Goal: Task Accomplishment & Management: Complete application form

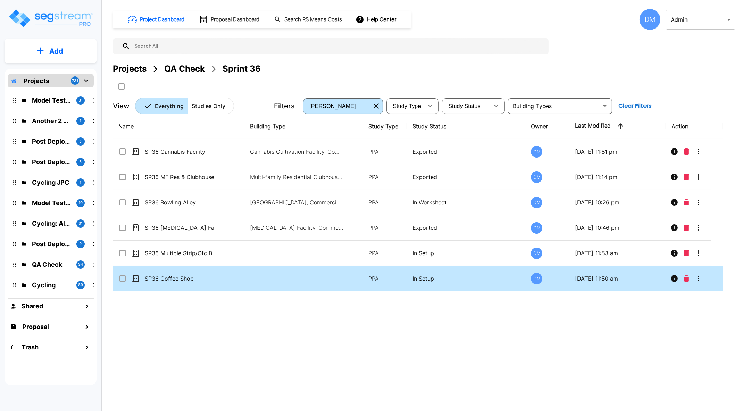
click at [275, 273] on td at bounding box center [304, 278] width 118 height 25
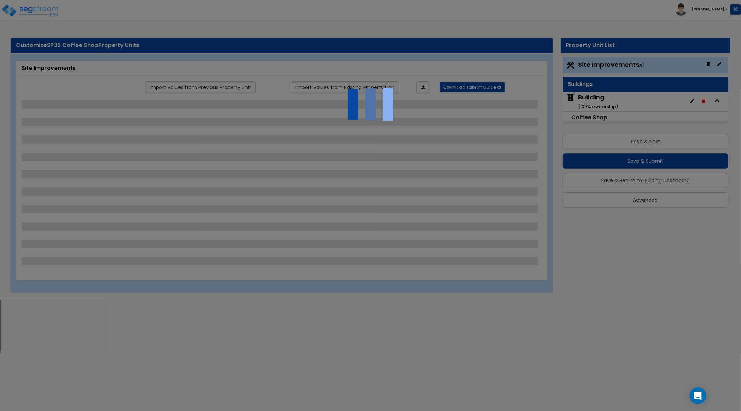
select select "2"
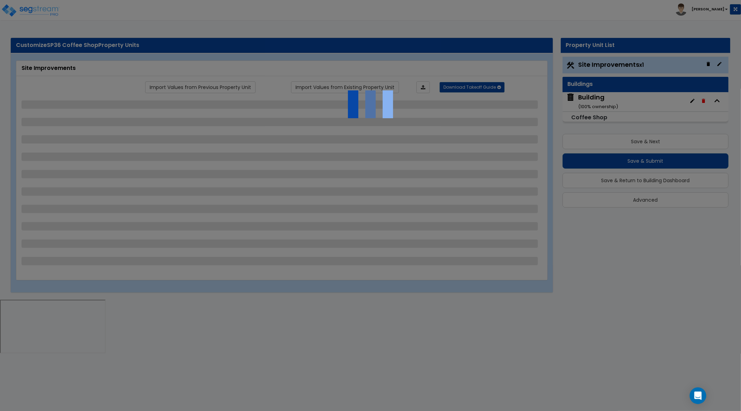
select select "1"
select select "2"
select select "1"
select select "3"
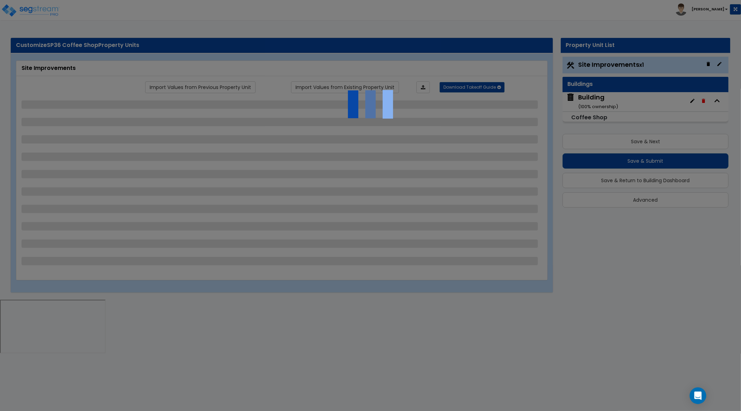
select select "2"
select select "1"
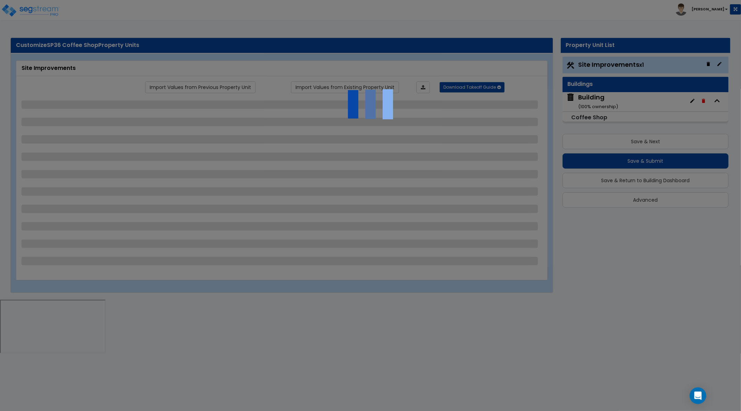
select select "5"
select select "2"
select select "4"
select select "5"
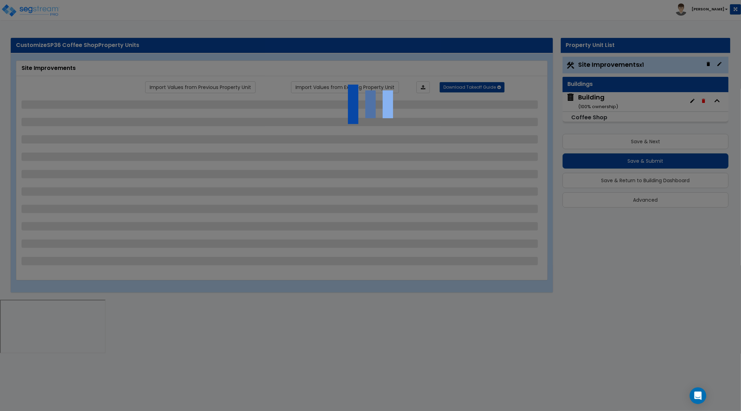
select select "6"
select select "1"
select select "3"
select select "1"
select select "3"
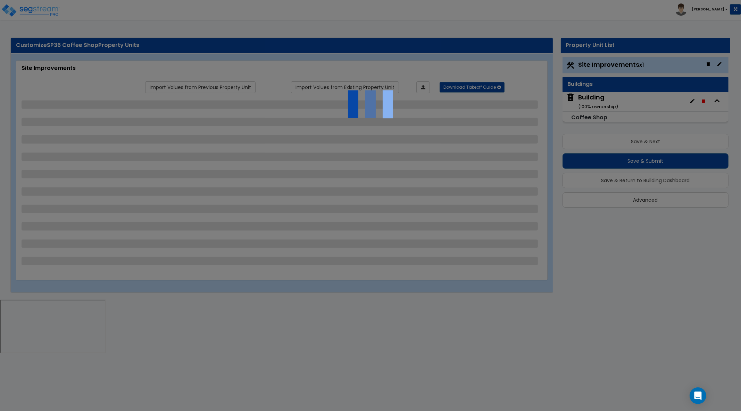
select select "1"
select select "4"
select select "1"
select select "3"
select select "1"
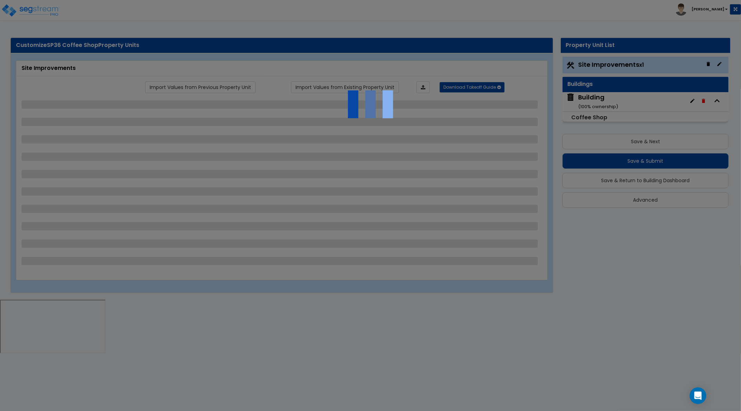
select select "4"
select select "2"
select select "1"
select select "2"
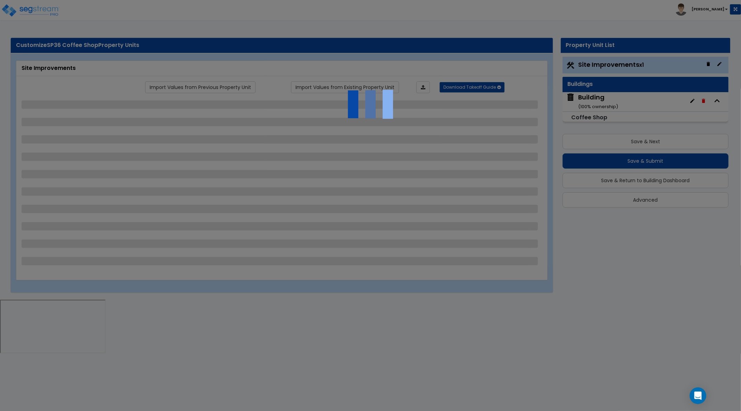
select select "3"
select select "2"
select select "1"
select select "2"
select select "3"
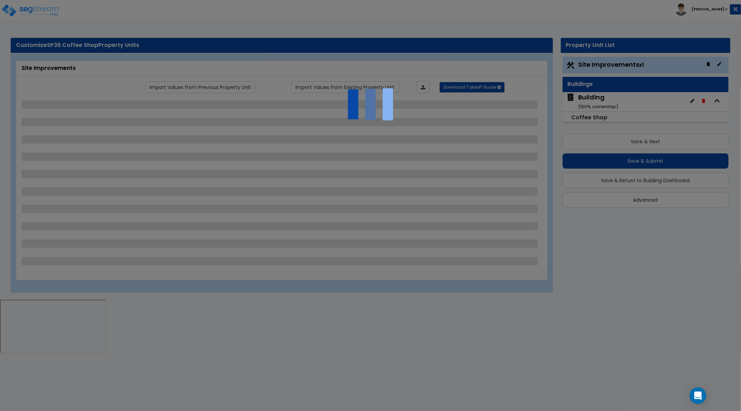
select select "5"
select select "1"
select select "13"
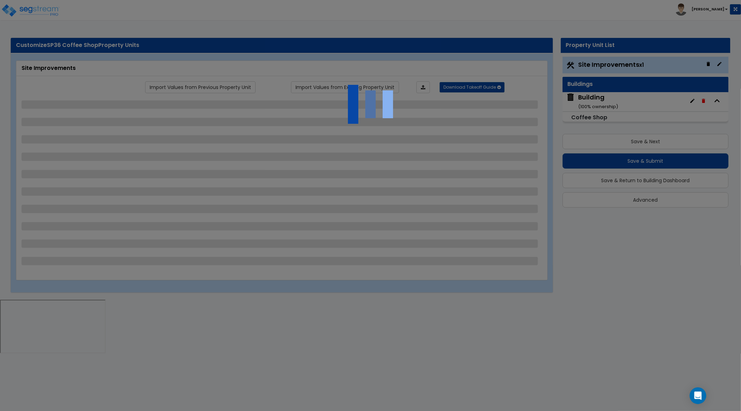
select select "1"
select select "4"
select select "1"
select select "2"
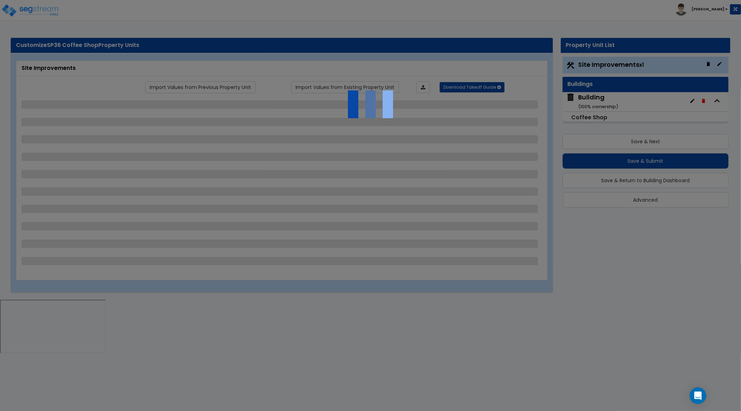
select select "1"
select select "3"
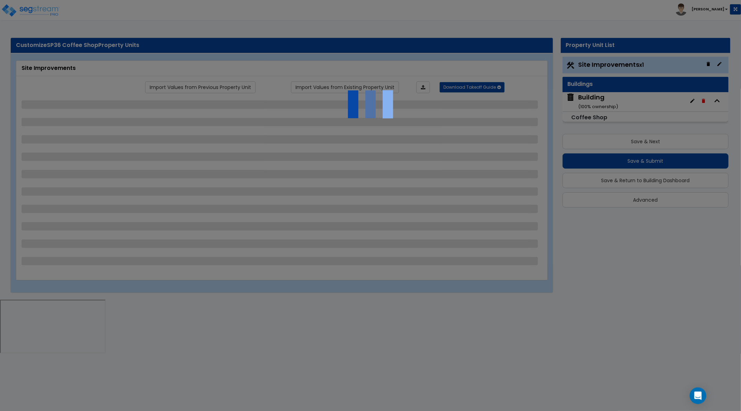
select select "1"
select select "2"
select select "1"
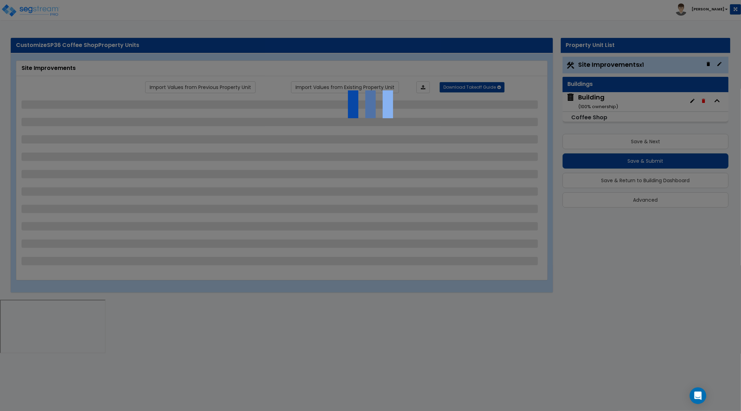
select select "2"
select select "1"
select select "4"
select select "1"
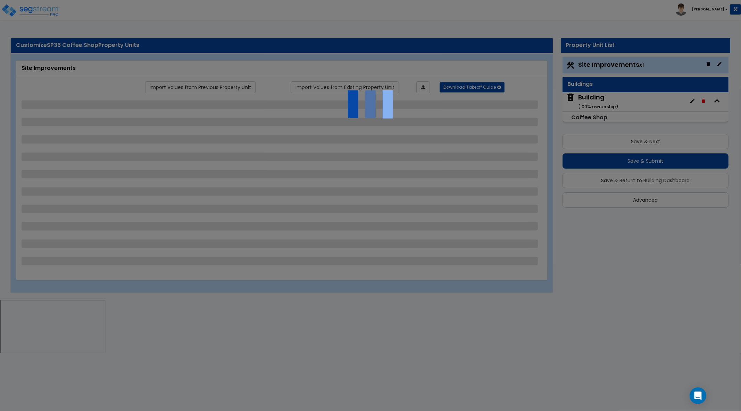
select select "1"
select select "3"
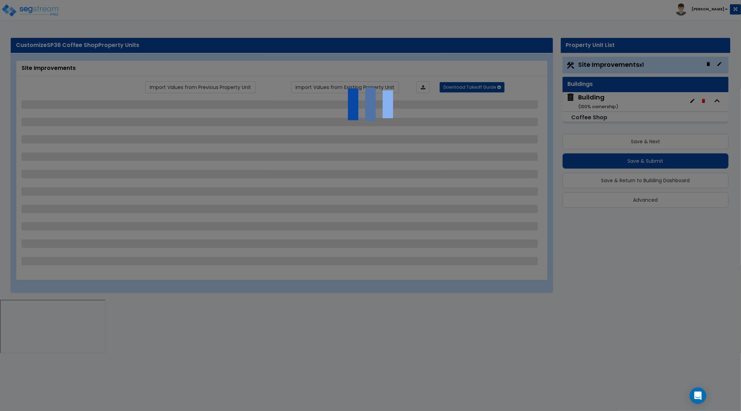
select select "1"
select select "2"
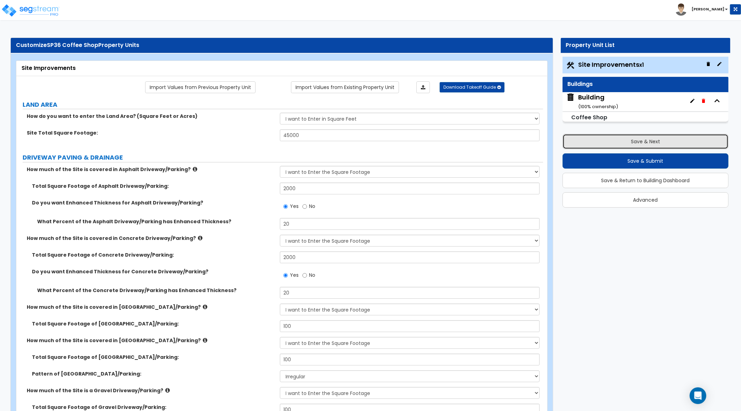
click at [637, 140] on button "Save & Next" at bounding box center [646, 141] width 166 height 15
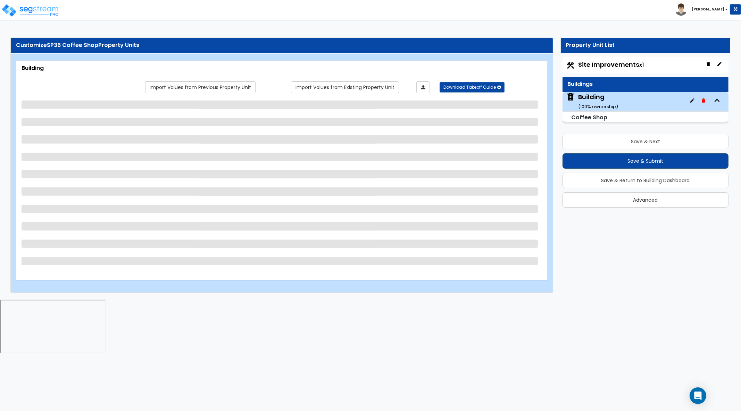
select select "3"
select select "1"
select select "2"
select select "1"
select select "3"
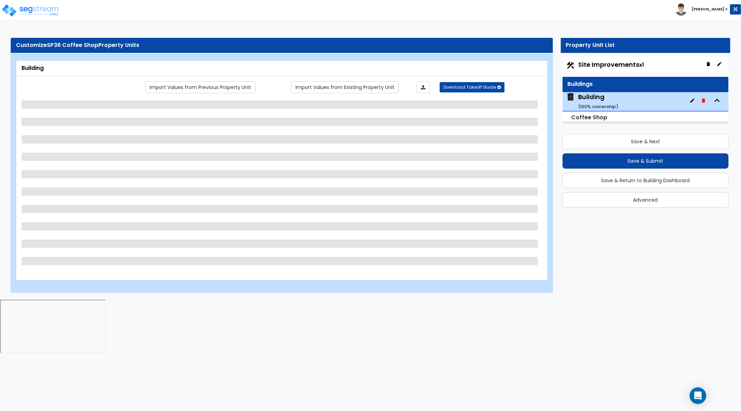
select select "1"
select select "3"
select select "5"
select select "2"
select select "5"
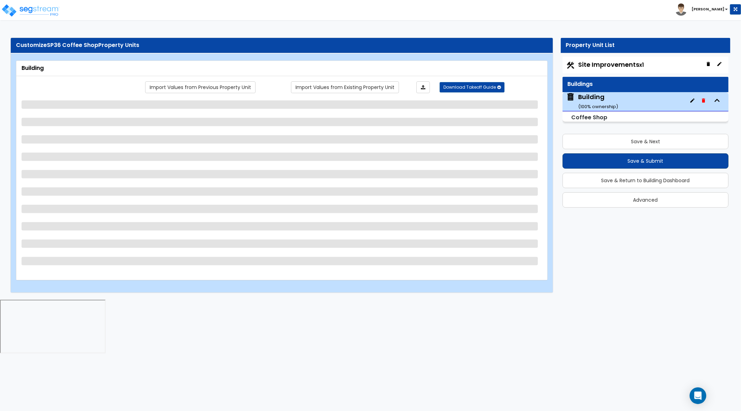
select select "10"
select select "2"
select select "1"
select select "2"
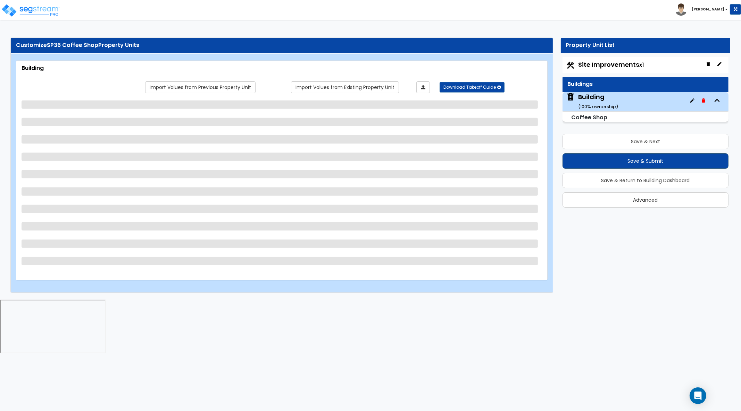
select select "2"
select select "1"
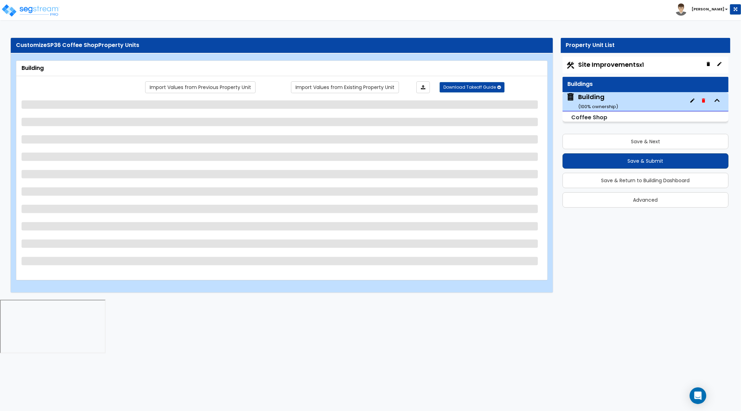
select select "1"
select select "2"
select select "1"
select select "4"
select select "3"
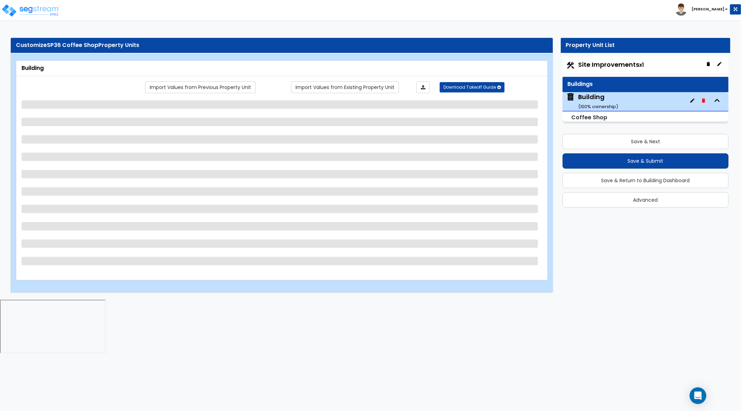
select select "1"
select select "2"
select select "3"
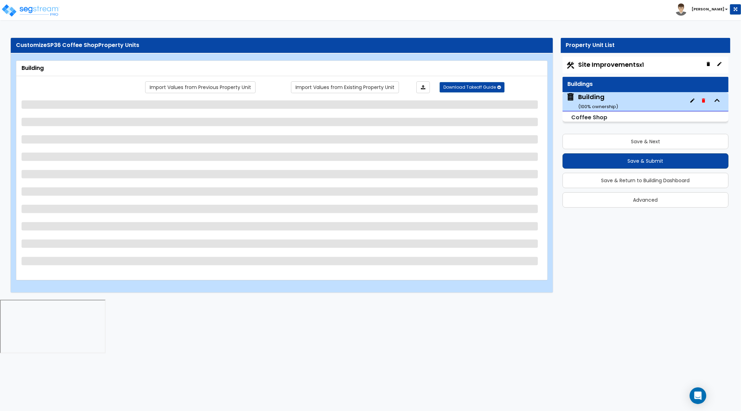
select select "1"
select select "3"
select select "1"
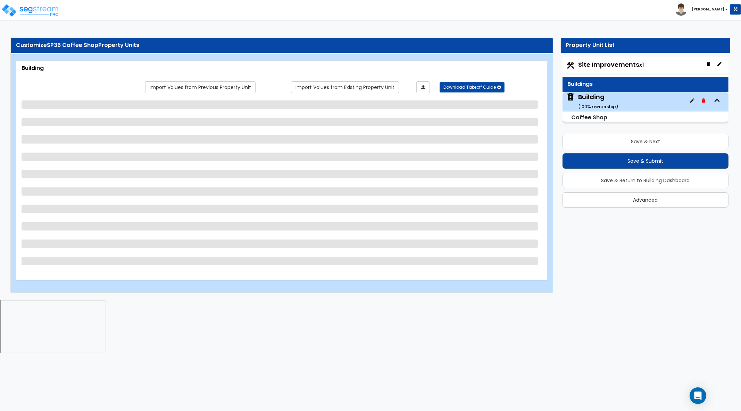
select select "1"
select select "2"
select select "3"
select select "4"
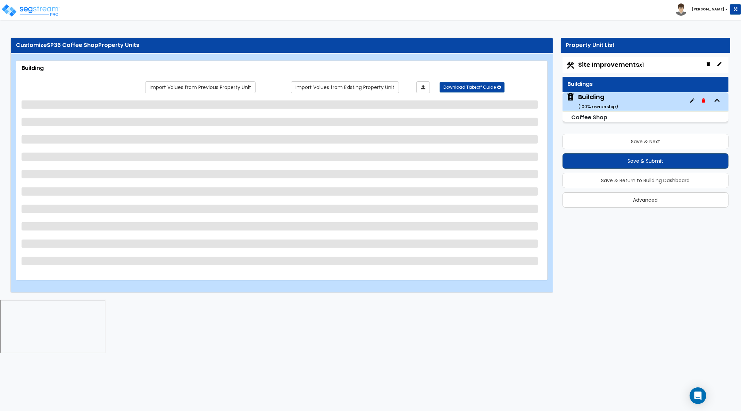
select select "3"
select select "4"
select select "3"
select select "1"
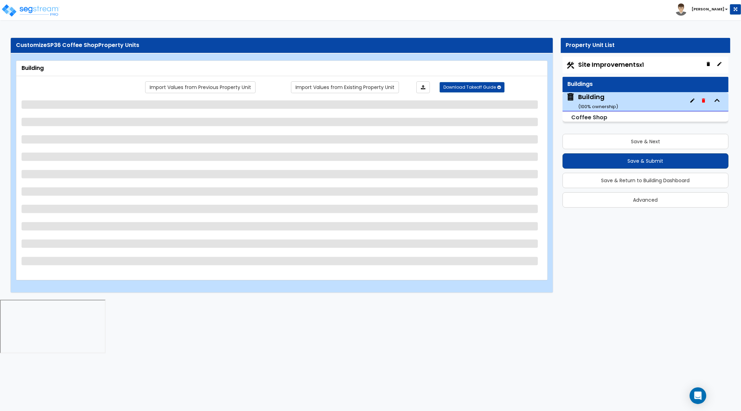
select select "2"
select select "5"
select select "2"
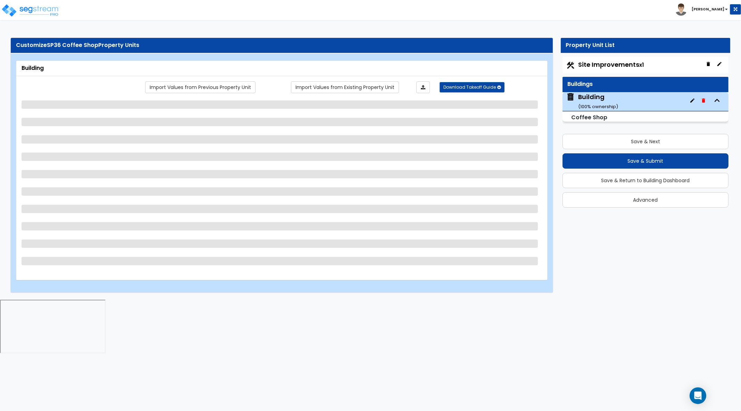
select select "3"
select select "1"
select select "2"
select select "3"
select select "4"
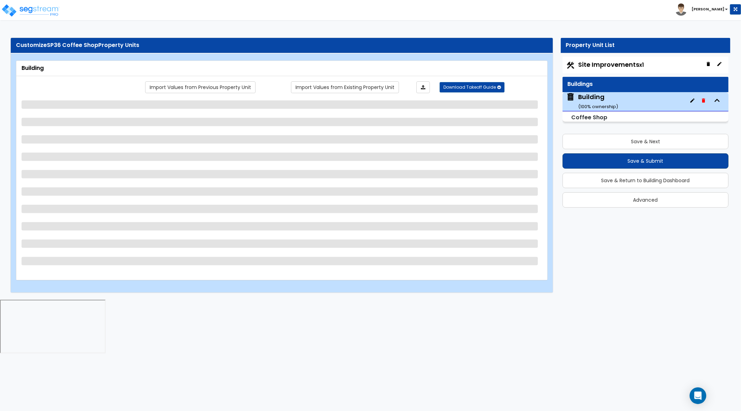
select select "3"
select select "1"
select select "2"
select select "3"
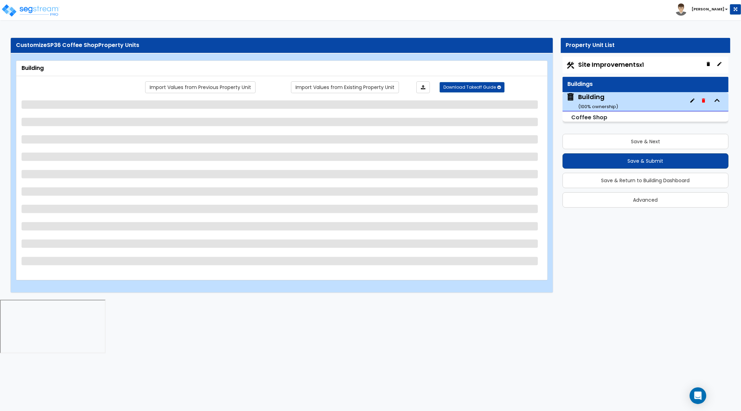
select select "1"
select select "2"
select select "3"
select select "1"
select select "2"
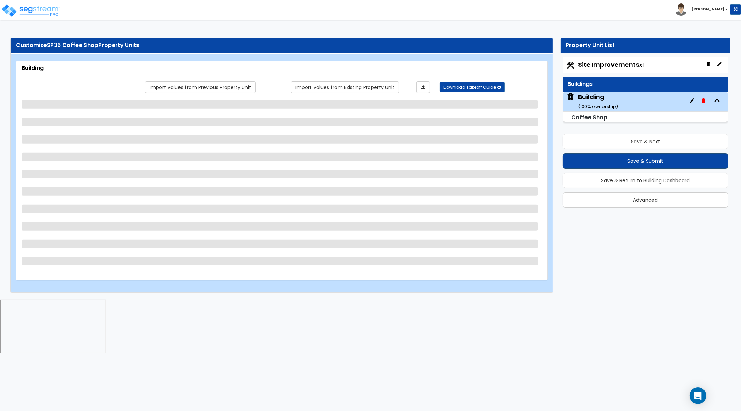
select select "4"
select select "1"
select select "4"
select select "1"
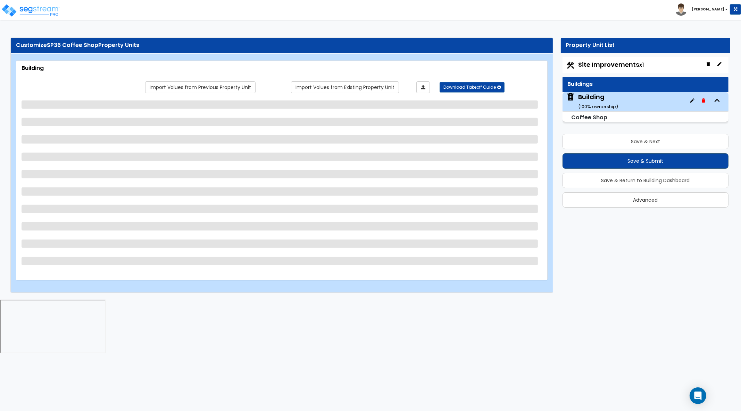
select select "5"
select select "2"
select select "8"
select select "4"
select select "1"
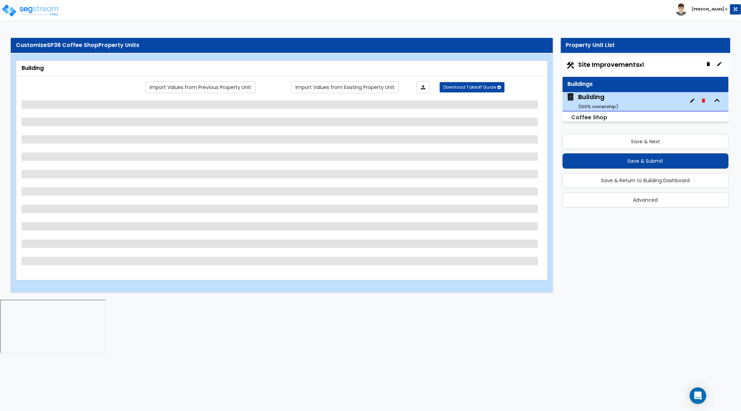
select select "2"
select select "1"
select select "2"
select select "1"
select select "8"
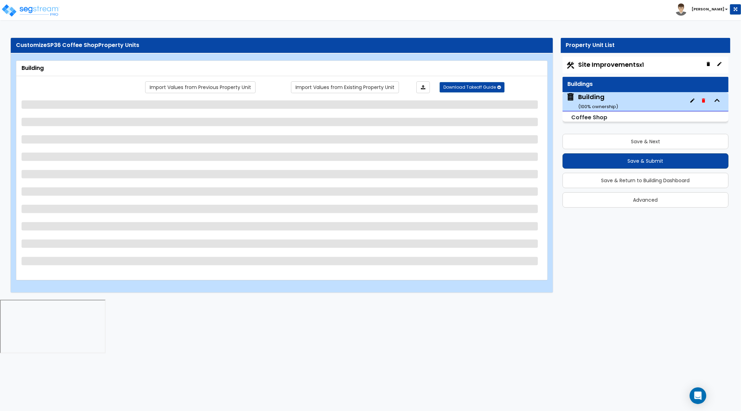
select select "3"
select select "2"
select select "1"
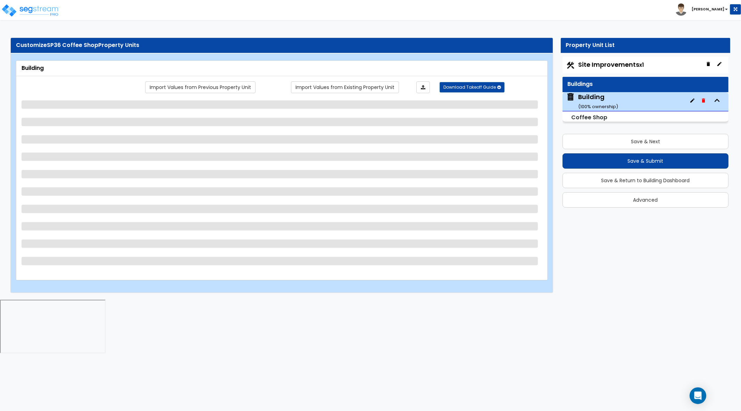
select select "2"
select select "1"
select select "2"
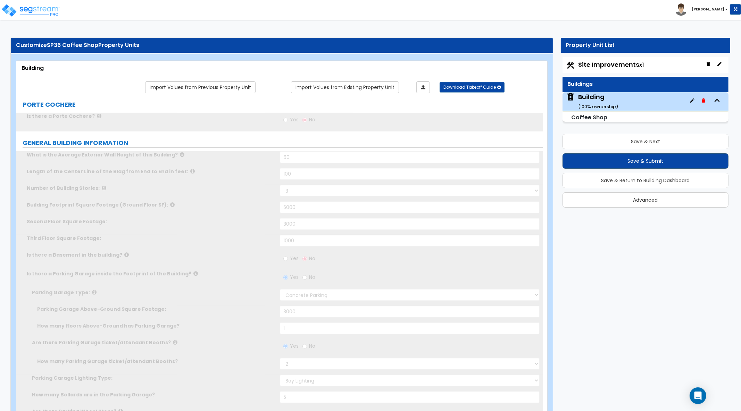
select select "2"
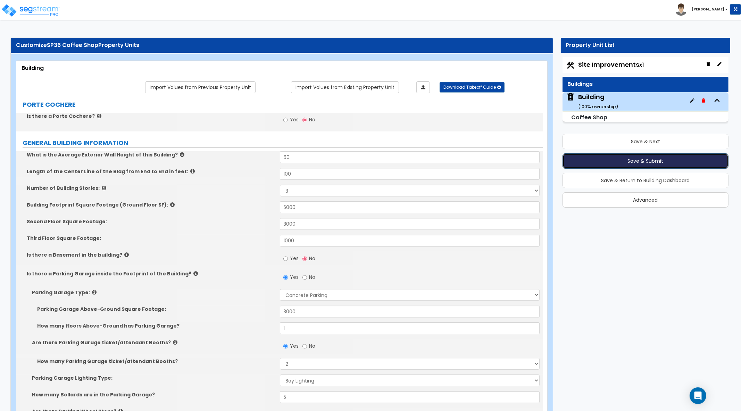
click at [636, 158] on button "Save & Submit" at bounding box center [646, 160] width 166 height 15
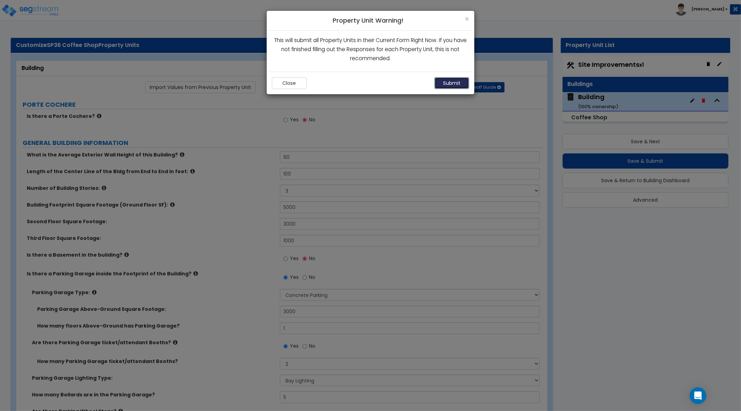
click at [452, 81] on button "Submit" at bounding box center [452, 83] width 35 height 12
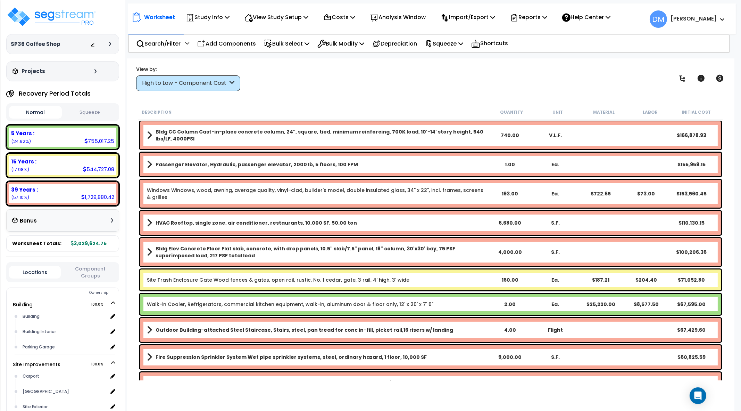
click at [111, 44] on div at bounding box center [112, 44] width 6 height 4
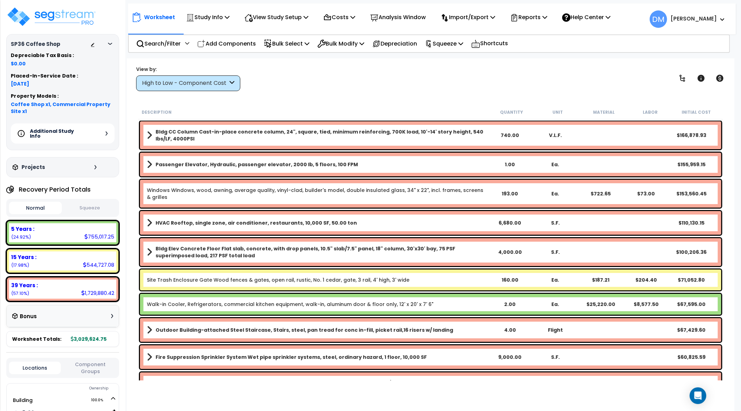
click at [105, 136] on div "Additional Study Info" at bounding box center [63, 133] width 104 height 20
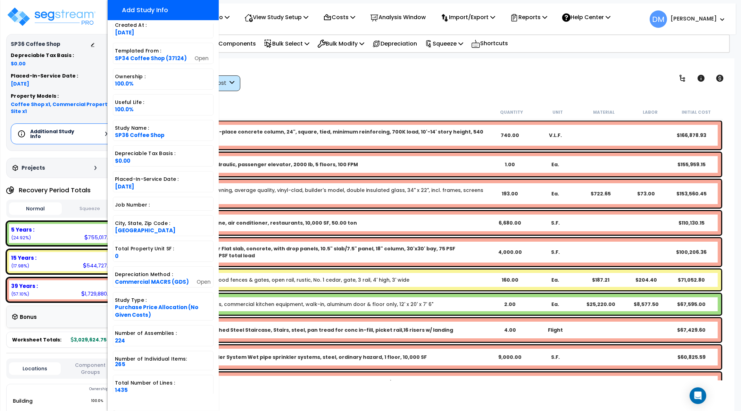
scroll to position [73, 0]
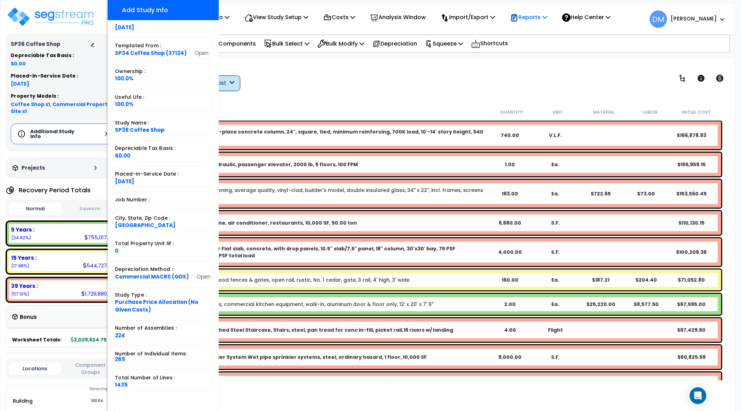
click at [531, 18] on p "Reports" at bounding box center [528, 17] width 37 height 9
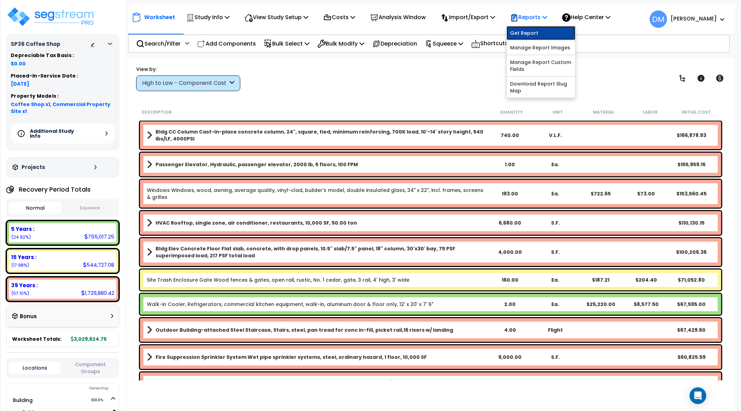
click at [535, 26] on link "Get Report" at bounding box center [541, 33] width 69 height 14
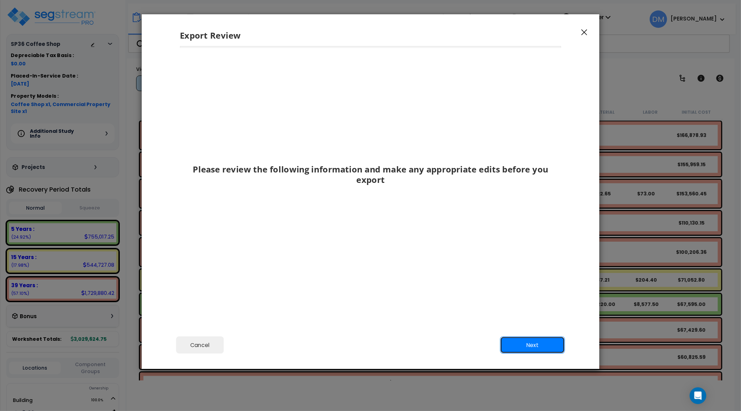
click at [519, 347] on button "Next" at bounding box center [532, 344] width 65 height 17
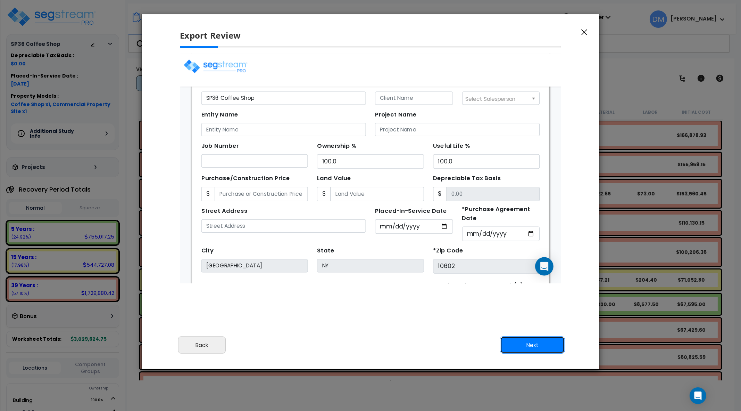
scroll to position [87, 0]
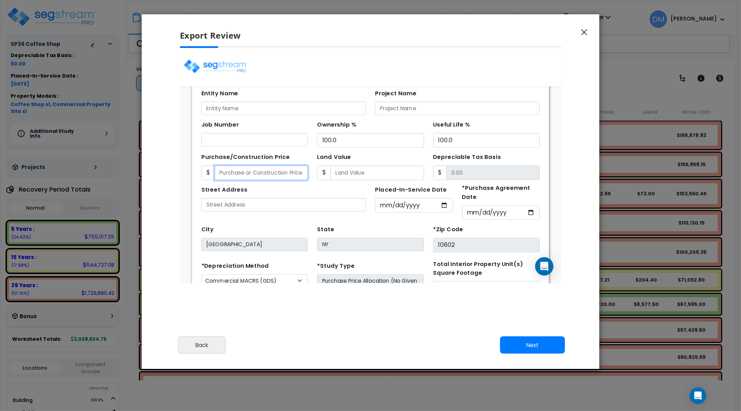
click at [257, 157] on input "Purchase/Construction Price" at bounding box center [254, 161] width 85 height 13
type input "5"
type input "5.00"
type input "50"
type input "50.00"
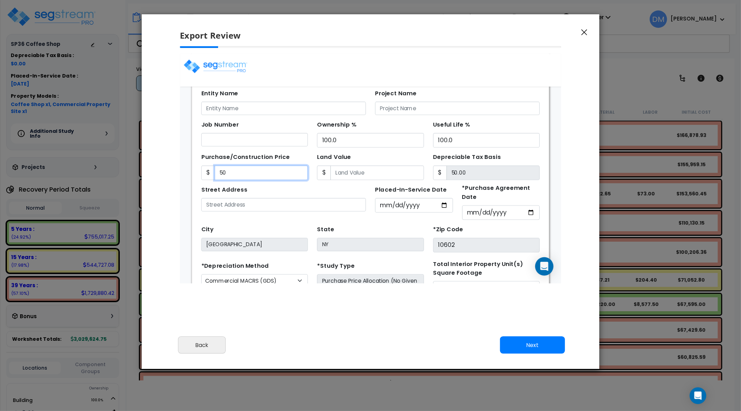
type input "500"
type input "500.00"
type input "5000"
type input "5,000.00"
type input "5,0000"
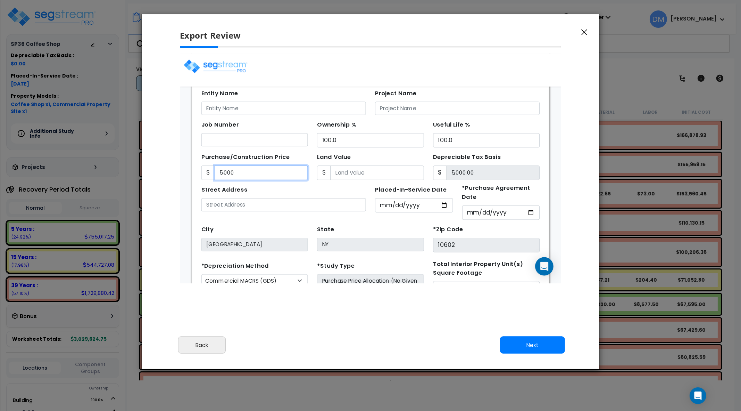
type input "50,000.00"
type input "50,0000"
type input "500,000.00"
type input "500,0000"
type input "5,000,000.00"
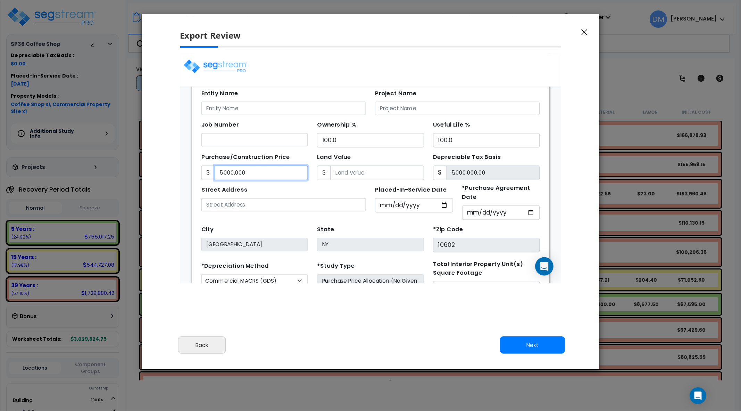
type input "5,000,000"
click at [355, 160] on input "Land Value" at bounding box center [359, 161] width 85 height 13
type input "3"
type input "4,999,997.00"
type input "30"
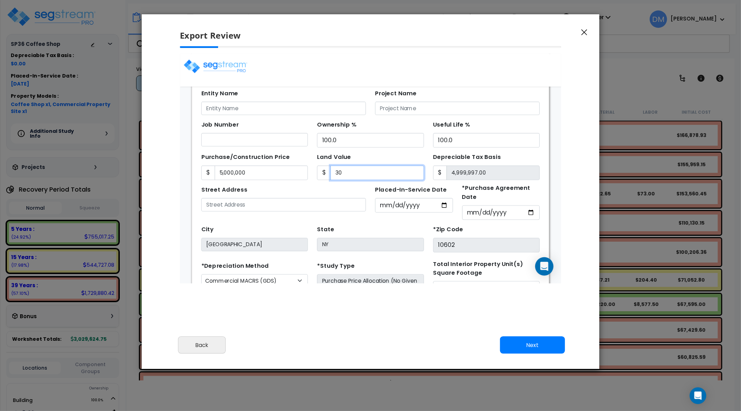
type input "4,999,970.00"
type input "300"
type input "4,999,700.00"
type input "3000"
type input "4,997,000.00"
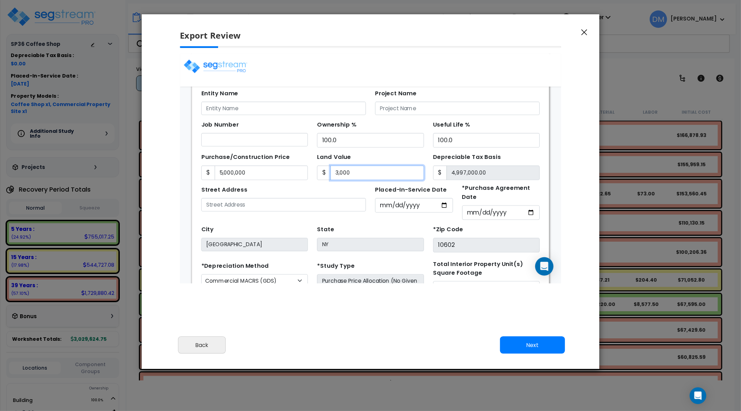
type input "3,0000"
type input "4,970,000.00"
type input "30,0000"
type input "4,700,000.00"
type input "300,0000"
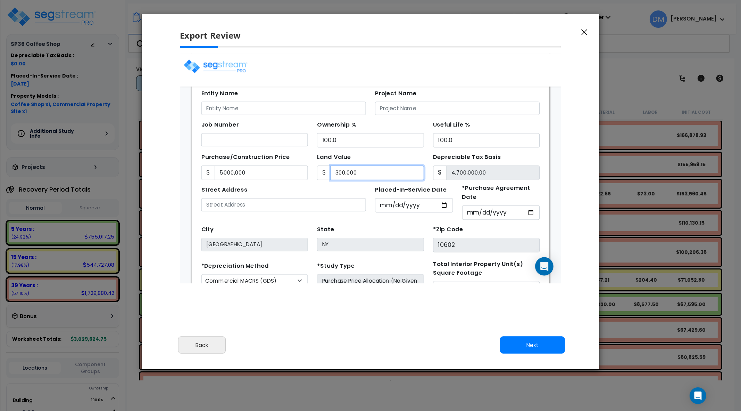
type input "2,000,000.00"
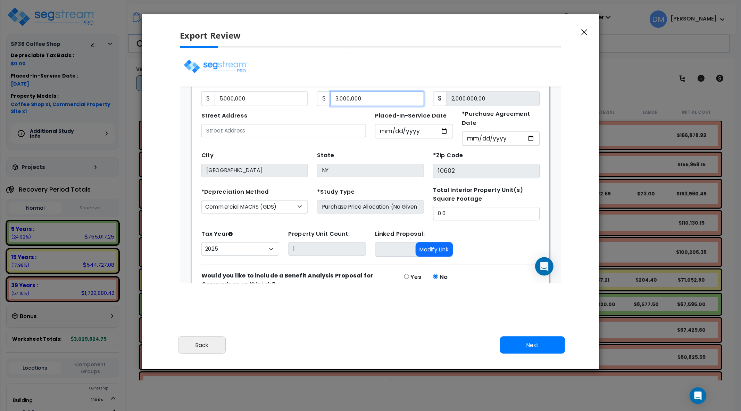
scroll to position [211, 0]
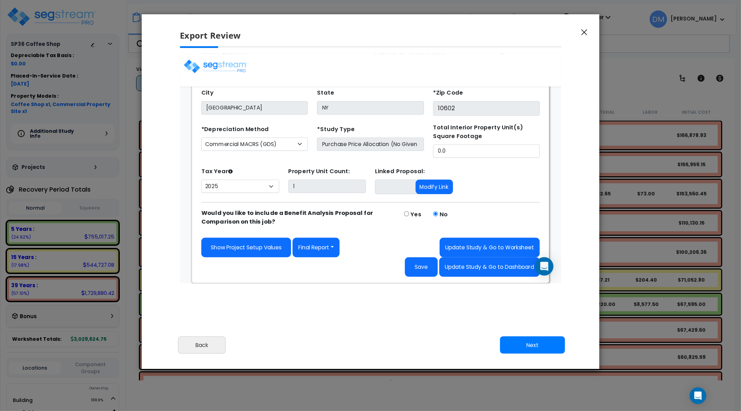
type input "3,000,000"
click at [550, 343] on button "Next" at bounding box center [532, 344] width 65 height 17
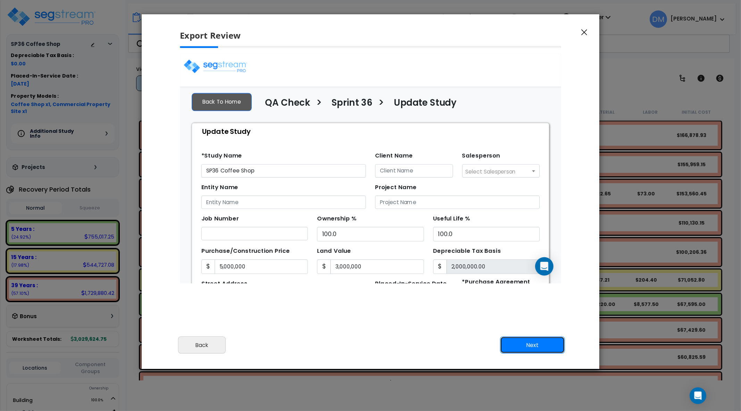
scroll to position [0, 0]
click at [513, 339] on button "Next" at bounding box center [532, 344] width 65 height 17
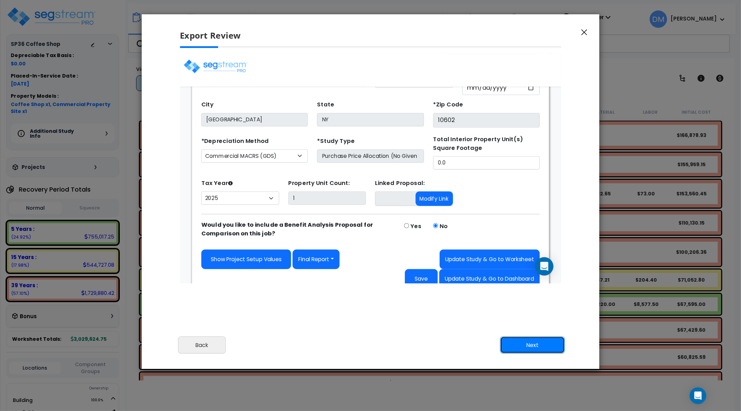
scroll to position [211, 0]
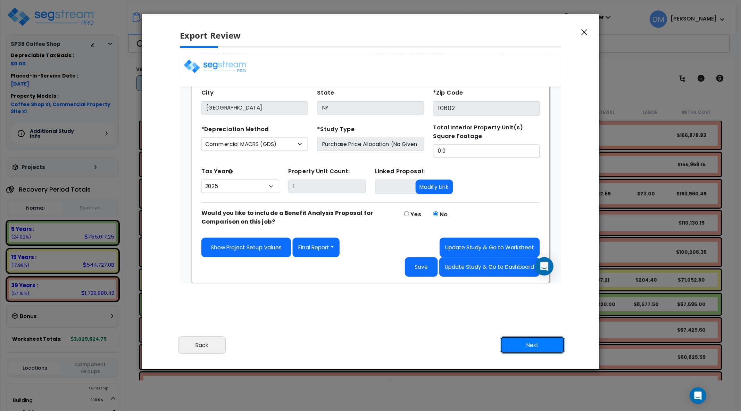
click at [515, 342] on button "Next" at bounding box center [532, 344] width 65 height 17
click at [401, 252] on button "Save" at bounding box center [400, 247] width 30 height 18
type input "5000000"
type input "3000000"
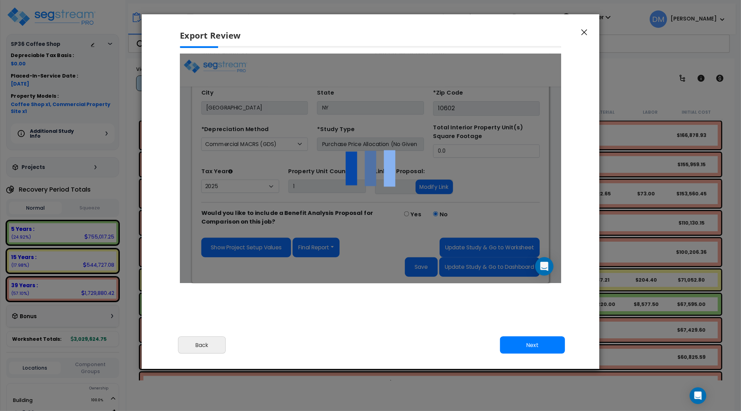
scroll to position [0, 0]
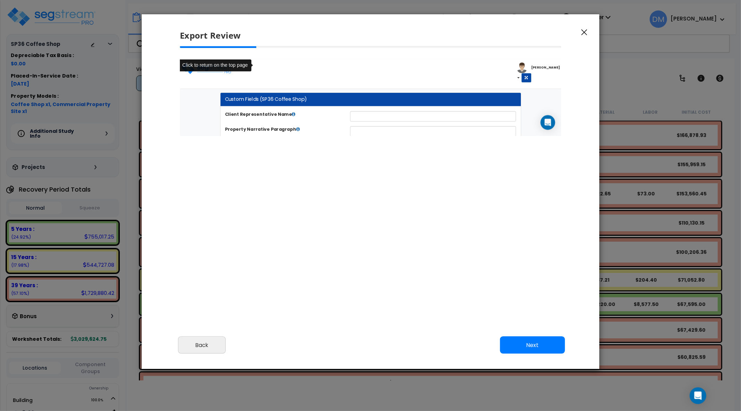
select select "2025"
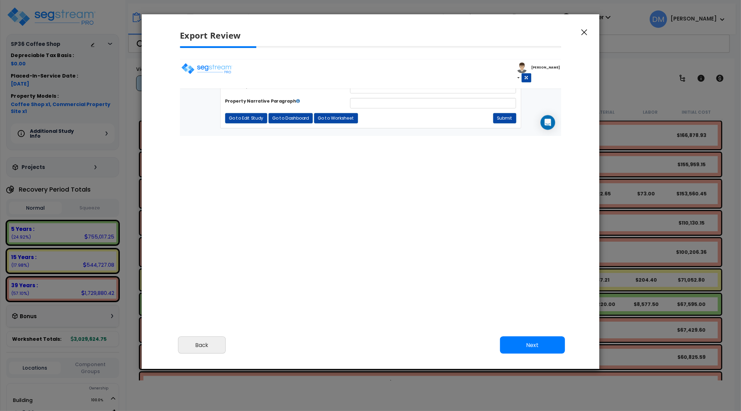
scroll to position [36, 0]
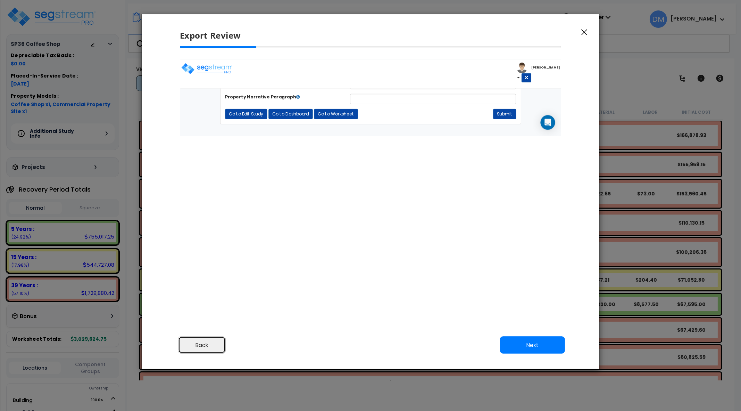
click at [217, 346] on button "Back" at bounding box center [202, 344] width 48 height 17
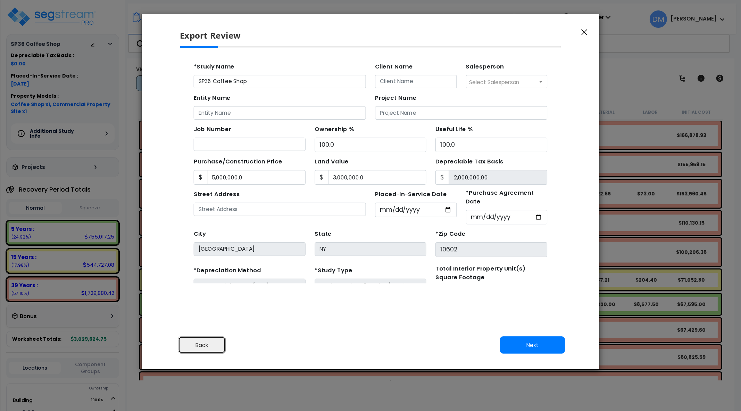
scroll to position [0, 0]
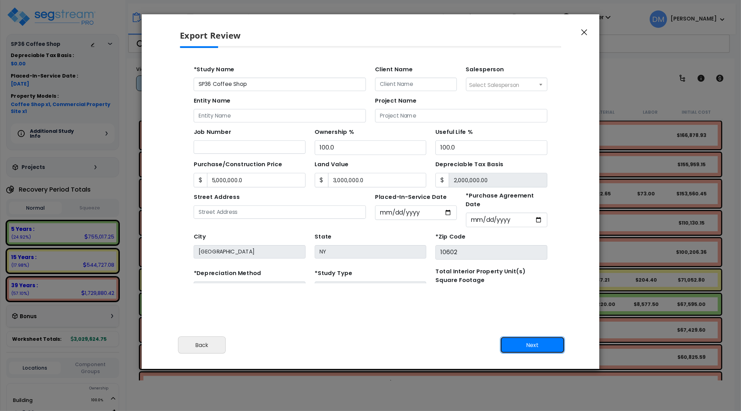
click at [530, 345] on button "Next" at bounding box center [532, 344] width 65 height 17
type input "5000000"
type input "3000000"
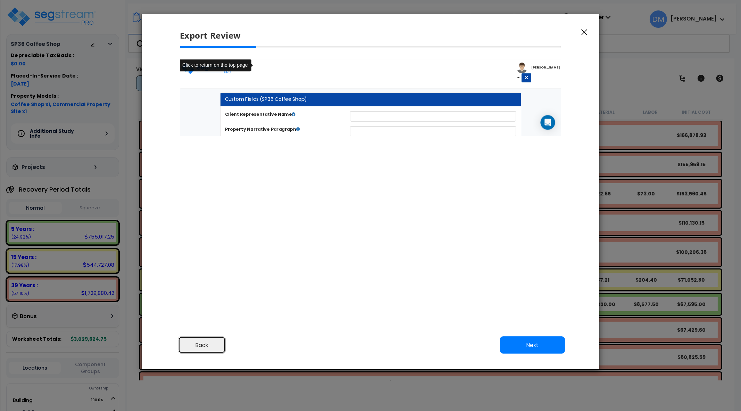
click at [215, 343] on button "Back" at bounding box center [202, 344] width 48 height 17
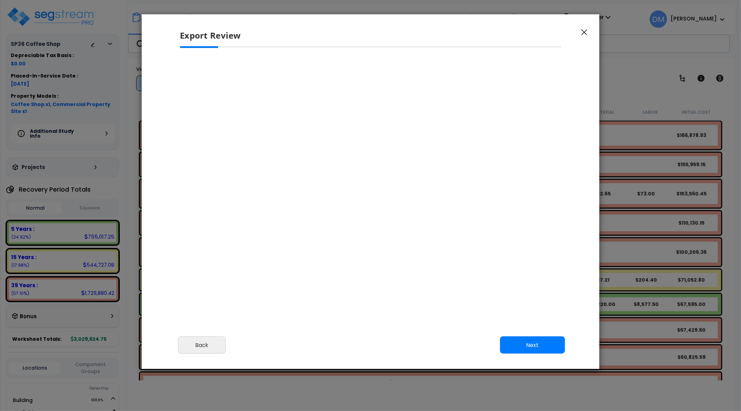
select select "2025"
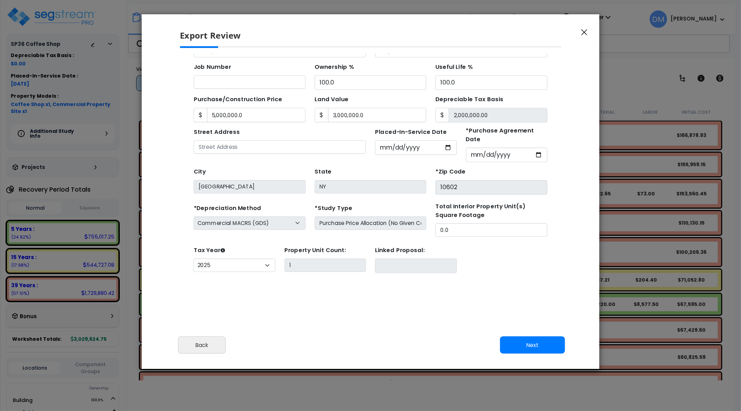
scroll to position [61, 0]
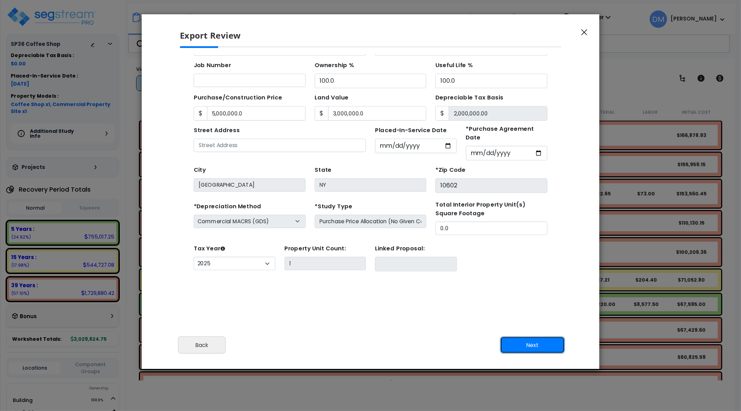
click at [544, 343] on button "Next" at bounding box center [532, 344] width 65 height 17
type input "5000000"
type input "3000000"
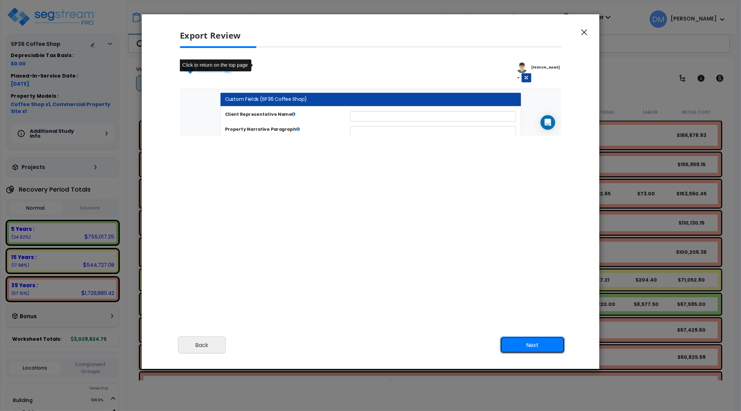
scroll to position [0, 0]
type input "5,000,000.0"
type input "3,000,000.0"
select select "2025"
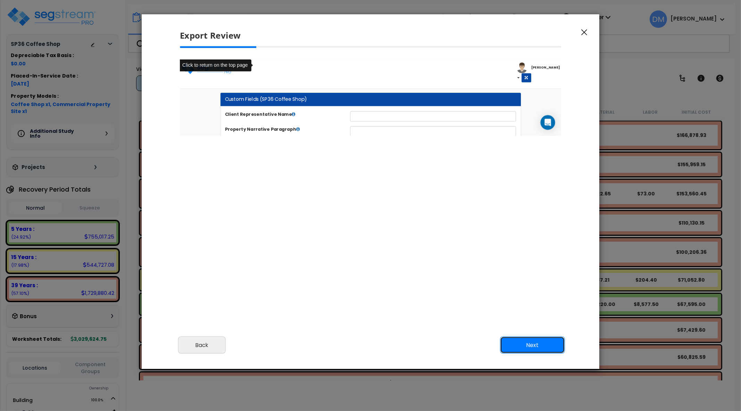
click at [535, 345] on button "Next" at bounding box center [532, 344] width 65 height 17
click at [519, 343] on button "Next" at bounding box center [532, 344] width 65 height 17
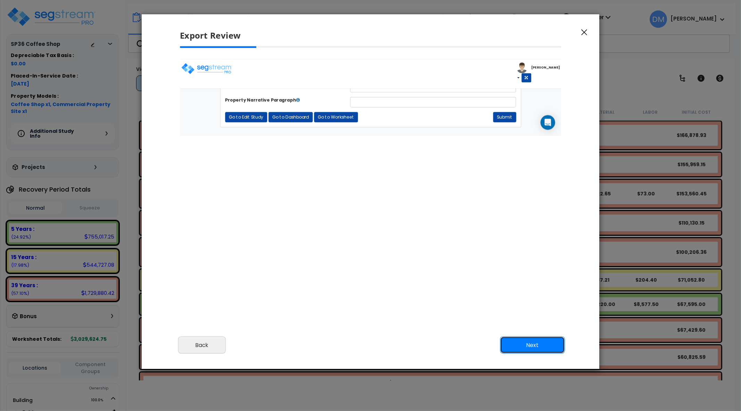
scroll to position [36, 0]
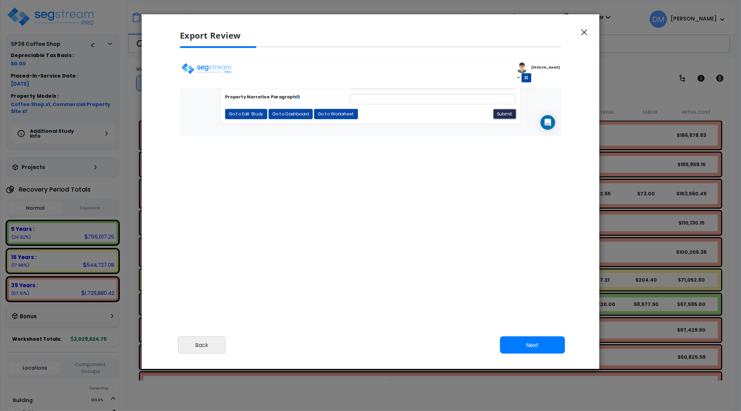
click at [545, 122] on button "Submit" at bounding box center [549, 122] width 26 height 12
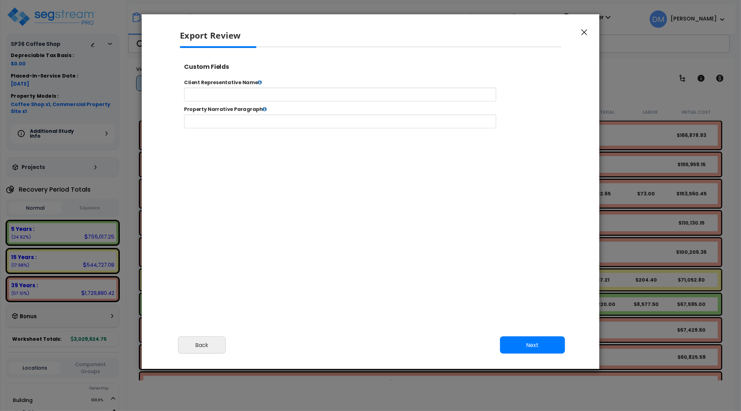
scroll to position [0, 0]
click at [199, 345] on button "Back" at bounding box center [202, 344] width 48 height 17
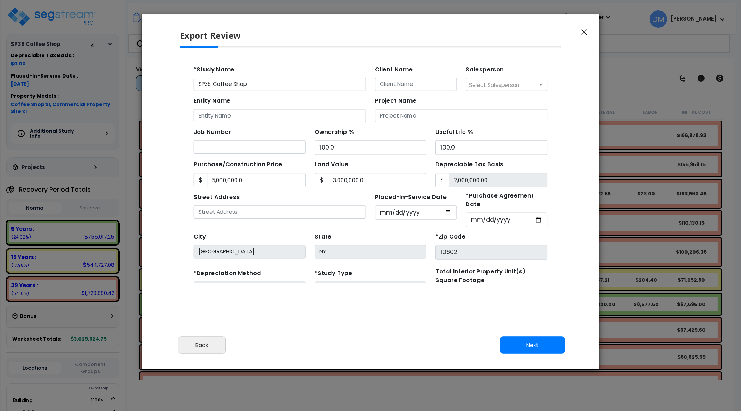
click at [586, 32] on icon "button" at bounding box center [585, 32] width 6 height 6
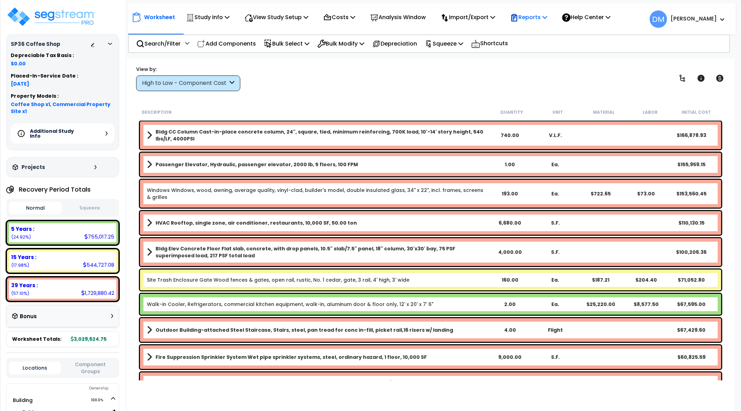
click at [541, 17] on p "Reports" at bounding box center [528, 17] width 37 height 9
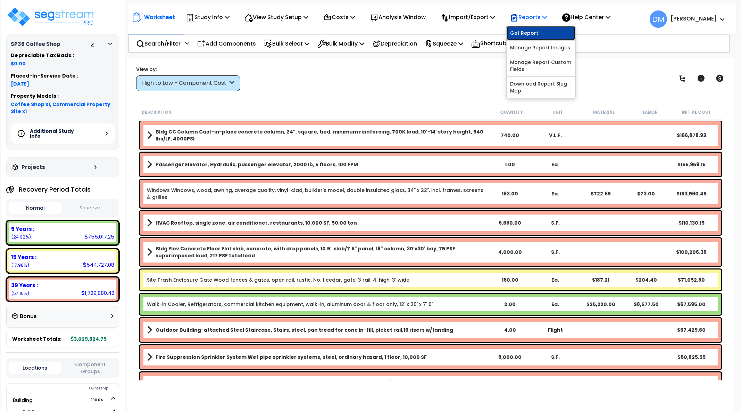
click at [536, 31] on link "Get Report" at bounding box center [541, 33] width 69 height 14
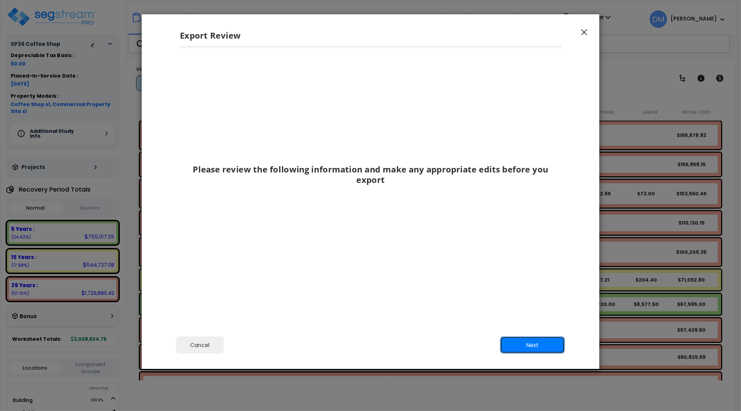
click at [546, 352] on button "Next" at bounding box center [532, 344] width 65 height 17
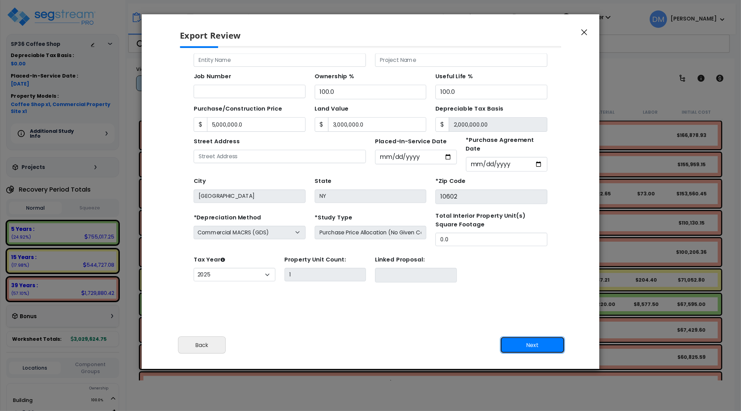
scroll to position [61, 0]
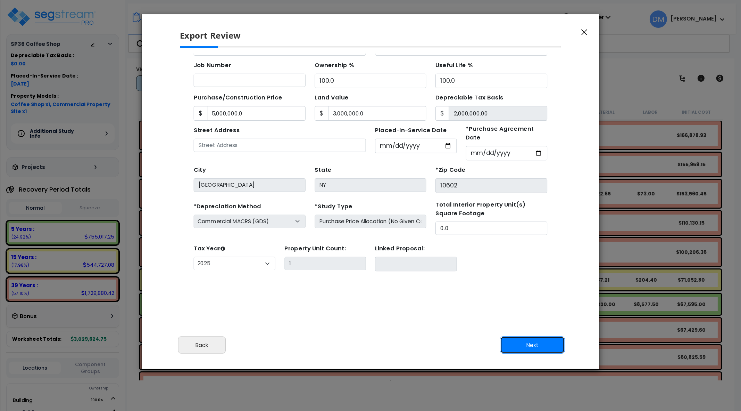
click at [518, 342] on button "Next" at bounding box center [532, 344] width 65 height 17
type input "5000000"
type input "3000000"
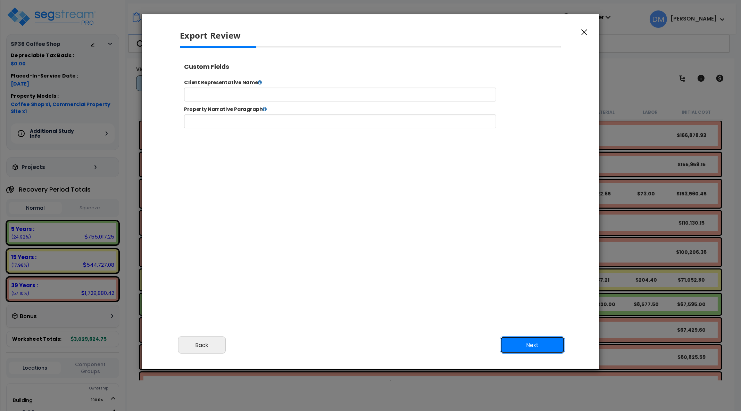
scroll to position [0, 0]
click at [528, 341] on button "Next" at bounding box center [532, 344] width 65 height 17
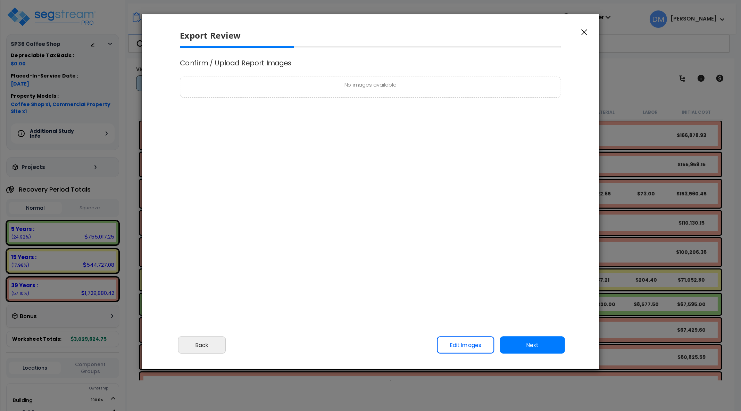
type input "5,000,000.0"
type input "3,000,000.0"
select select "2025"
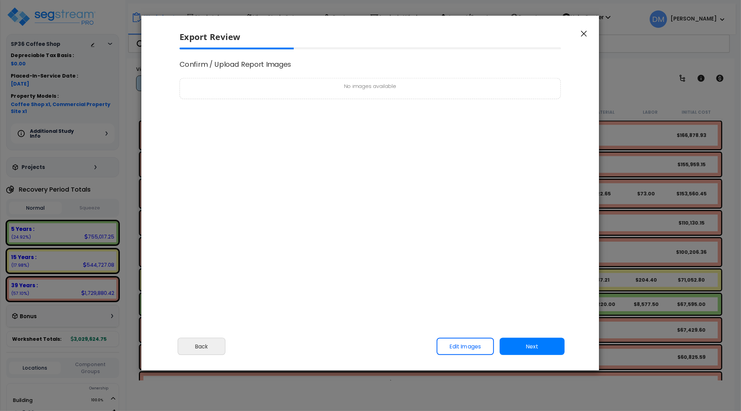
click at [589, 25] on div "Export Review" at bounding box center [370, 32] width 458 height 32
click at [584, 36] on icon "button" at bounding box center [584, 34] width 6 height 6
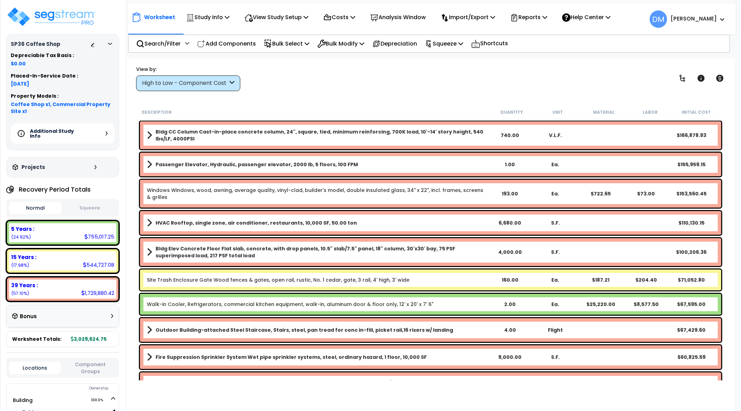
click at [0, 0] on div "Please review the following information and make any appropriate edits before y…" at bounding box center [0, 0] width 0 height 0
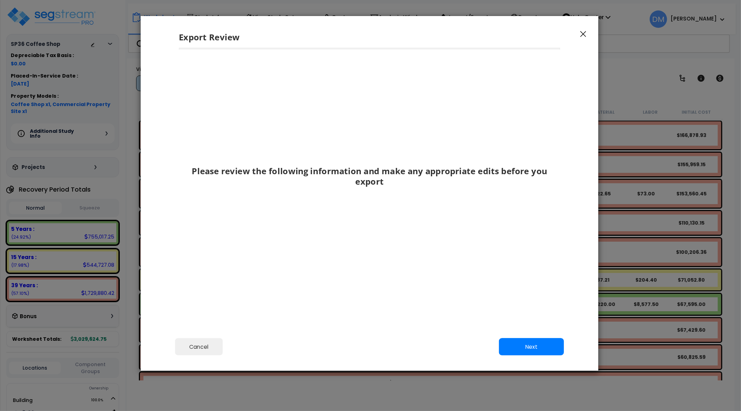
click at [582, 34] on icon "button" at bounding box center [584, 34] width 6 height 6
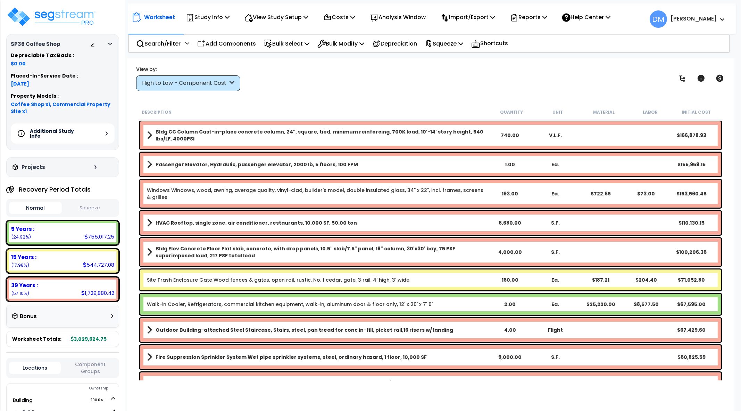
click at [566, 72] on div "View by: High to Low - Component Cost High to Low - Component Cost" at bounding box center [431, 78] width 594 height 26
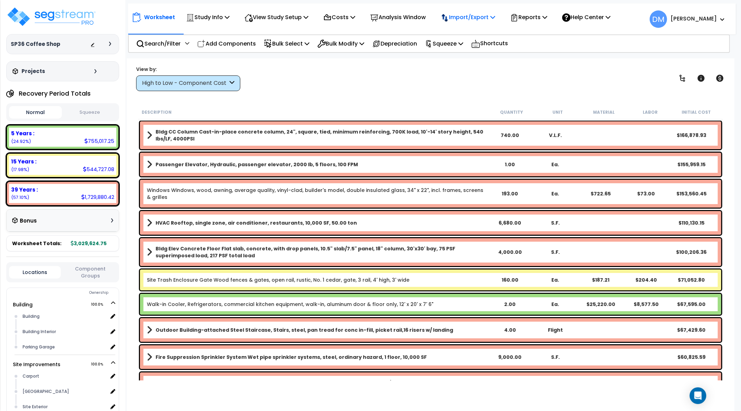
click at [495, 15] on icon at bounding box center [493, 17] width 5 height 6
click at [543, 12] on div "Reports" at bounding box center [528, 17] width 37 height 16
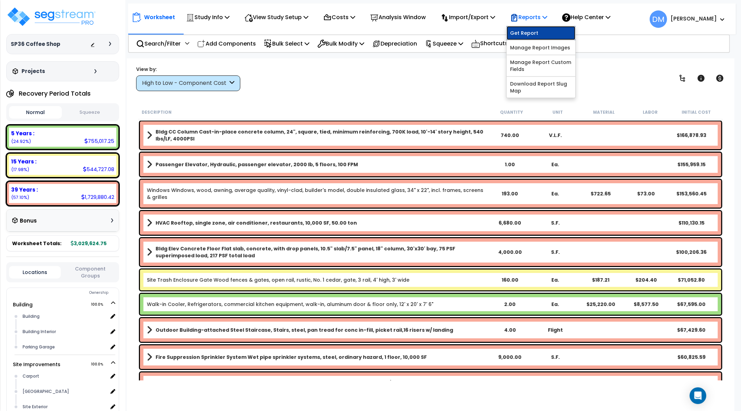
click at [542, 34] on link "Get Report" at bounding box center [541, 33] width 69 height 14
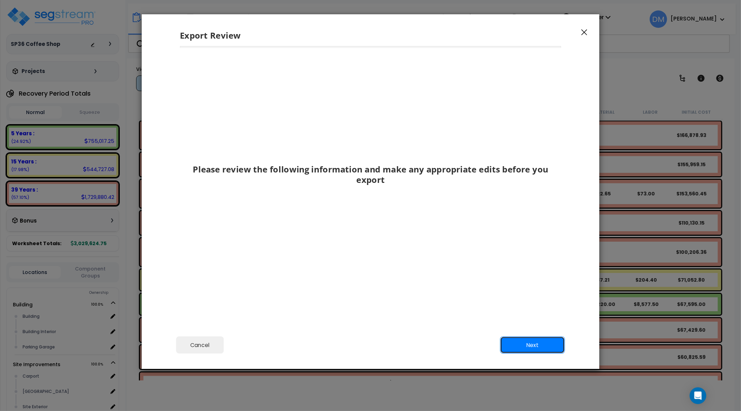
click at [538, 342] on button "Next" at bounding box center [532, 344] width 65 height 17
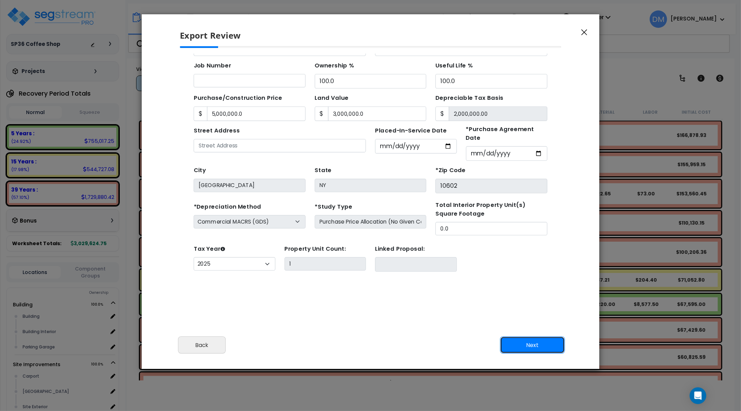
scroll to position [61, 0]
click at [519, 341] on button "Next" at bounding box center [532, 344] width 65 height 17
type input "5000000"
type input "3000000"
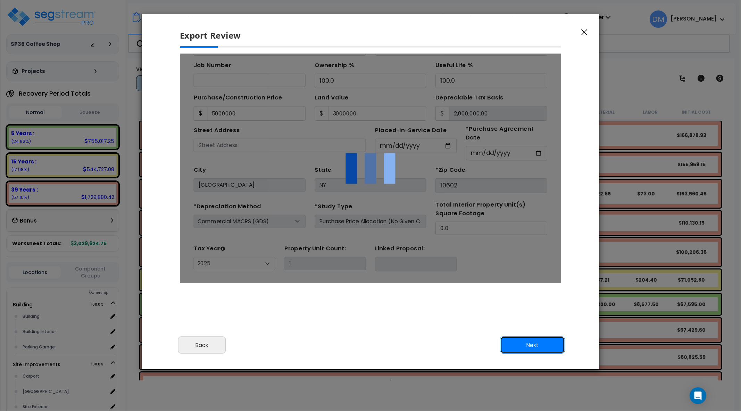
scroll to position [0, 0]
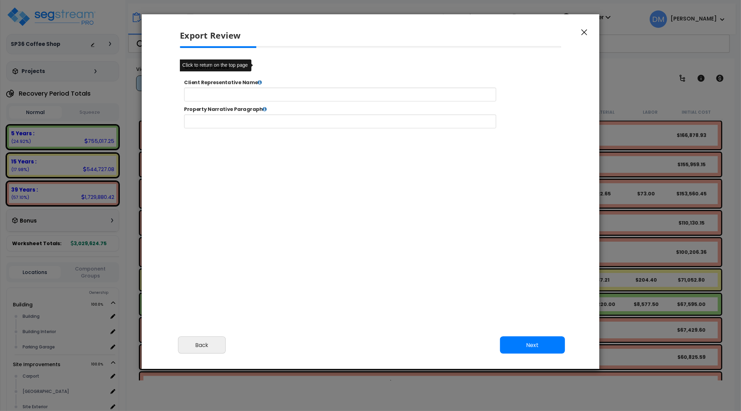
select select "2025"
click at [526, 347] on button "Next" at bounding box center [532, 344] width 65 height 17
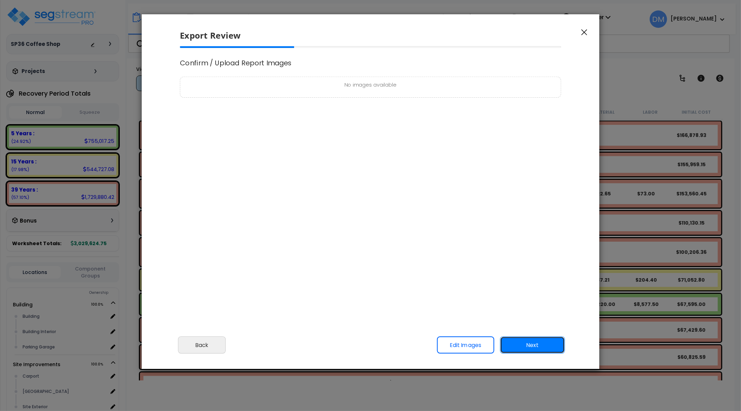
scroll to position [0, 0]
click at [535, 338] on button "Next" at bounding box center [532, 344] width 65 height 17
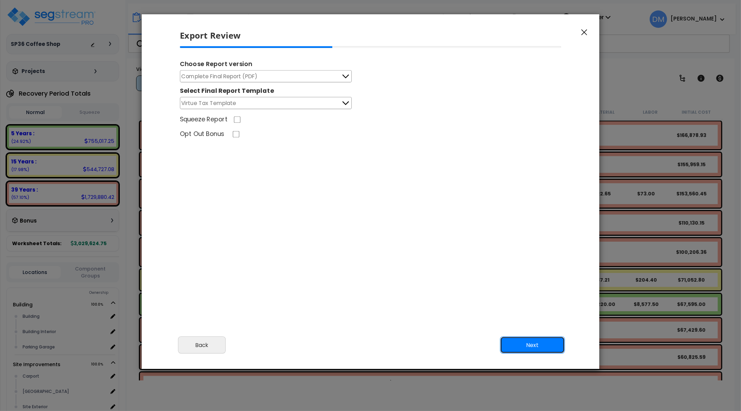
click at [500, 336] on button "Next" at bounding box center [532, 344] width 65 height 17
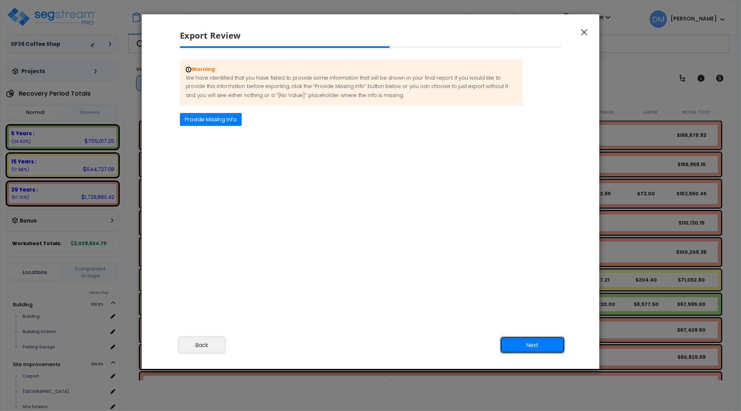
click at [518, 346] on button "Next" at bounding box center [532, 344] width 65 height 17
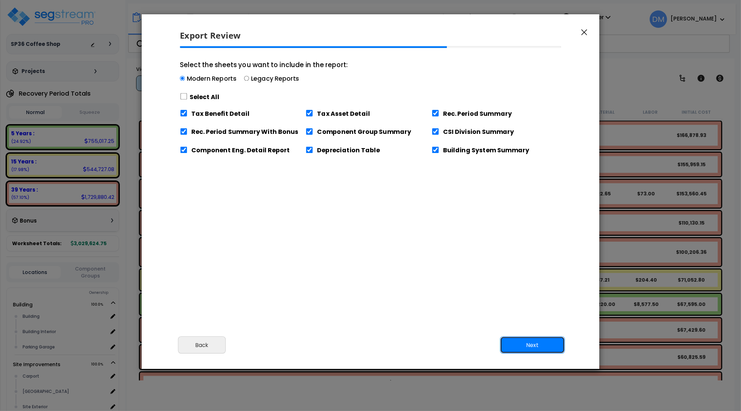
click at [518, 346] on button "Next" at bounding box center [532, 344] width 65 height 17
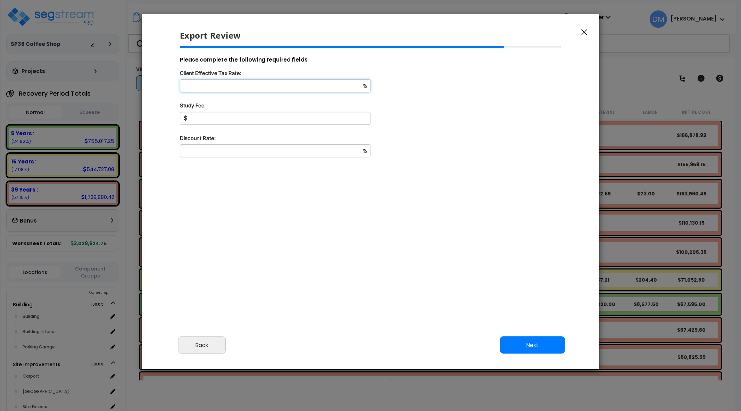
click at [336, 89] on input "Client Effective Tax Rate:" at bounding box center [275, 85] width 191 height 13
type input "10"
click at [332, 113] on input "Study Fee:" at bounding box center [275, 118] width 191 height 13
type input "1,500"
click at [317, 152] on input "Discount Rate:" at bounding box center [275, 150] width 191 height 13
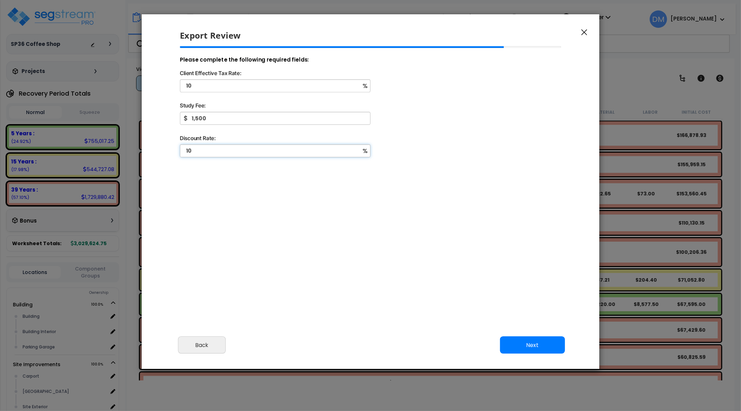
type input "10"
click at [509, 341] on button "Next" at bounding box center [532, 344] width 65 height 17
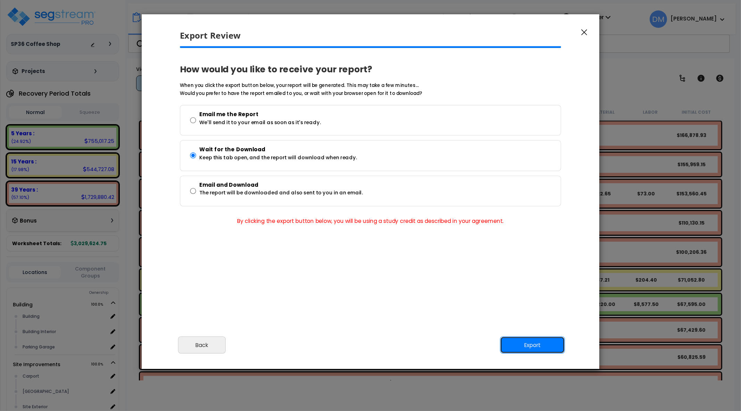
click at [517, 345] on button "Export" at bounding box center [532, 344] width 65 height 17
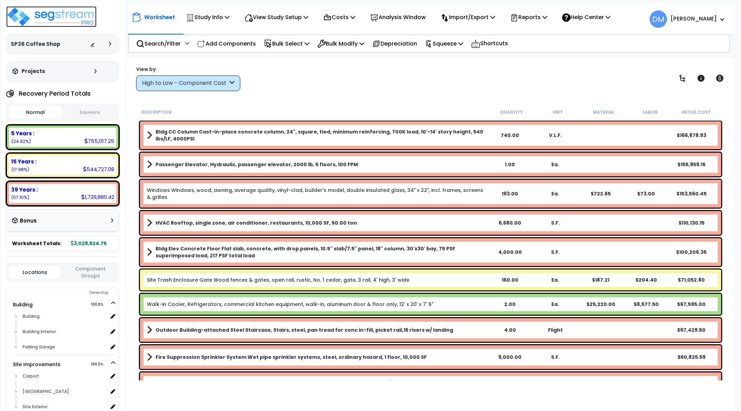
click at [58, 20] on img at bounding box center [51, 16] width 90 height 21
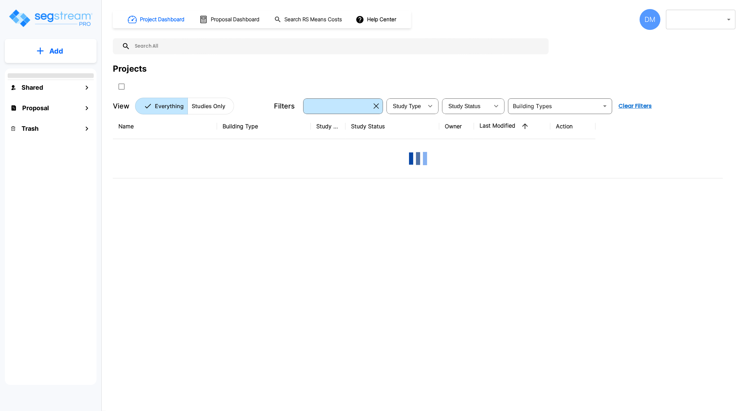
type input "1"
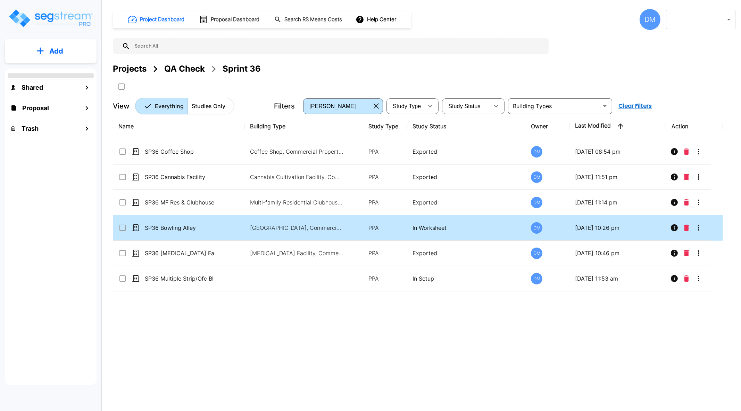
click at [347, 230] on td "[GEOGRAPHIC_DATA], Commercial Property Site" at bounding box center [304, 227] width 118 height 25
checkbox input "true"
click at [347, 230] on td "[GEOGRAPHIC_DATA], Commercial Property Site" at bounding box center [304, 227] width 118 height 25
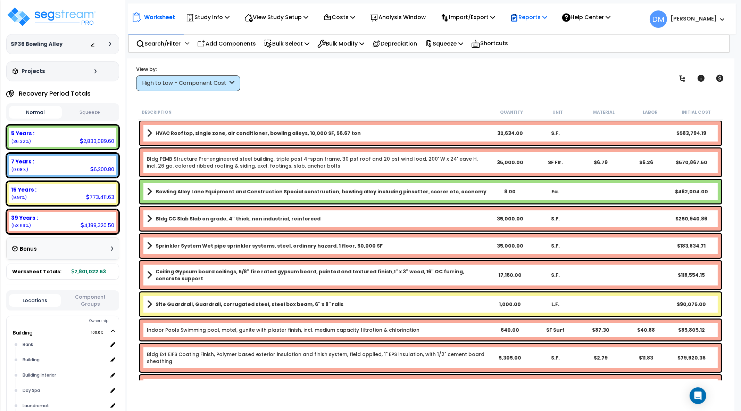
click at [532, 16] on p "Reports" at bounding box center [528, 17] width 37 height 9
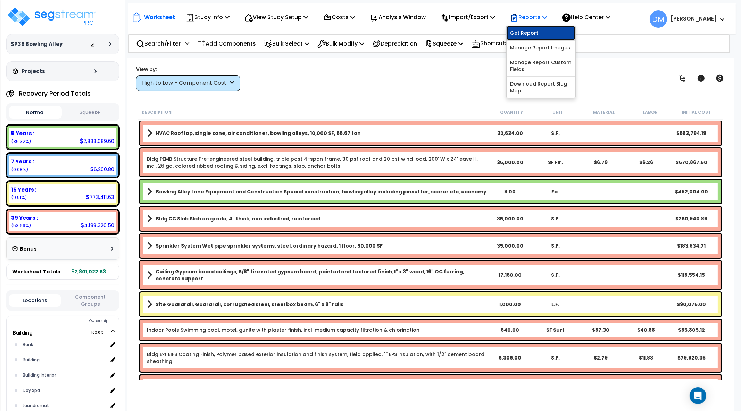
click at [524, 32] on link "Get Report" at bounding box center [541, 33] width 69 height 14
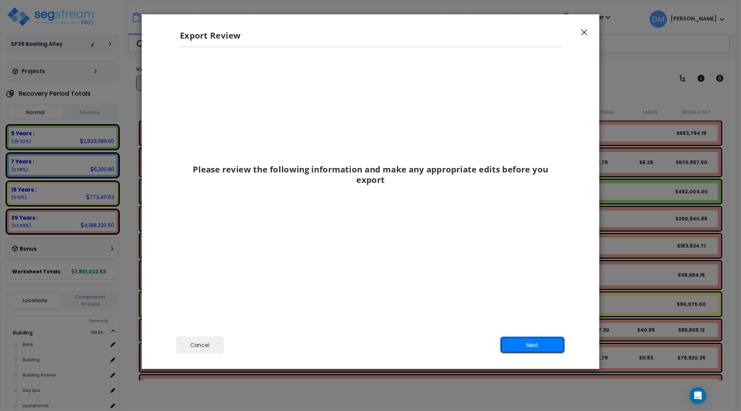
click at [535, 339] on button "Next" at bounding box center [532, 344] width 65 height 17
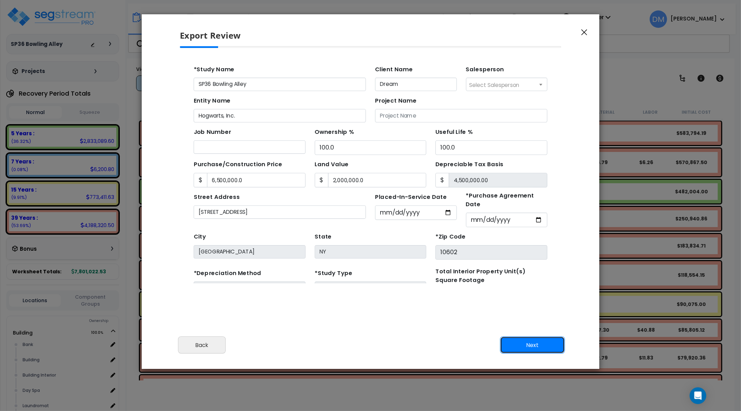
click at [548, 343] on button "Next" at bounding box center [532, 344] width 65 height 17
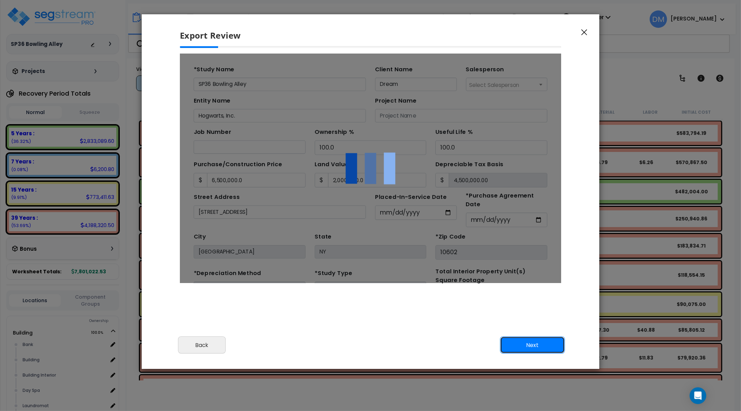
type input "6500000"
type input "2000000"
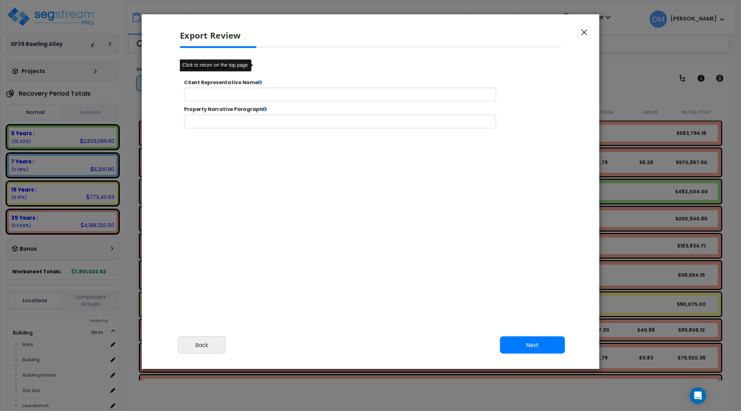
select select "2025"
click at [554, 343] on button "Next" at bounding box center [532, 344] width 65 height 17
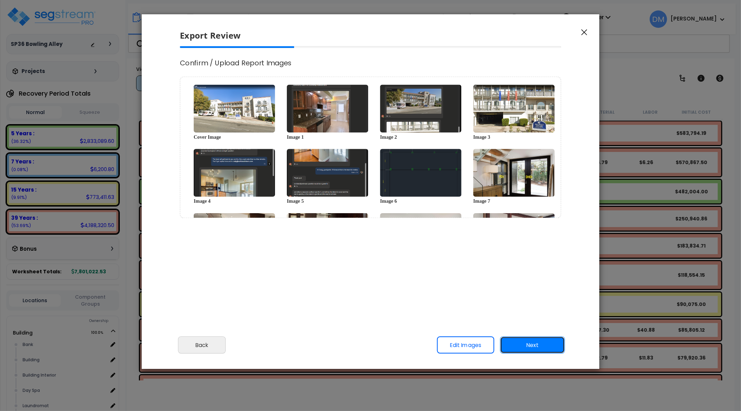
scroll to position [0, 0]
click at [549, 344] on button "Next" at bounding box center [532, 344] width 65 height 17
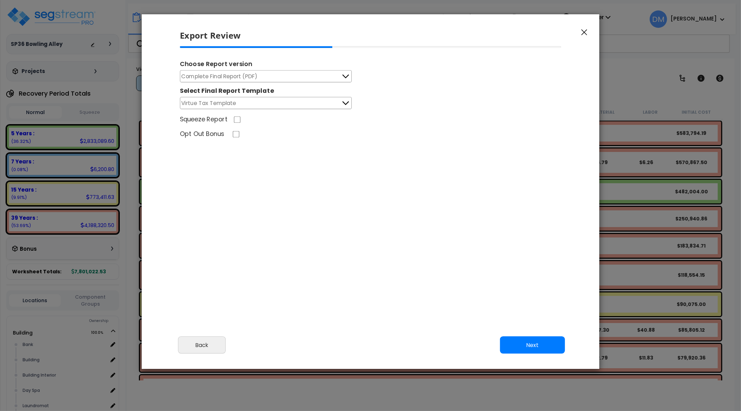
click at [344, 100] on icon at bounding box center [345, 103] width 9 height 9
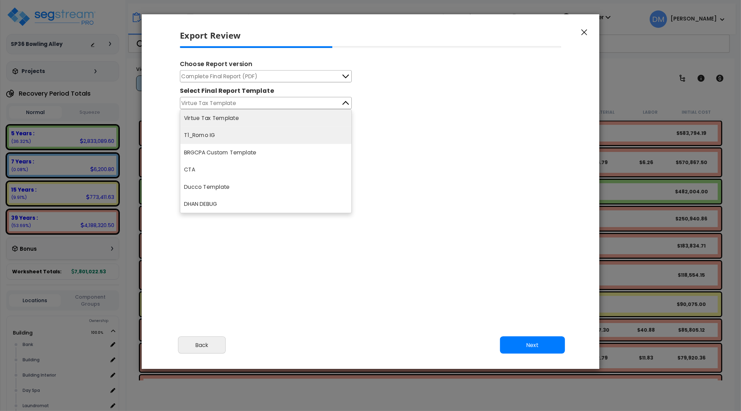
click at [325, 131] on li "T1_Romo IG" at bounding box center [265, 135] width 171 height 17
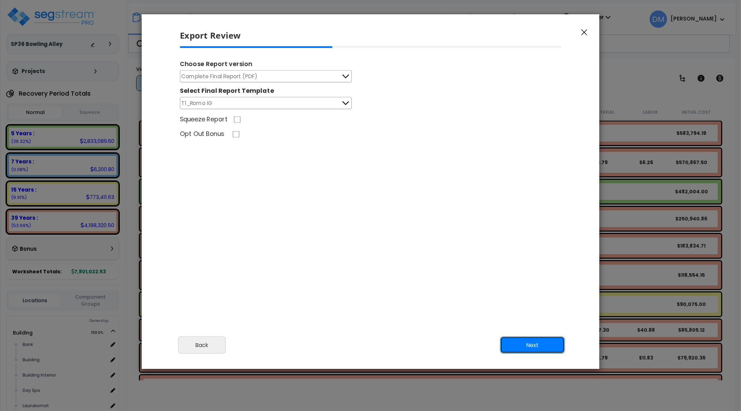
click at [534, 341] on button "Next" at bounding box center [532, 344] width 65 height 17
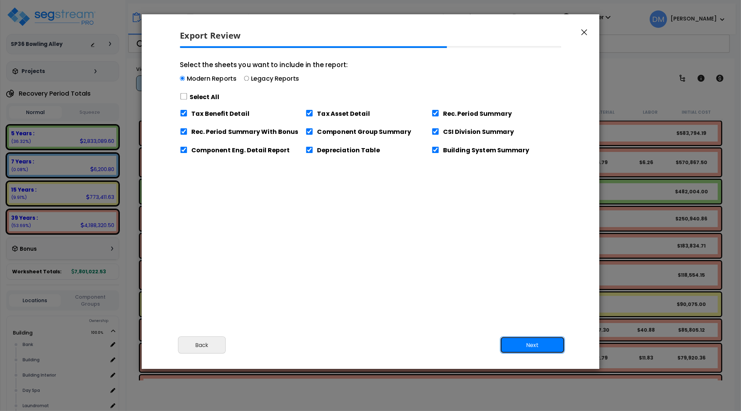
click at [539, 344] on button "Next" at bounding box center [532, 344] width 65 height 17
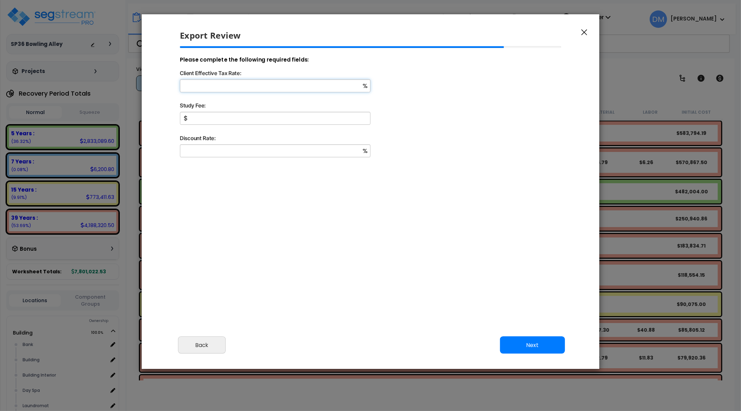
click at [314, 90] on input "Client Effective Tax Rate:" at bounding box center [275, 85] width 191 height 13
click at [305, 114] on input "Study Fee:" at bounding box center [275, 120] width 191 height 13
type input "10"
click at [205, 121] on input "Study Fee:" at bounding box center [275, 120] width 191 height 13
type input "1,500"
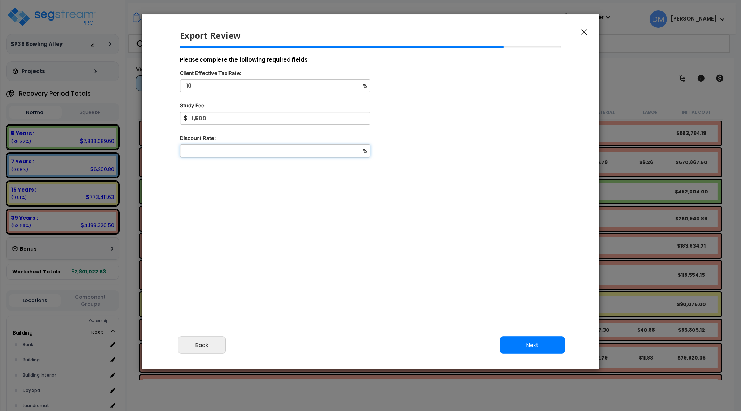
click at [212, 154] on input "Discount Rate:" at bounding box center [275, 150] width 191 height 13
type input "10"
click at [522, 346] on button "Next" at bounding box center [532, 344] width 65 height 17
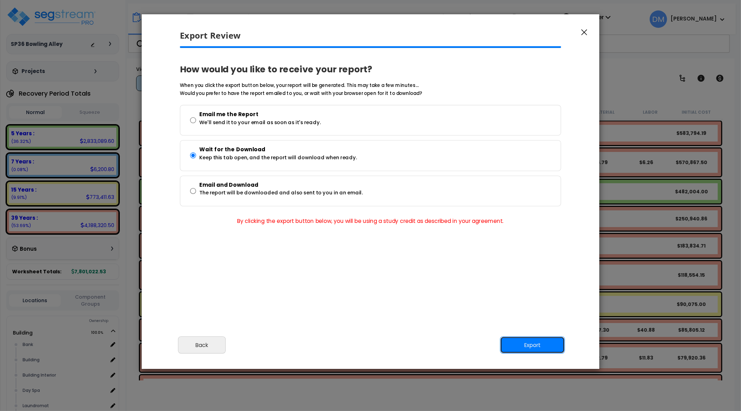
click at [527, 344] on button "Export" at bounding box center [532, 344] width 65 height 17
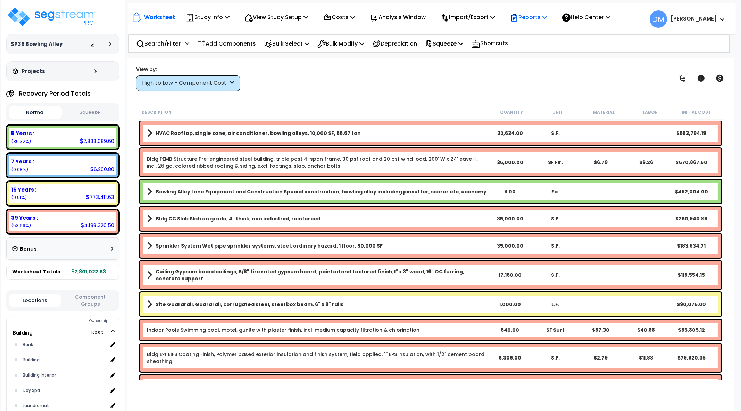
click at [530, 20] on p "Reports" at bounding box center [528, 17] width 37 height 9
click at [527, 26] on div "Get Report Manage Report Images Manage Report Custom Fields Download Report Slu…" at bounding box center [541, 62] width 69 height 72
click at [530, 18] on p "Reports" at bounding box center [528, 17] width 37 height 9
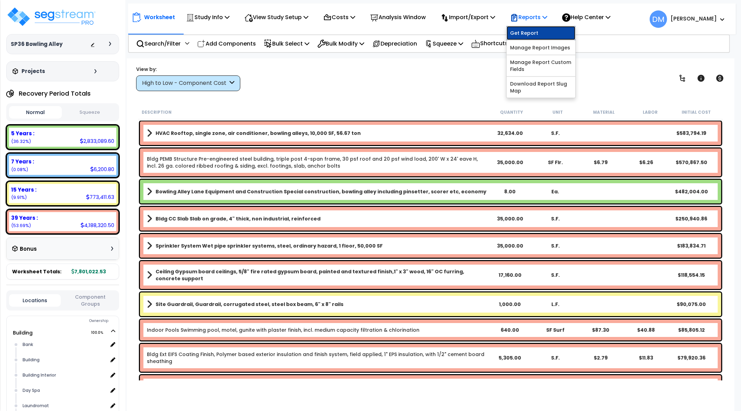
click at [530, 32] on link "Get Report" at bounding box center [541, 33] width 69 height 14
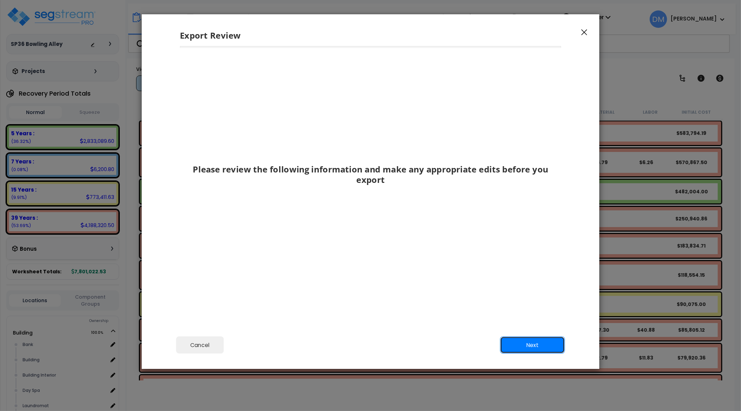
click at [524, 346] on button "Next" at bounding box center [532, 344] width 65 height 17
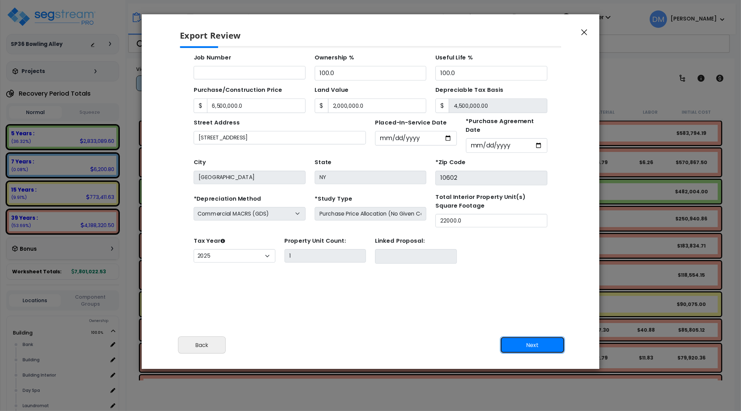
scroll to position [61, 0]
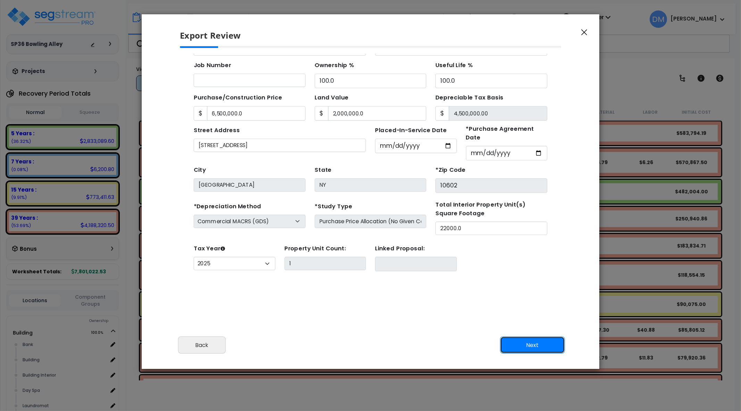
click at [524, 346] on button "Next" at bounding box center [532, 344] width 65 height 17
type input "6500000"
type input "2000000"
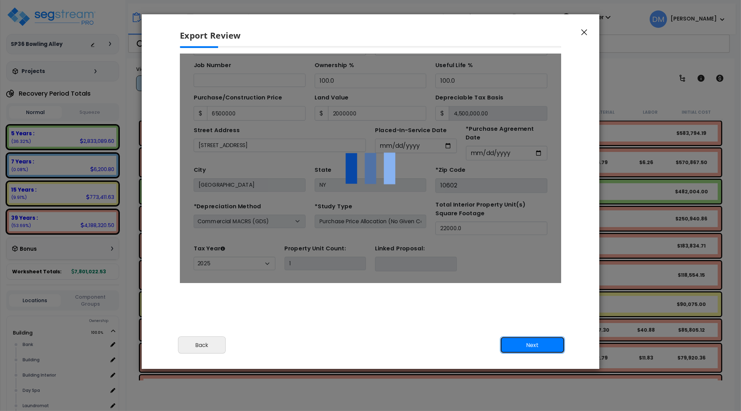
scroll to position [0, 0]
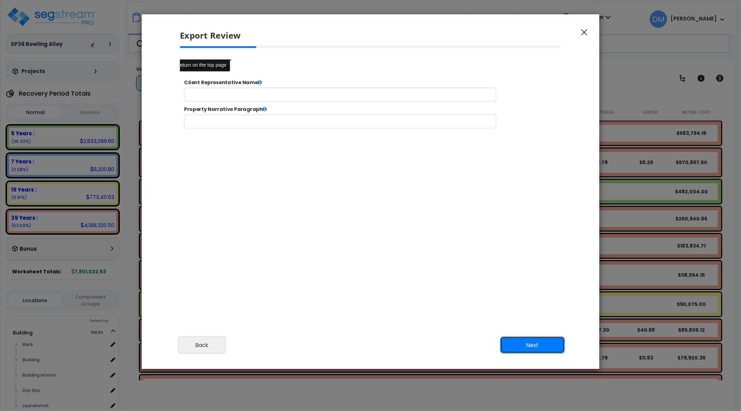
click at [524, 346] on button "Next" at bounding box center [532, 344] width 65 height 17
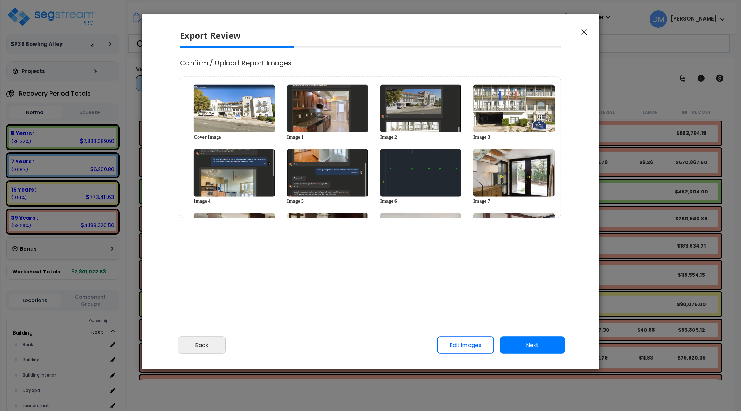
select select "2025"
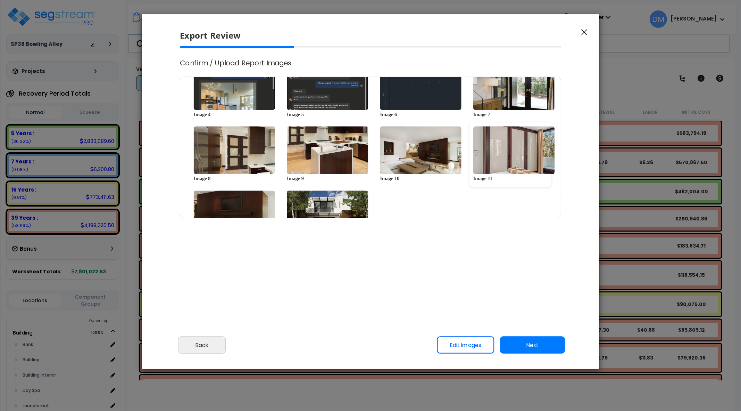
scroll to position [112, 0]
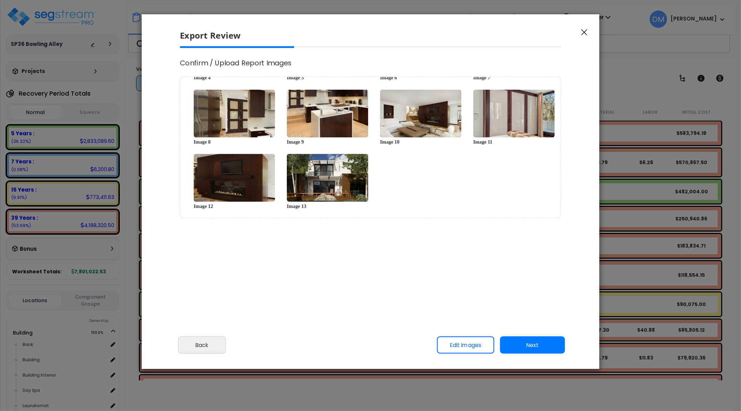
click at [540, 346] on button "Next" at bounding box center [532, 344] width 65 height 17
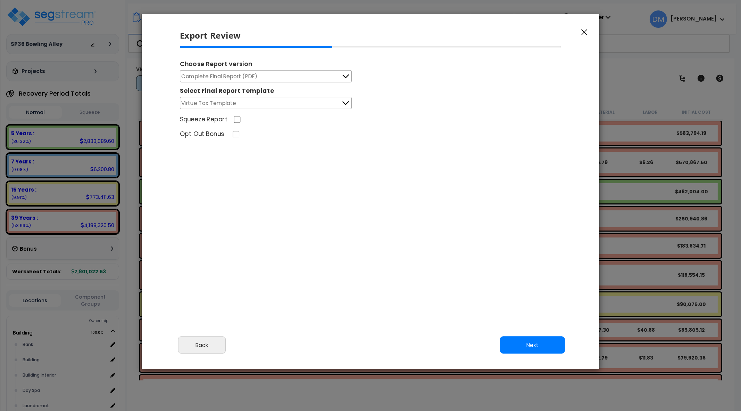
click at [548, 345] on button "Next" at bounding box center [532, 344] width 65 height 17
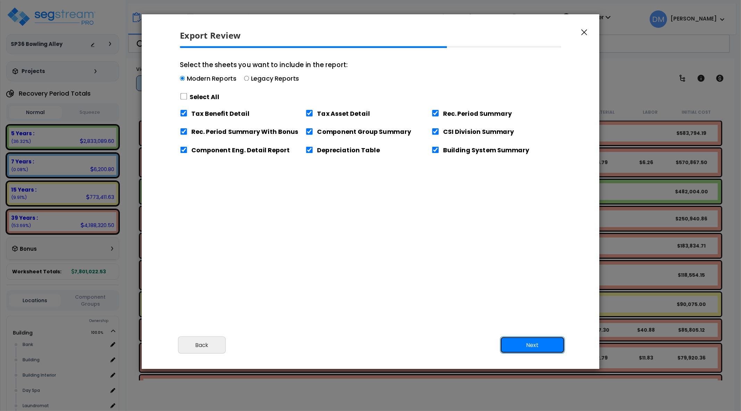
click at [517, 338] on button "Next" at bounding box center [532, 344] width 65 height 17
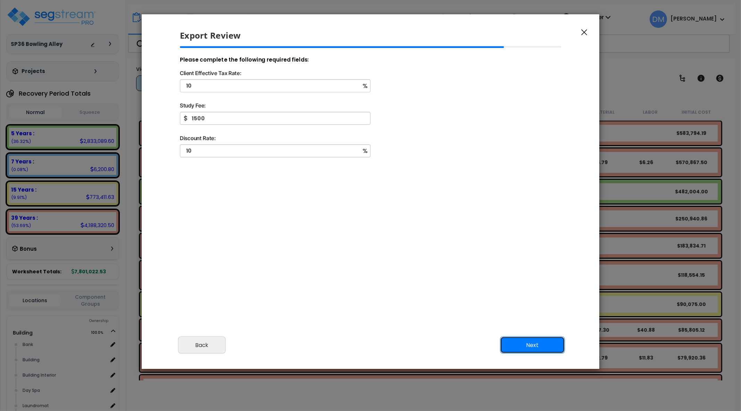
click at [508, 340] on button "Next" at bounding box center [532, 344] width 65 height 17
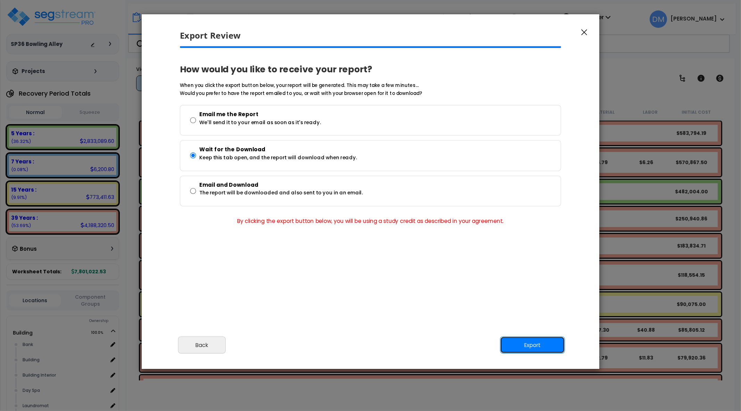
click at [515, 345] on button "Export" at bounding box center [532, 344] width 65 height 17
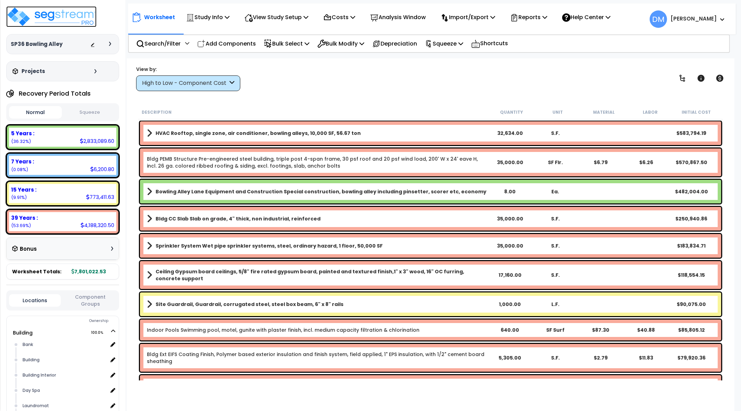
click at [81, 15] on img at bounding box center [51, 16] width 90 height 21
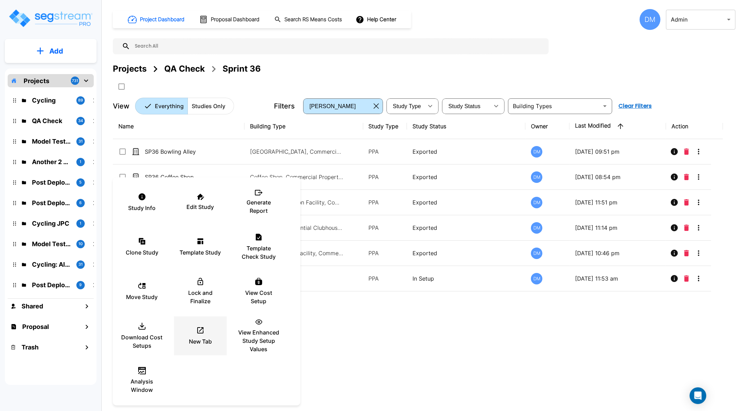
click at [214, 336] on div "New Tab" at bounding box center [201, 335] width 42 height 35
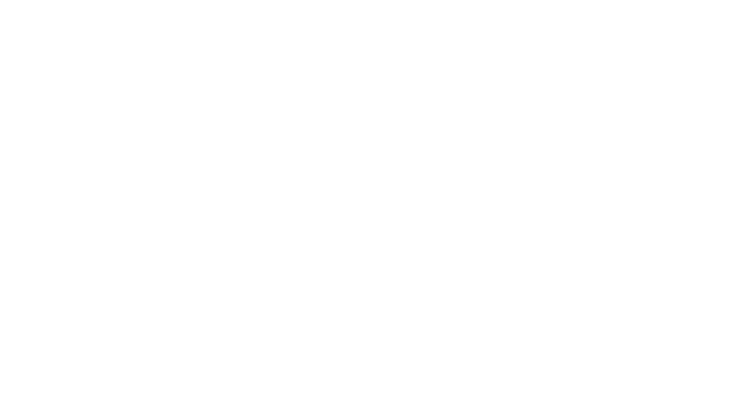
select select "2"
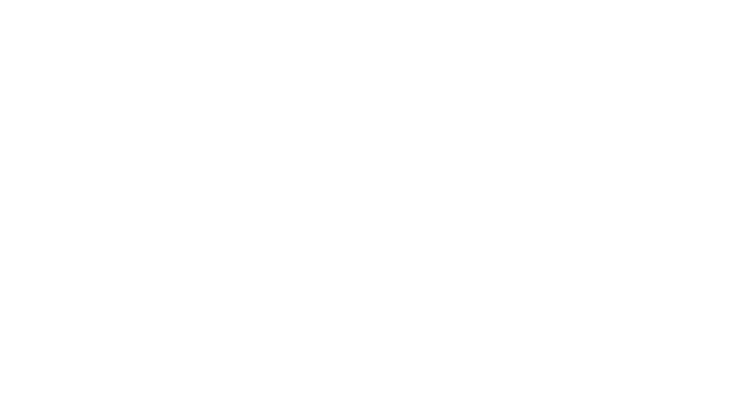
select select "1"
select select "2"
select select "1"
select select "3"
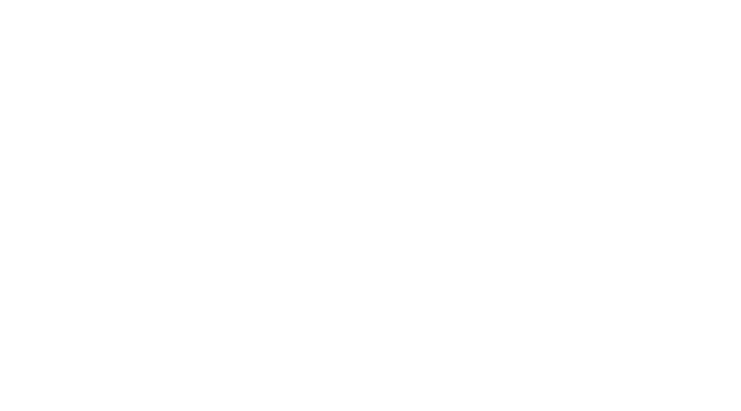
select select "2"
select select "1"
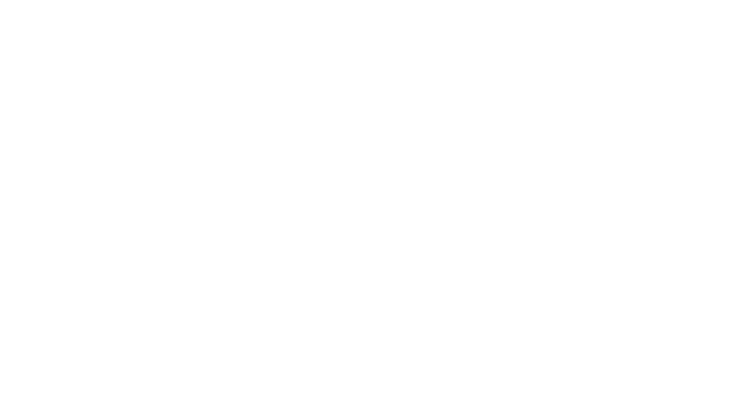
select select "5"
select select "2"
select select "3"
select select "1"
select select "3"
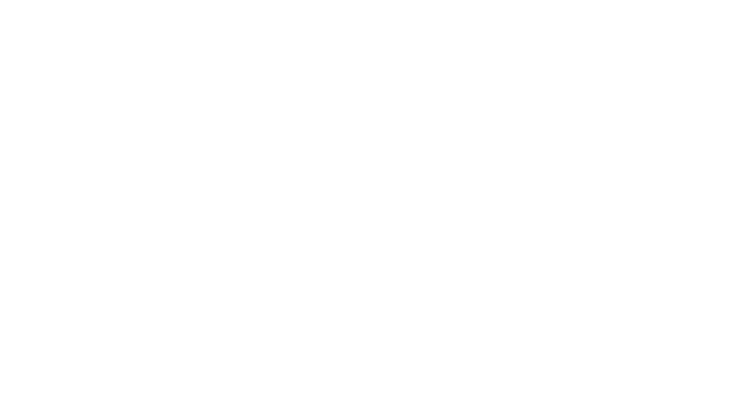
select select "1"
select select "4"
select select "2"
select select "1"
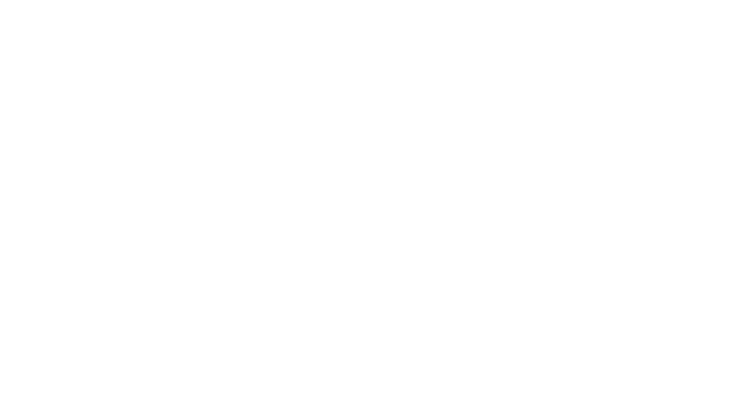
select select "2"
select select "3"
select select "2"
select select "1"
select select "2"
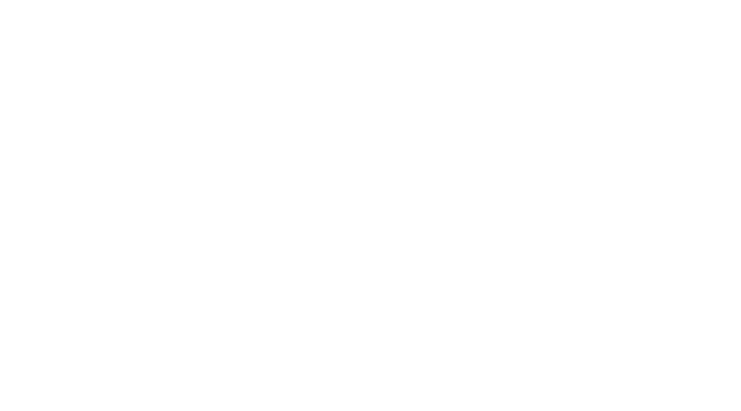
select select "3"
select select "5"
select select "1"
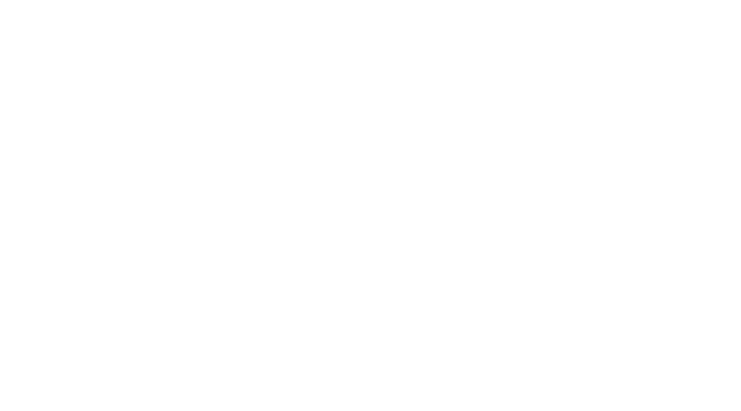
select select "13"
select select "1"
select select "2"
select select "1"
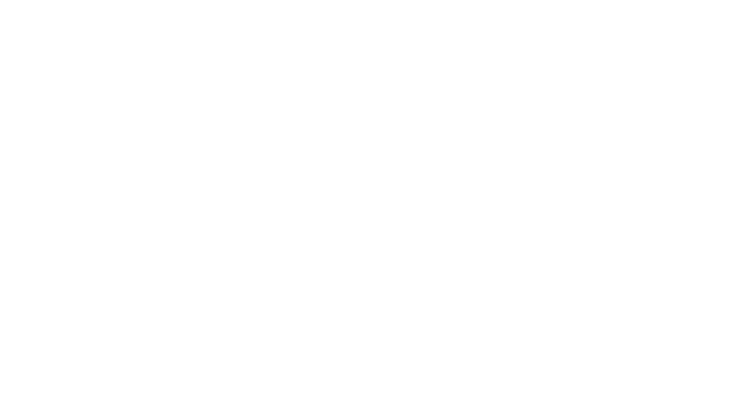
select select "1"
select select "3"
select select "1"
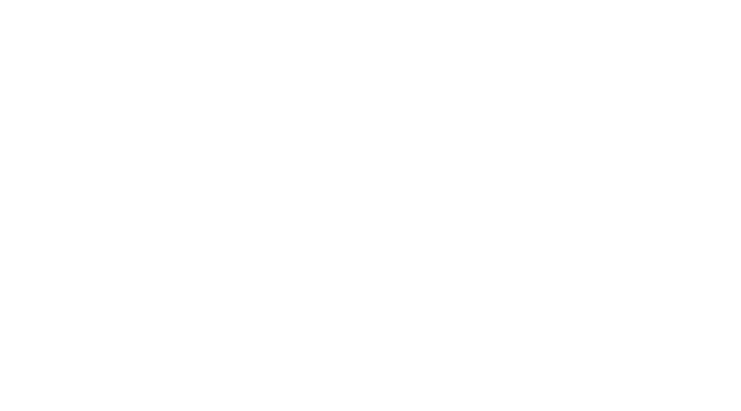
select select "1"
select select "4"
select select "1"
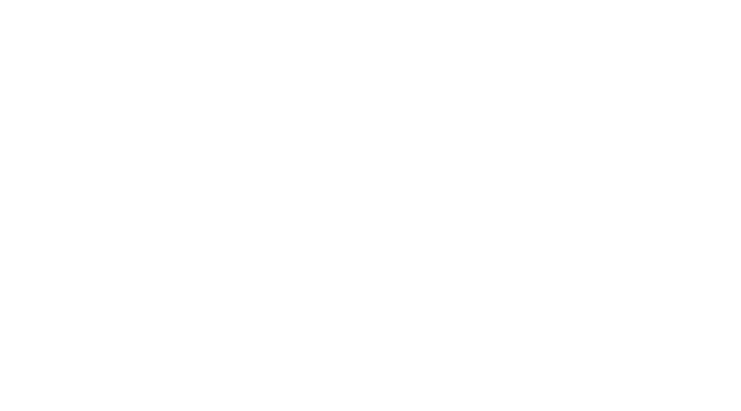
select select "1"
select select "3"
select select "1"
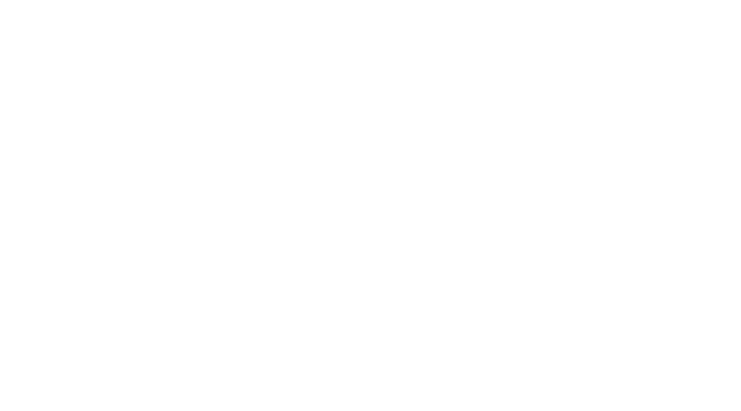
select select "2"
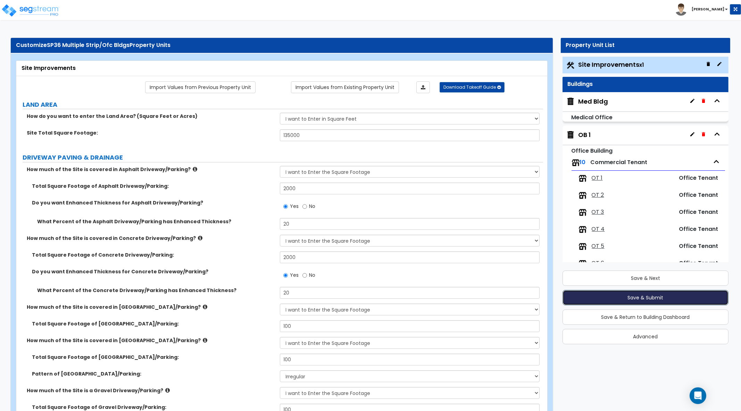
click at [665, 293] on button "Save & Submit" at bounding box center [646, 297] width 166 height 15
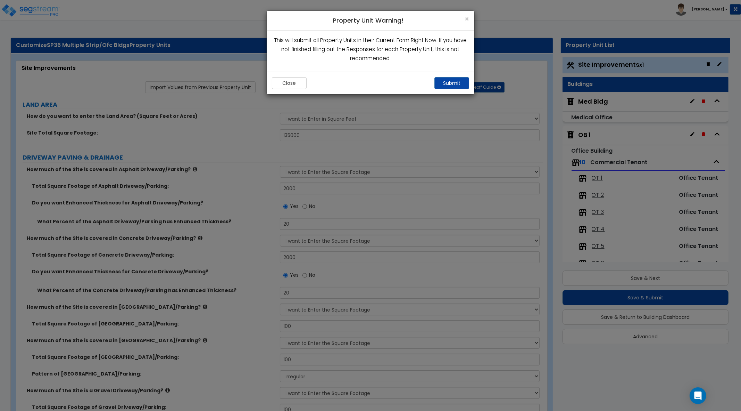
click at [458, 90] on div "Close Submit" at bounding box center [371, 83] width 208 height 23
click at [457, 82] on button "Submit" at bounding box center [452, 83] width 35 height 12
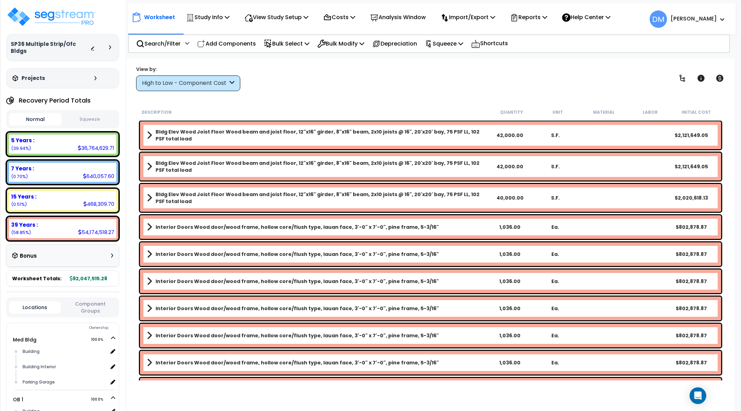
click at [110, 45] on icon at bounding box center [110, 47] width 2 height 4
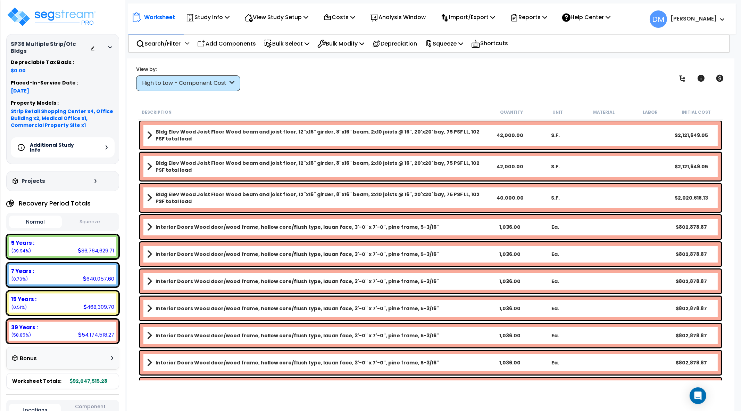
click at [105, 140] on div "Additional Study Info" at bounding box center [63, 147] width 104 height 20
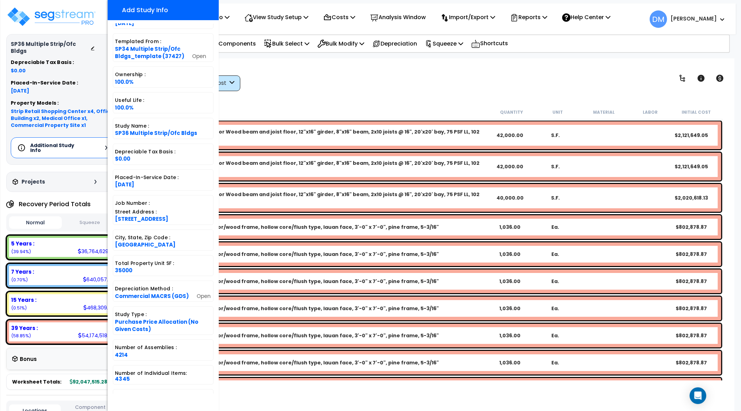
scroll to position [97, 0]
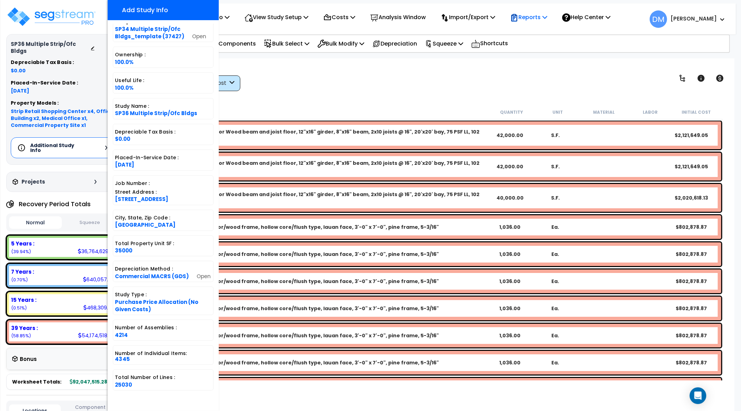
click at [529, 15] on p "Reports" at bounding box center [528, 17] width 37 height 9
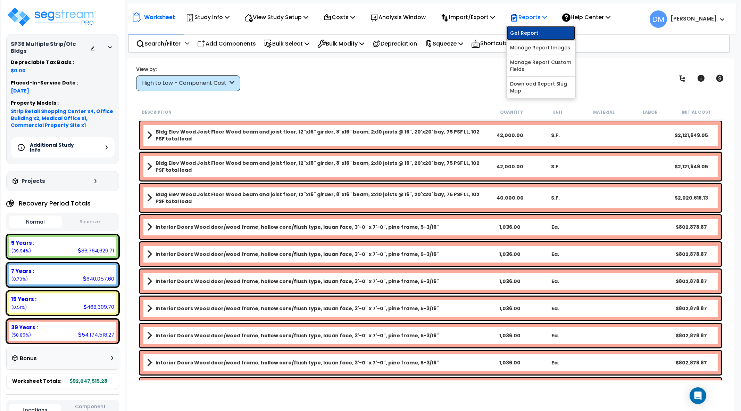
click at [527, 26] on link "Get Report" at bounding box center [541, 33] width 69 height 14
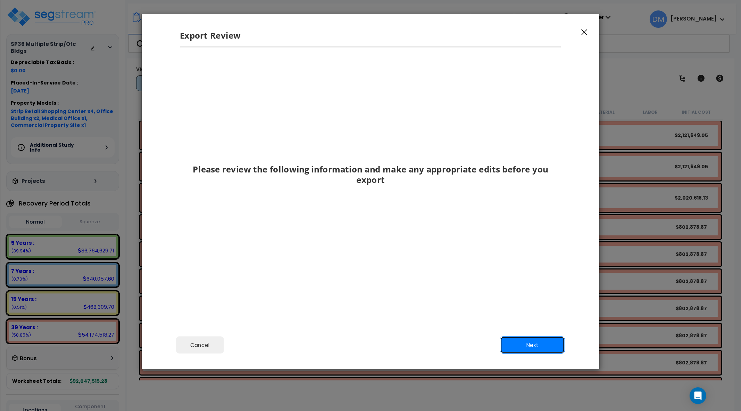
click at [516, 345] on button "Next" at bounding box center [532, 344] width 65 height 17
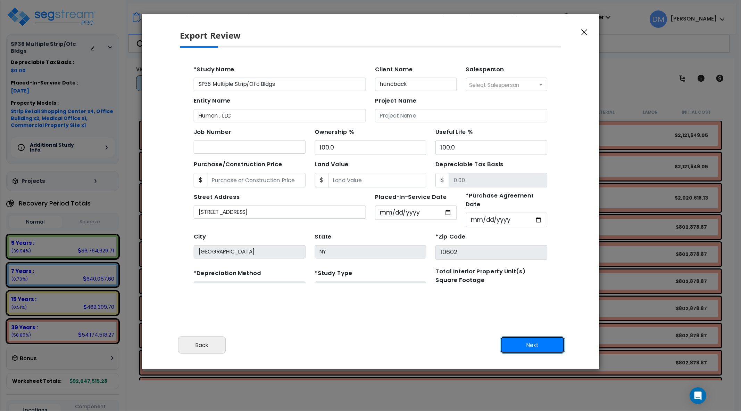
click at [516, 345] on button "Next" at bounding box center [532, 344] width 65 height 17
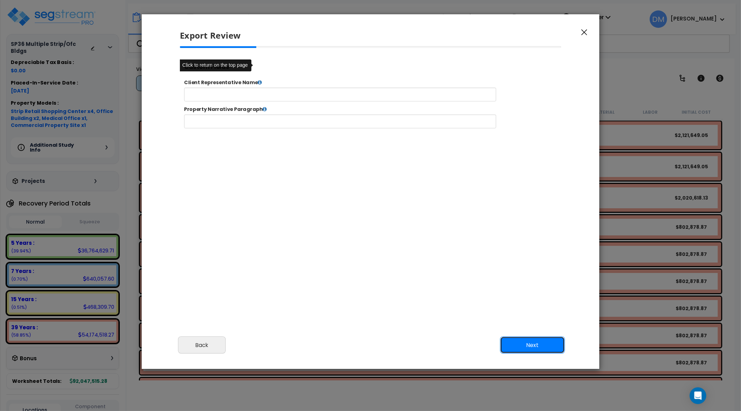
click at [516, 345] on button "Next" at bounding box center [532, 344] width 65 height 17
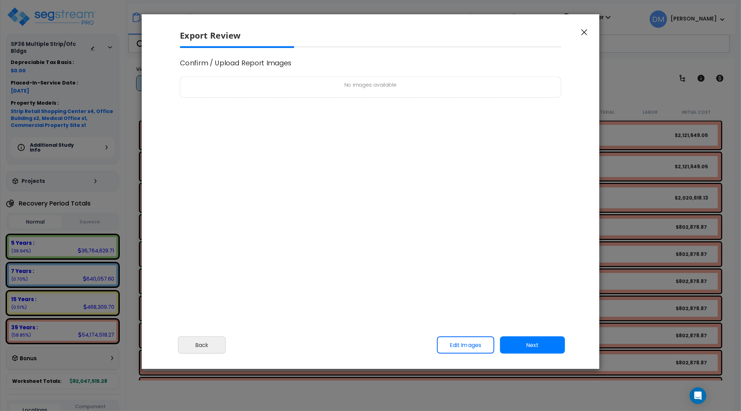
click at [479, 344] on link "Edit Images" at bounding box center [465, 344] width 57 height 17
select select "2025"
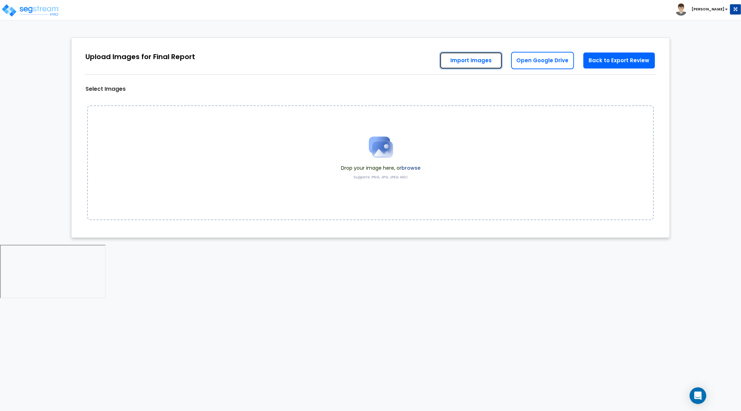
click at [488, 65] on link "Import Images" at bounding box center [471, 60] width 63 height 17
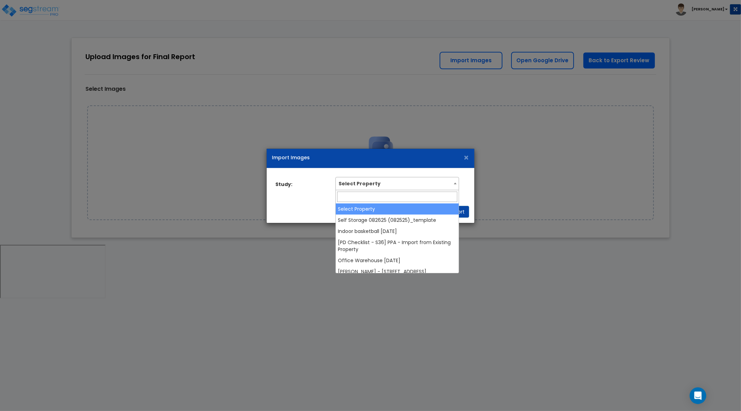
click at [454, 182] on b at bounding box center [455, 183] width 3 height 2
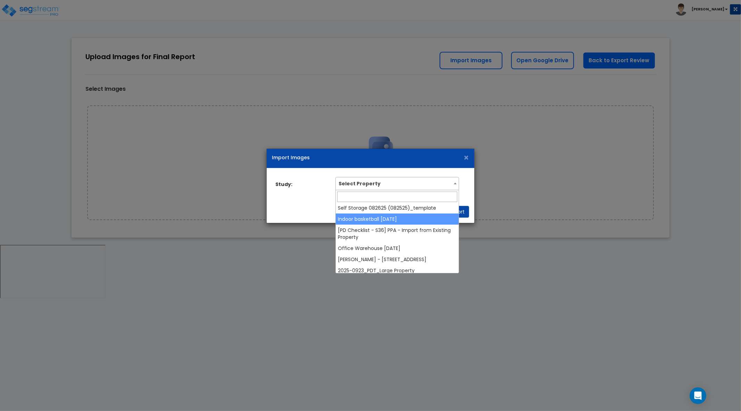
scroll to position [43, 0]
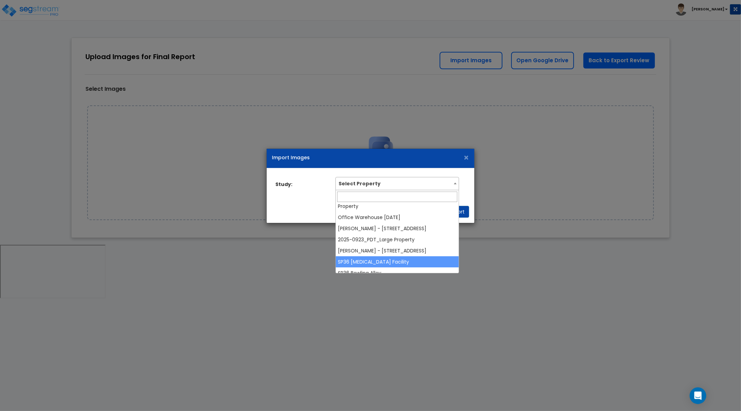
select select "38710"
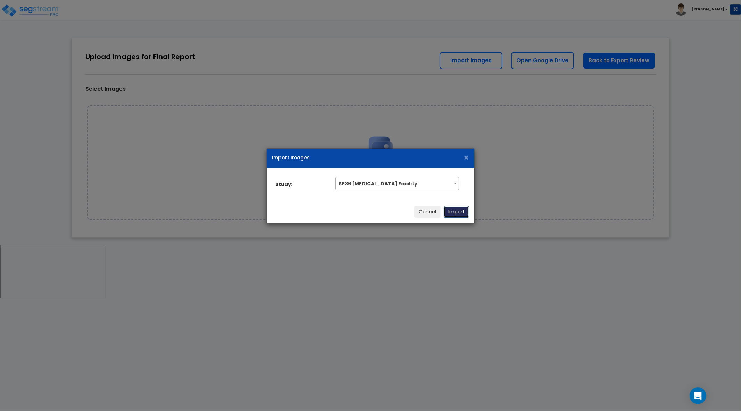
click at [458, 214] on button "Import" at bounding box center [456, 212] width 25 height 12
click at [462, 207] on button "Import" at bounding box center [456, 210] width 25 height 12
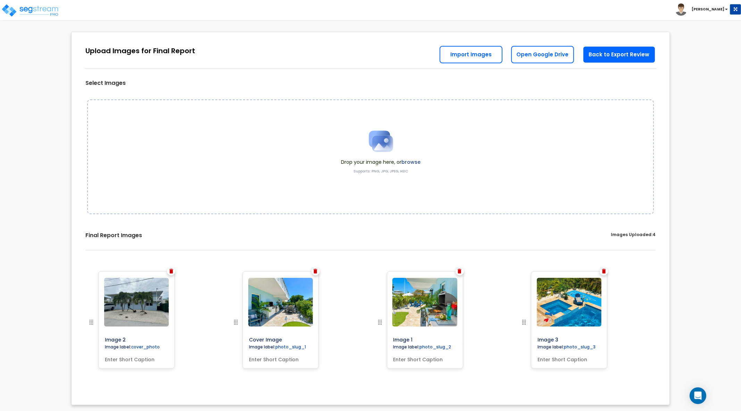
scroll to position [7, 0]
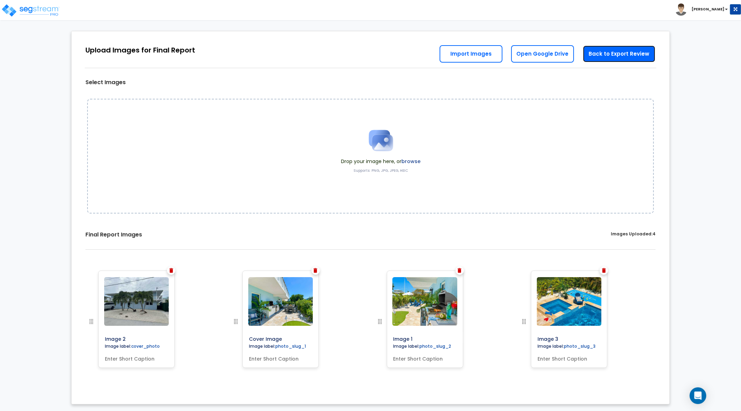
click at [599, 51] on link "Back to Export Review" at bounding box center [619, 53] width 73 height 17
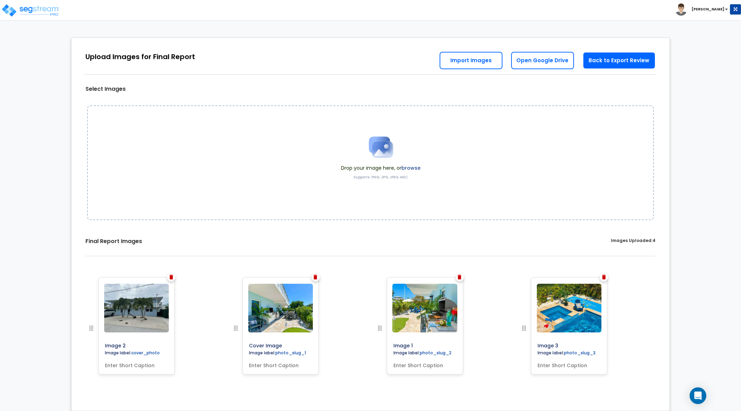
scroll to position [7, 0]
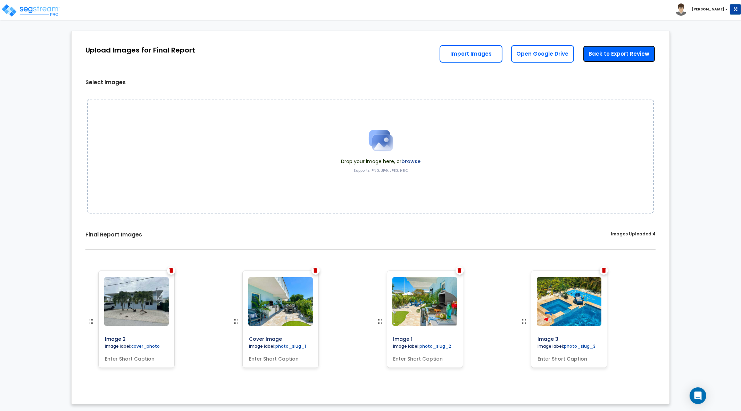
click at [639, 54] on link "Back to Export Review" at bounding box center [619, 53] width 73 height 17
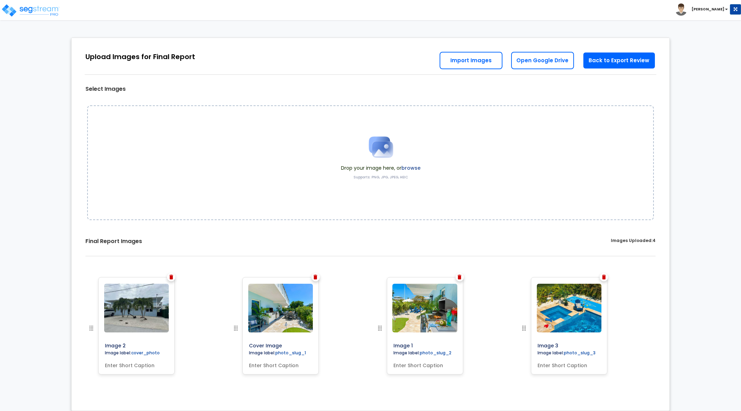
scroll to position [7, 0]
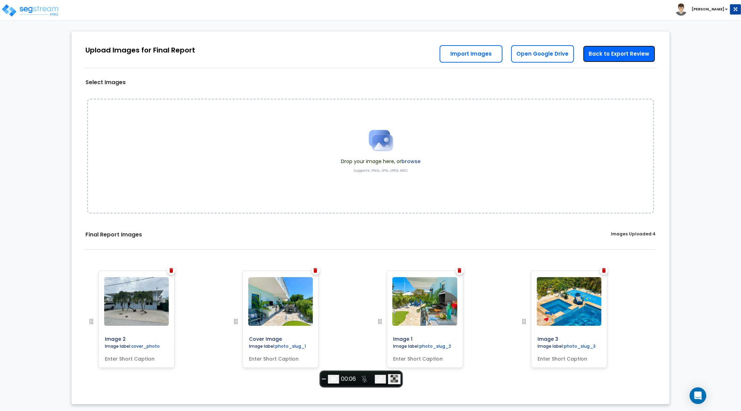
click at [607, 54] on link "Back to Export Review" at bounding box center [619, 53] width 73 height 17
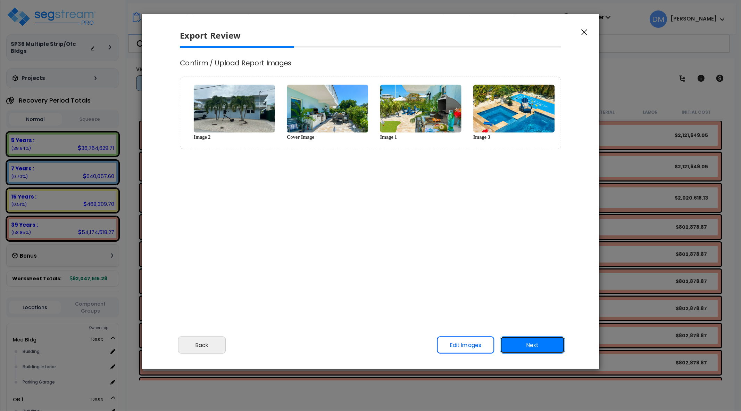
click at [544, 345] on button "Next" at bounding box center [532, 344] width 65 height 17
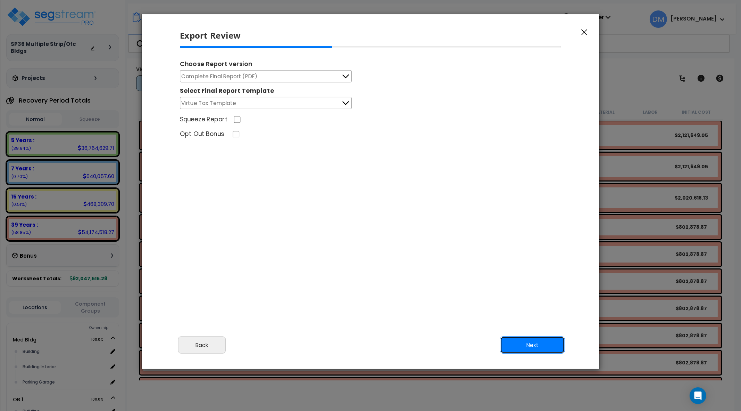
click at [545, 341] on button "Next" at bounding box center [532, 344] width 65 height 17
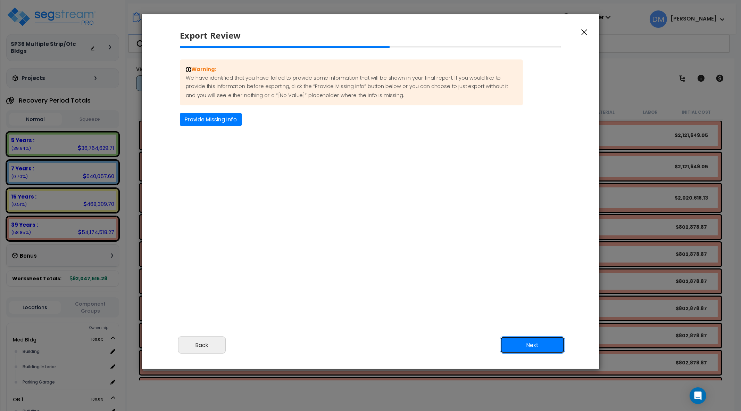
click at [545, 341] on button "Next" at bounding box center [532, 344] width 65 height 17
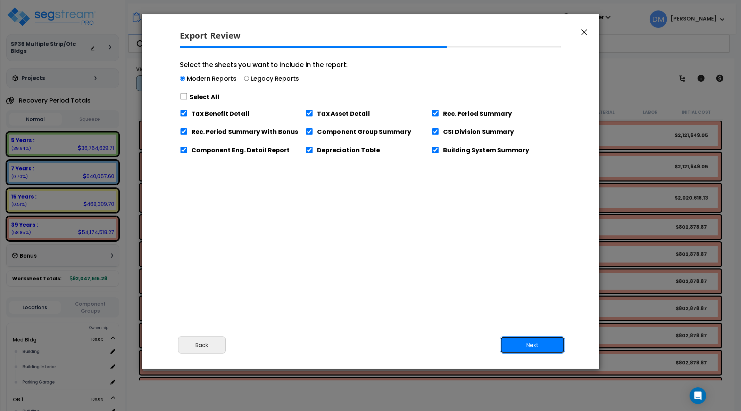
click at [545, 341] on button "Next" at bounding box center [532, 344] width 65 height 17
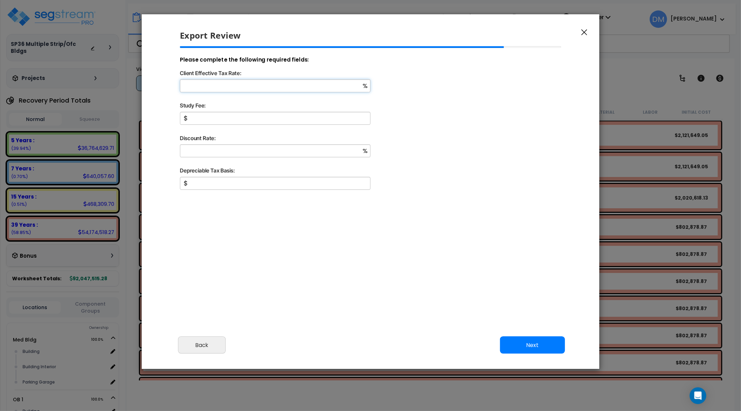
click at [238, 89] on input "Client Effective Tax Rate:" at bounding box center [275, 85] width 191 height 13
type input "10"
click at [231, 120] on input "Study Fee:" at bounding box center [275, 118] width 191 height 13
type input "1,500"
click at [224, 155] on input "Discount Rate:" at bounding box center [275, 150] width 191 height 13
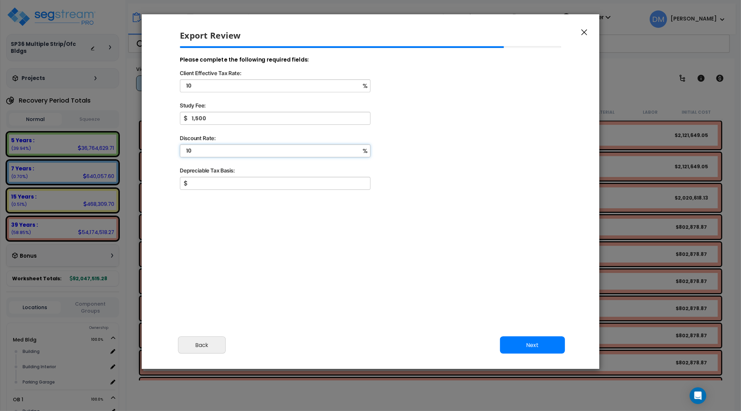
type input "10"
click at [226, 184] on input "text" at bounding box center [275, 183] width 191 height 13
type input "5"
type input "65,000,000"
click at [526, 341] on button "Next" at bounding box center [532, 344] width 65 height 17
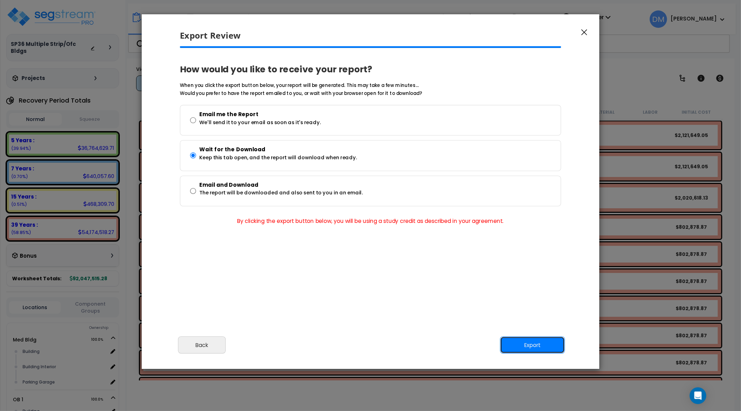
click at [520, 342] on button "Export" at bounding box center [532, 344] width 65 height 17
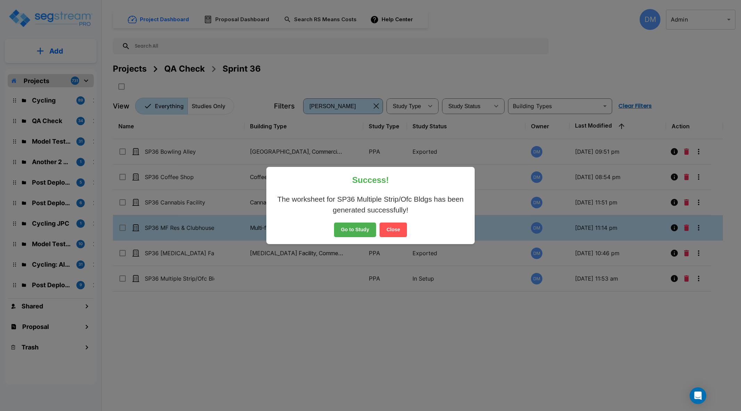
click at [397, 232] on button "Close" at bounding box center [393, 229] width 27 height 15
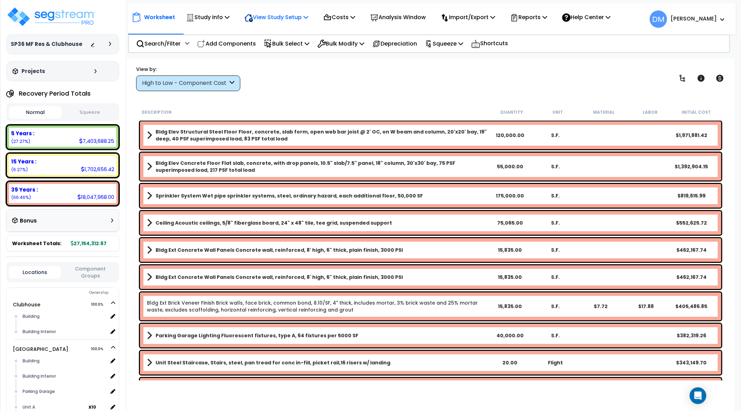
click at [309, 17] on icon at bounding box center [306, 17] width 5 height 6
click at [296, 27] on link "Building Setup" at bounding box center [275, 33] width 69 height 14
click at [229, 18] on icon at bounding box center [227, 17] width 5 height 6
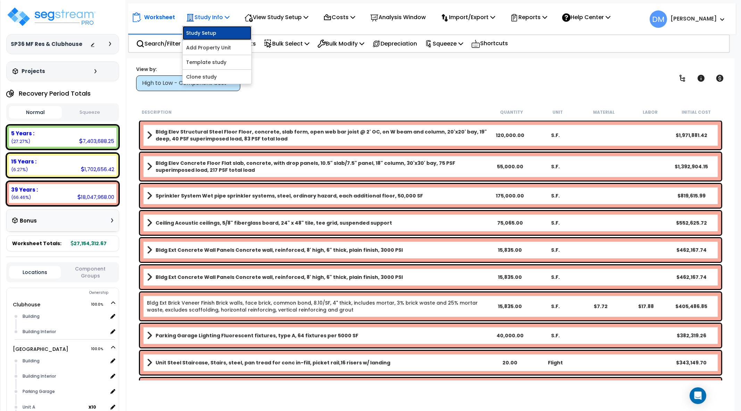
click at [225, 31] on link "Study Setup" at bounding box center [217, 33] width 69 height 14
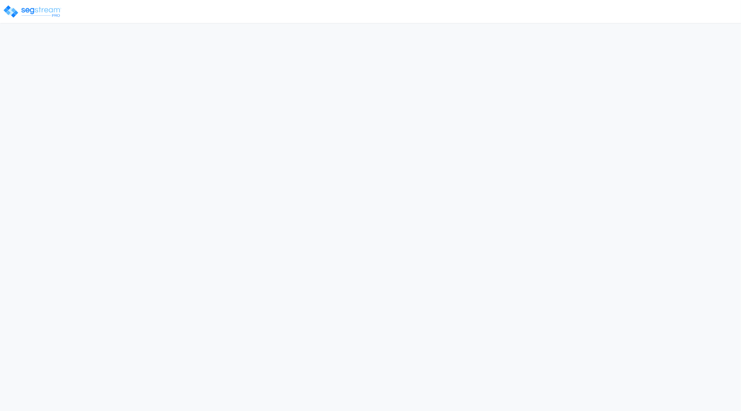
select select "2025"
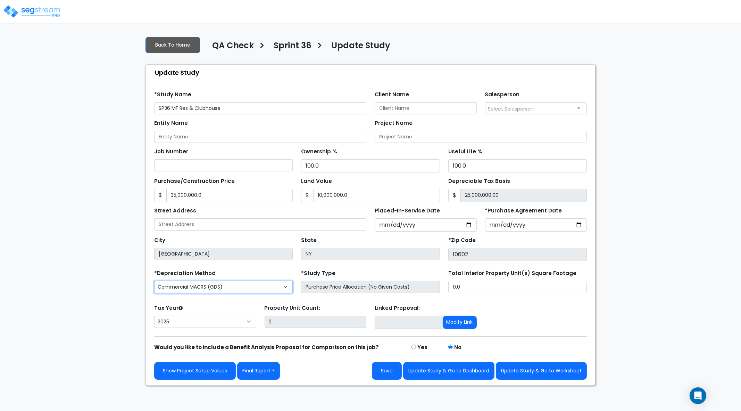
click at [275, 285] on select "Commercial MACRS (GDS) Residential Rental MACRS (GDS) Commercial MACRS (ADS) Co…" at bounding box center [223, 287] width 139 height 12
select select "CRM(_5"
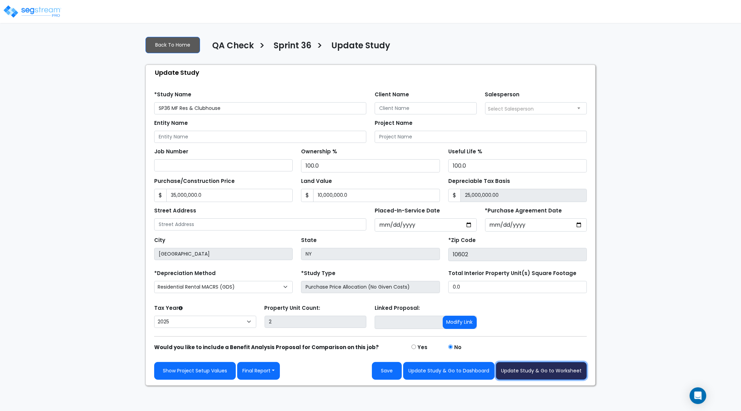
click at [518, 371] on button "Update Study & Go to Worksheet" at bounding box center [541, 371] width 91 height 18
type input "35000000"
type input "10000000"
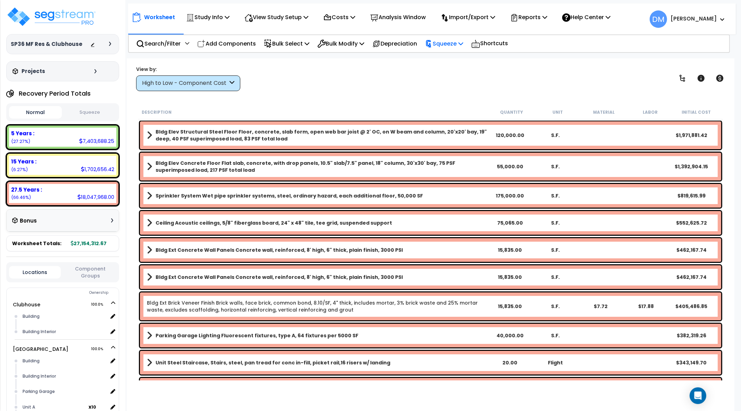
click at [457, 47] on p "Squeeze" at bounding box center [444, 43] width 38 height 9
click at [457, 60] on link "Squeeze" at bounding box center [456, 59] width 69 height 14
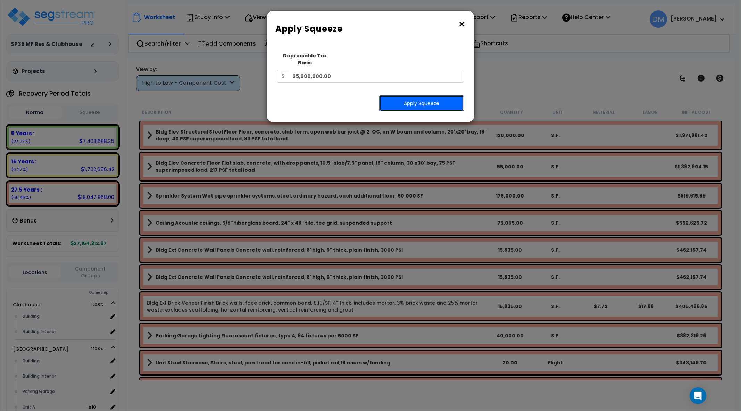
click at [443, 96] on button "Apply Squeeze" at bounding box center [421, 103] width 85 height 16
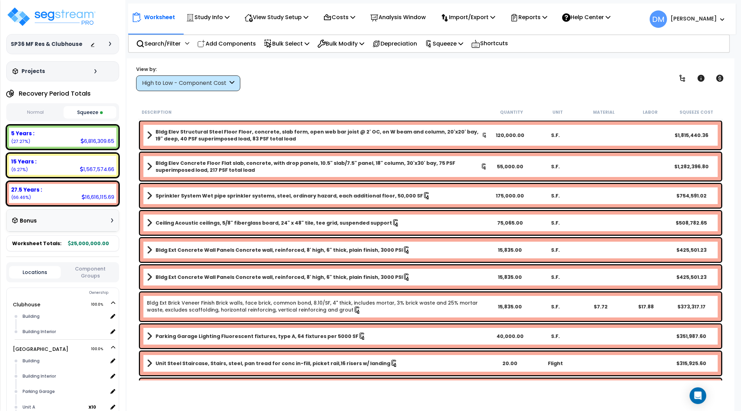
click at [54, 113] on button "Normal" at bounding box center [35, 112] width 53 height 12
click at [85, 113] on button "Squeeze" at bounding box center [90, 112] width 53 height 12
click at [49, 110] on button "Normal" at bounding box center [35, 112] width 53 height 12
click at [84, 110] on button "Squeeze" at bounding box center [90, 112] width 53 height 12
click at [41, 110] on button "Normal" at bounding box center [35, 112] width 53 height 12
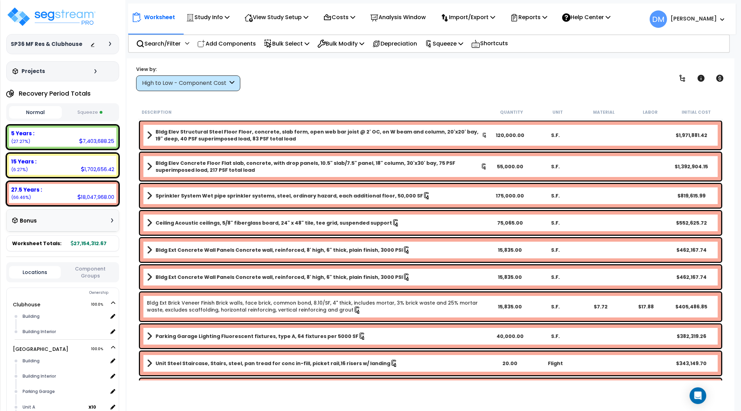
click at [87, 108] on button "Squeeze" at bounding box center [90, 112] width 53 height 12
click at [178, 83] on div "High to Low - Component Cost" at bounding box center [185, 83] width 86 height 8
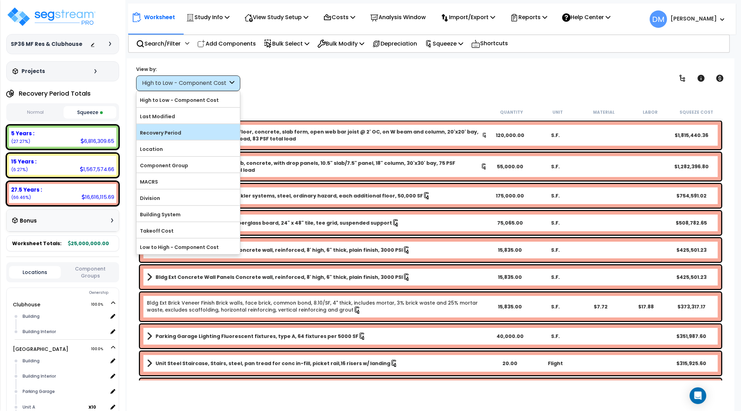
click at [187, 132] on label "Recovery Period" at bounding box center [189, 133] width 104 height 10
click at [0, 0] on input "Recovery Period" at bounding box center [0, 0] width 0 height 0
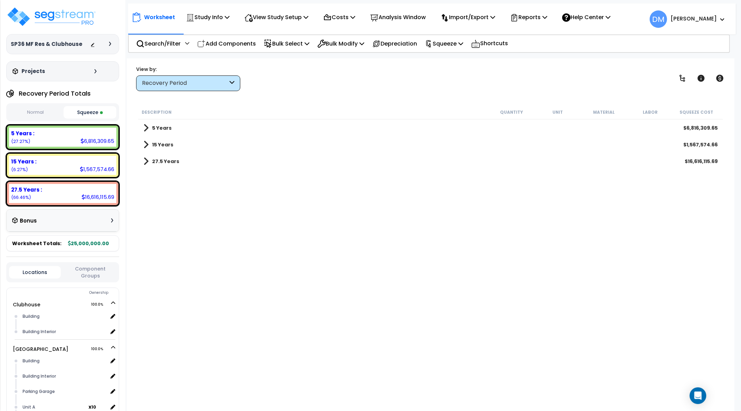
click at [51, 109] on button "Normal" at bounding box center [35, 112] width 53 height 12
click at [84, 112] on button "Squeeze" at bounding box center [90, 112] width 53 height 12
click at [39, 109] on button "Normal" at bounding box center [35, 112] width 53 height 12
click at [77, 108] on button "Squeeze" at bounding box center [90, 112] width 53 height 12
click at [32, 17] on img at bounding box center [51, 16] width 90 height 21
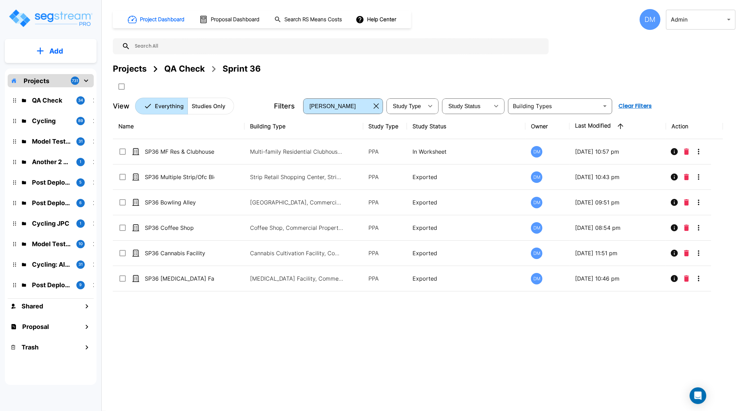
click at [194, 72] on div "QA Check" at bounding box center [184, 69] width 41 height 13
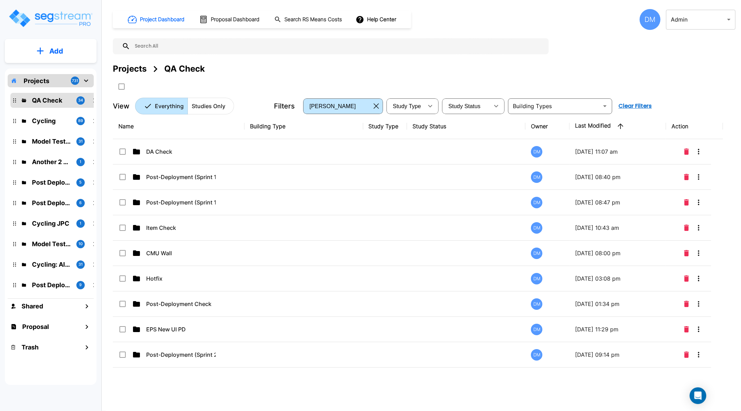
click at [130, 68] on div "Projects" at bounding box center [130, 69] width 34 height 13
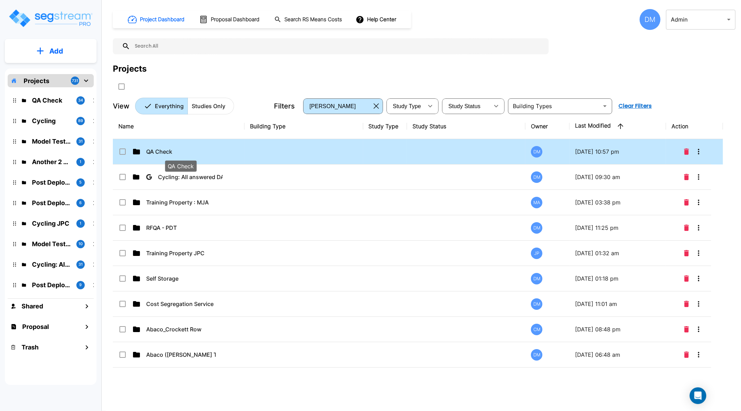
click at [162, 153] on p "QA Check" at bounding box center [180, 151] width 69 height 8
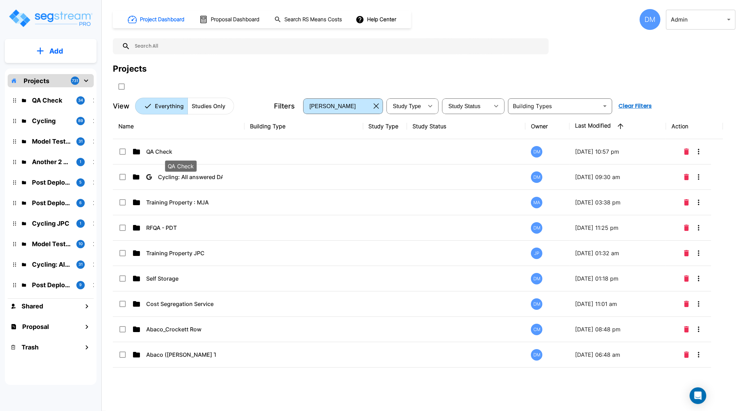
click at [162, 153] on p "QA Check" at bounding box center [180, 151] width 69 height 8
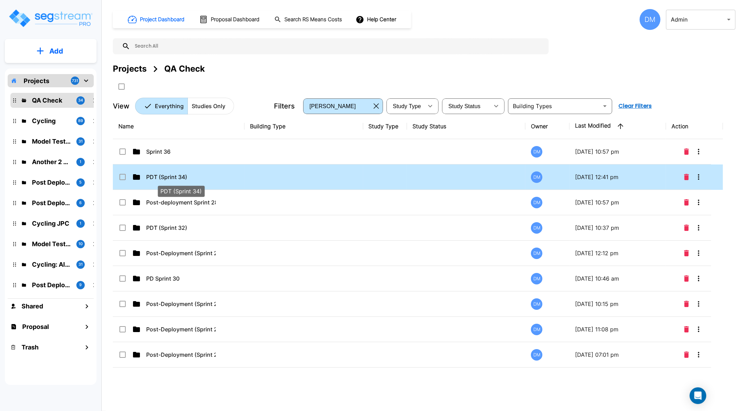
click at [185, 179] on p "PDT (Sprint 34)" at bounding box center [180, 177] width 69 height 8
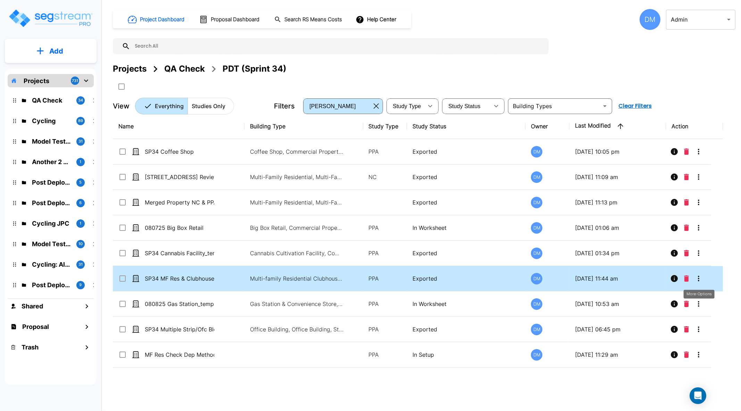
click at [701, 282] on icon "More-Options" at bounding box center [699, 278] width 8 height 8
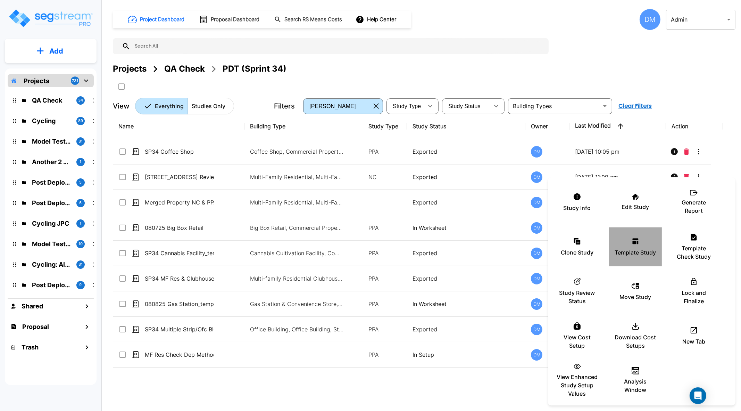
click at [639, 256] on p "Template Study" at bounding box center [635, 252] width 41 height 8
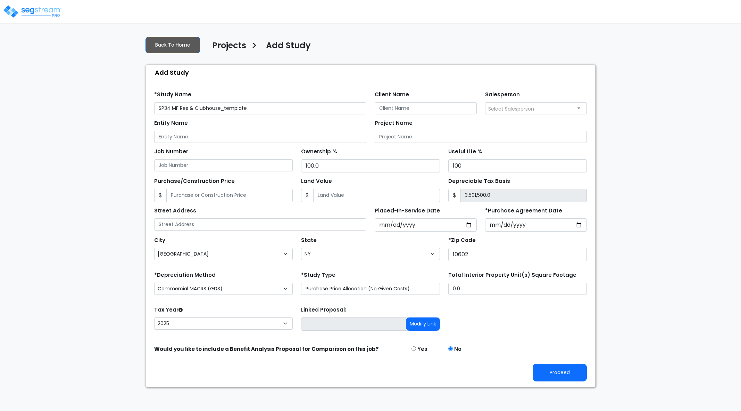
select select "[GEOGRAPHIC_DATA]"
select select "NY"
select select "2025"
click at [285, 286] on select "Commercial MACRS (GDS) Residential Rental MACRS (GDS) Commercial MACRS (ADS) Co…" at bounding box center [223, 288] width 139 height 12
select select "CRM(_5"
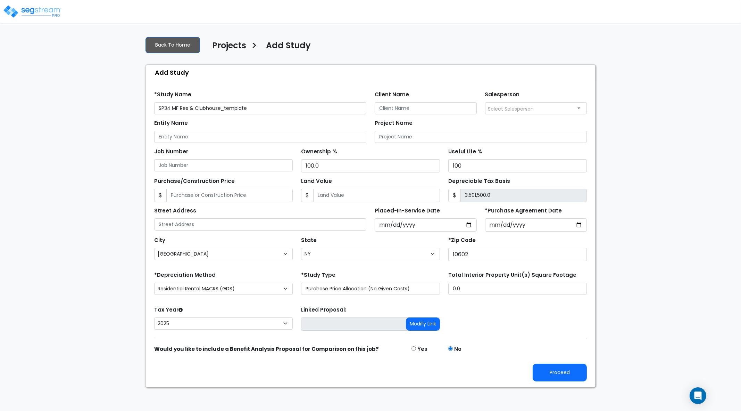
click at [636, 310] on div "We are Building your Study. So please grab a coffee and let us do the heavy lif…" at bounding box center [370, 209] width 741 height 356
click at [546, 373] on button "Proceed" at bounding box center [560, 372] width 54 height 18
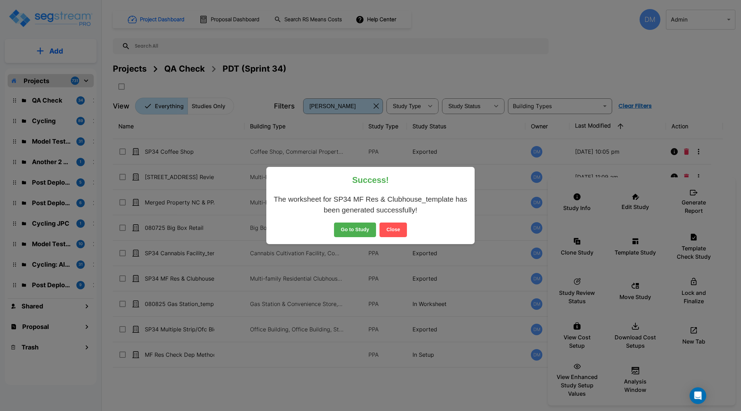
click at [398, 228] on button "Close" at bounding box center [393, 229] width 27 height 15
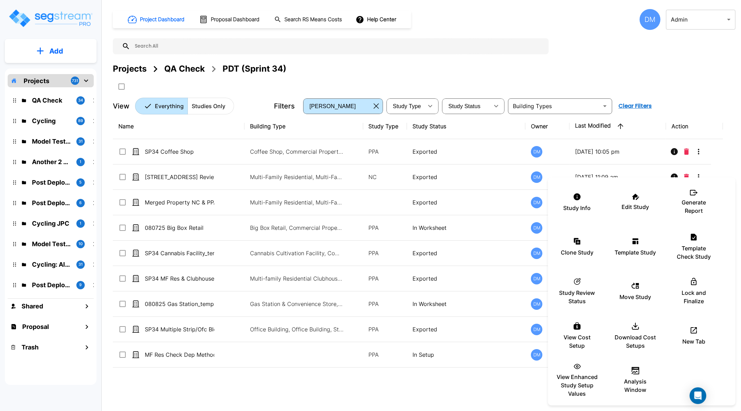
click at [184, 280] on div at bounding box center [370, 205] width 741 height 411
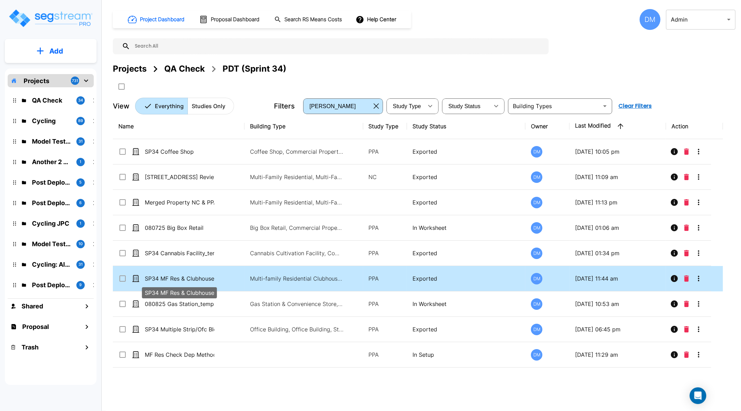
drag, startPoint x: 191, startPoint y: 279, endPoint x: 334, endPoint y: 131, distance: 205.7
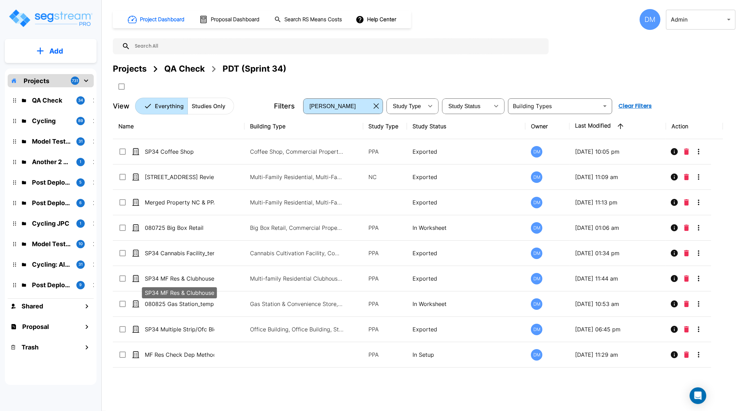
click at [191, 278] on p "SP34 MF Res & Clubhouse" at bounding box center [179, 278] width 69 height 8
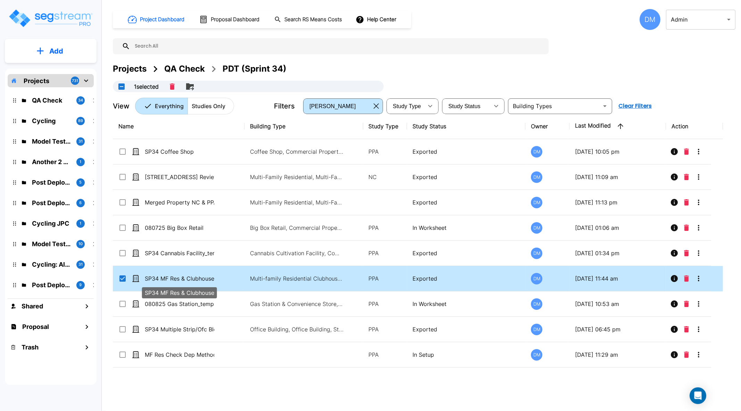
checkbox input "true"
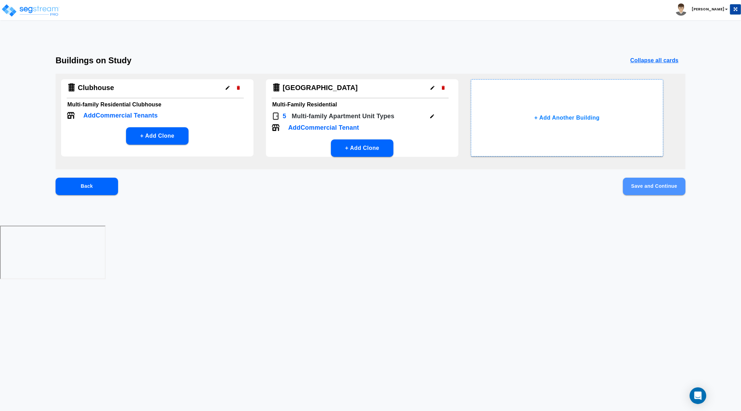
click at [662, 188] on button "Save and Continue" at bounding box center [654, 186] width 63 height 17
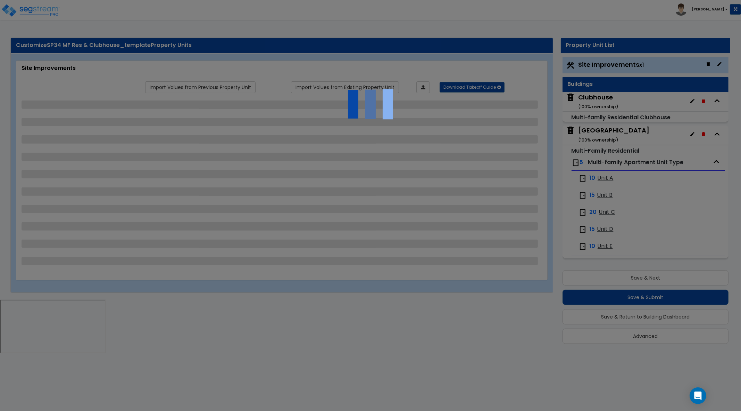
select select "2"
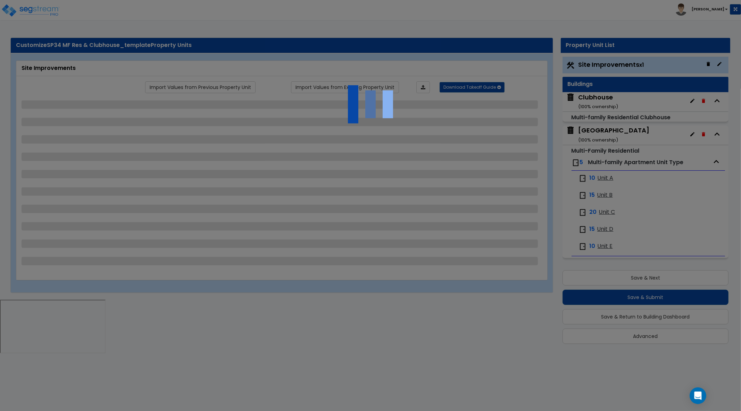
select select "2"
select select "3"
select select "2"
select select "1"
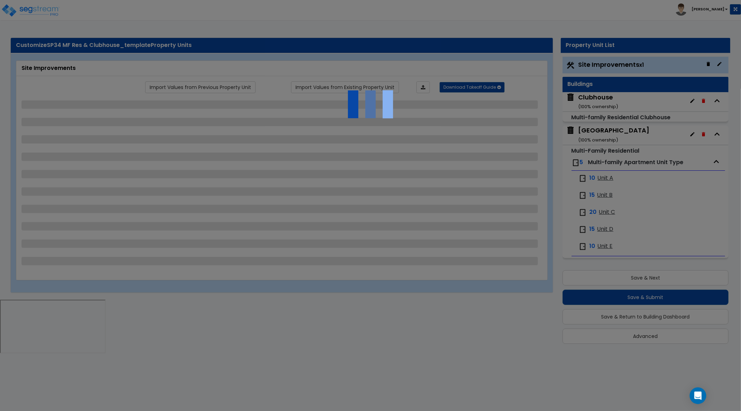
select select "1"
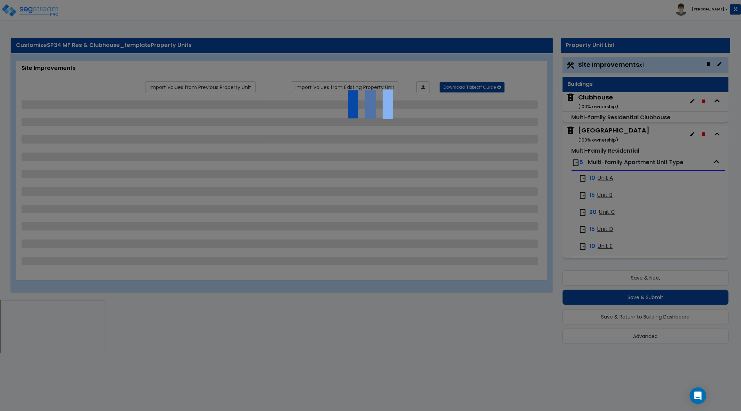
select select "1"
select select "3"
select select "2"
select select "1"
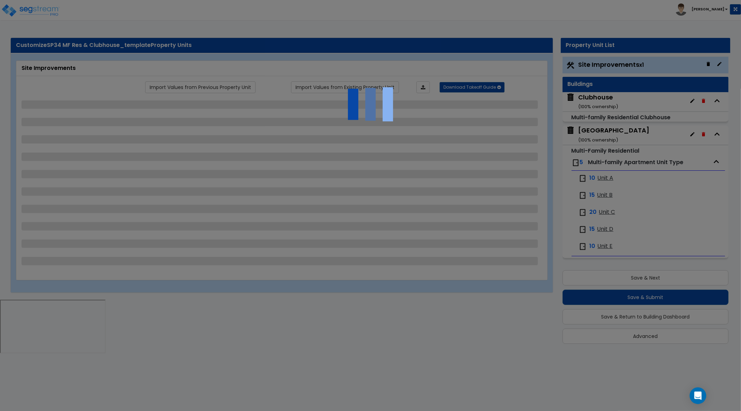
select select "1"
select select "2"
select select "1"
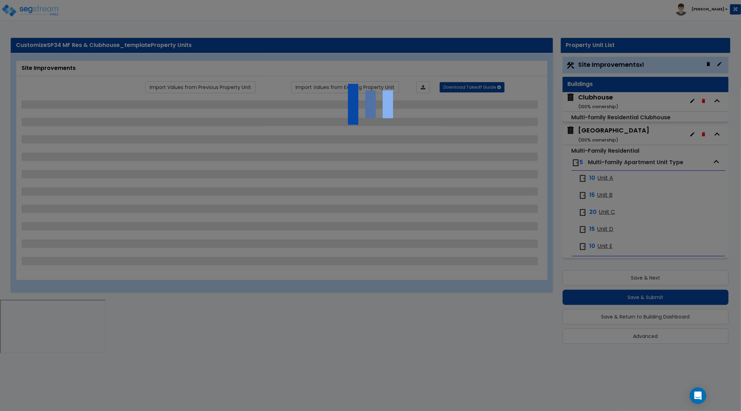
select select "3"
select select "1"
select select "2"
select select "3"
select select "2"
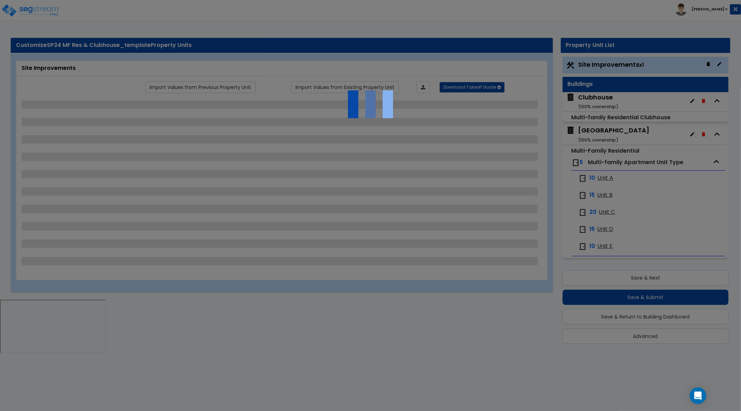
select select "2"
select select "1"
select select "2"
select select "1"
select select "2"
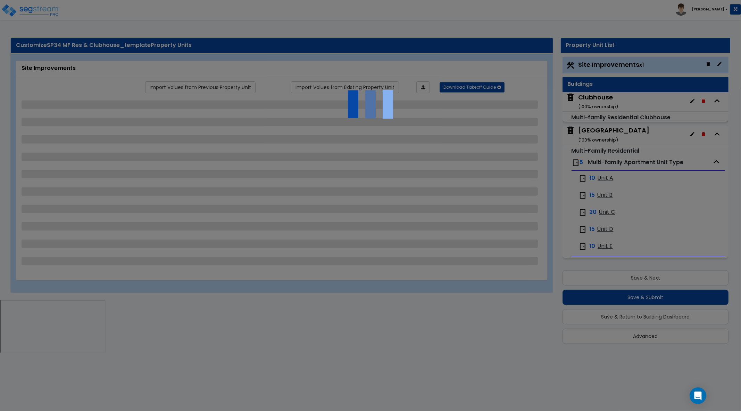
select select "1"
select select "2"
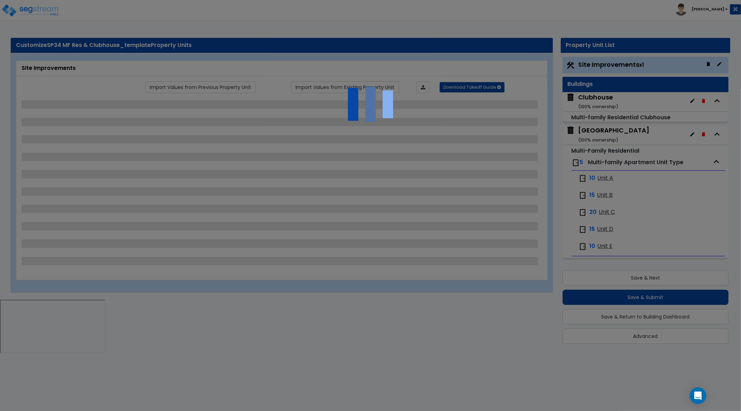
select select "2"
select select "3"
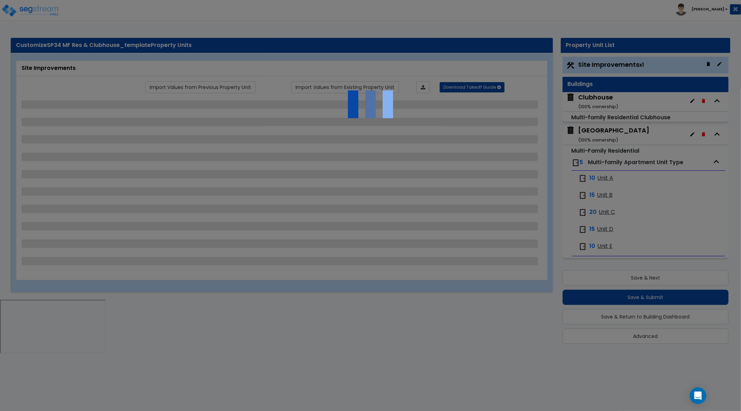
select select "3"
select select "1"
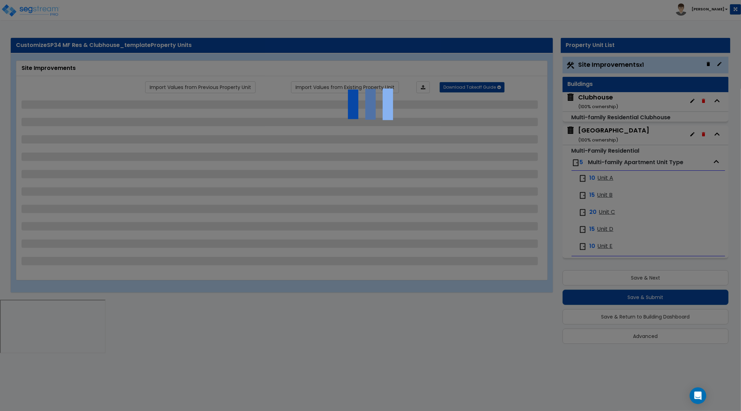
select select "1"
select select "2"
select select "1"
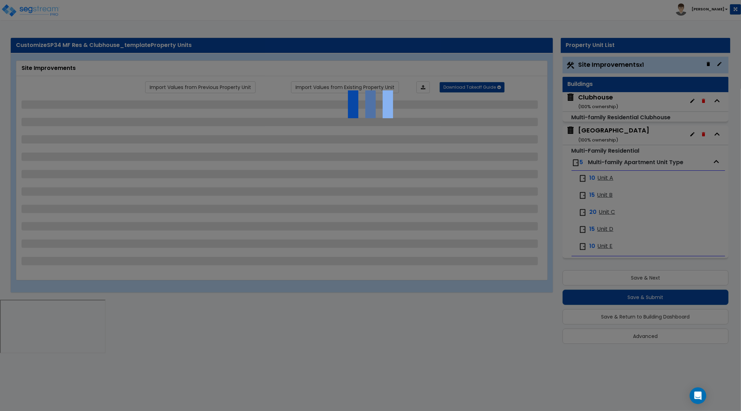
select select "3"
select select "1"
select select "3"
select select "1"
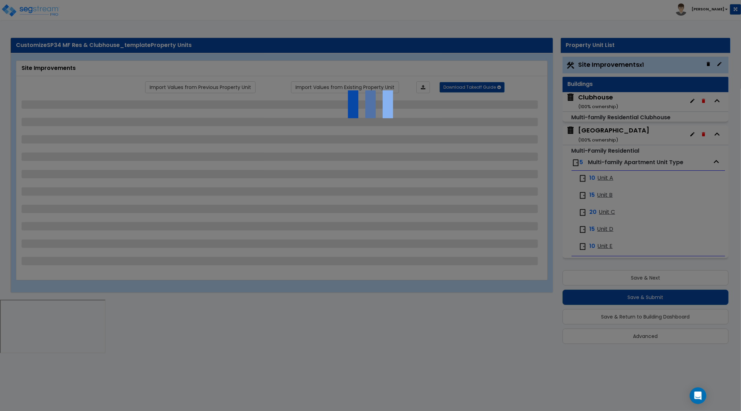
select select "4"
select select "3"
select select "1"
select select "2"
select select "1"
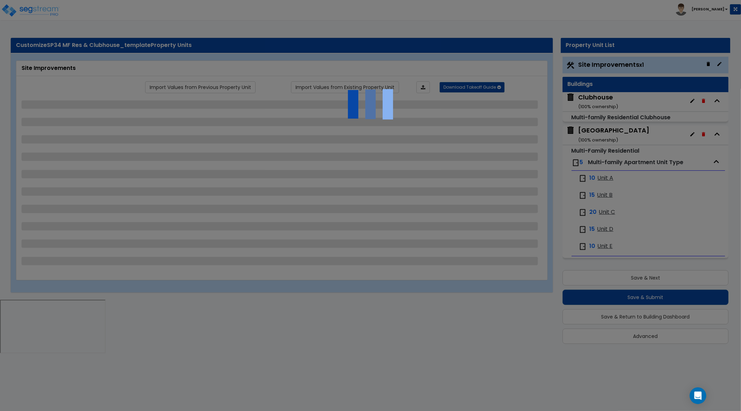
select select "3"
select select "11"
select select "10"
select select "9"
select select "3"
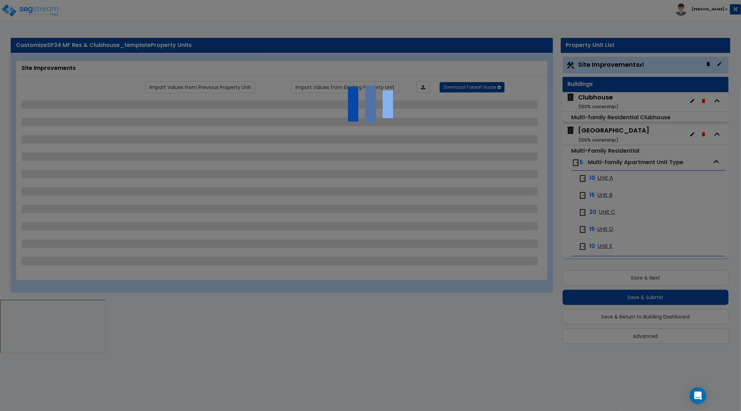
select select "9"
select select "8"
select select "7"
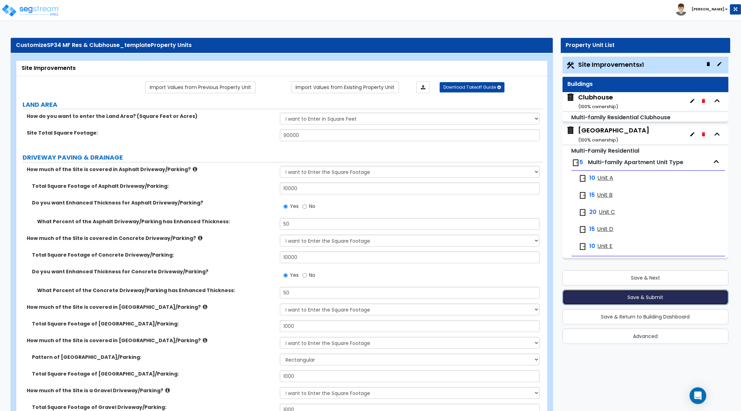
click at [640, 295] on button "Save & Submit" at bounding box center [646, 296] width 166 height 15
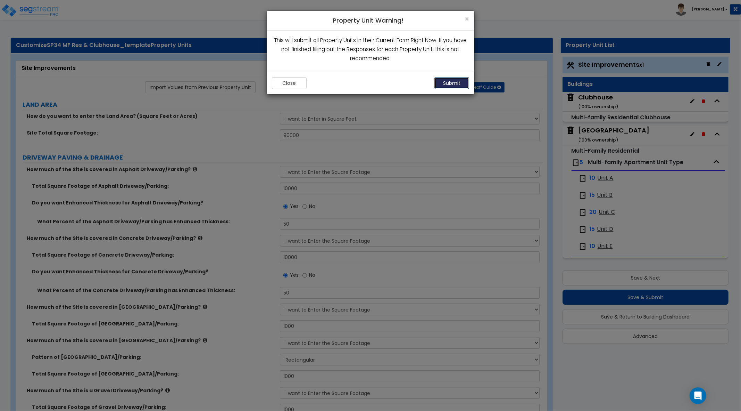
click at [450, 80] on button "Submit" at bounding box center [452, 83] width 35 height 12
